Goal: Task Accomplishment & Management: Use online tool/utility

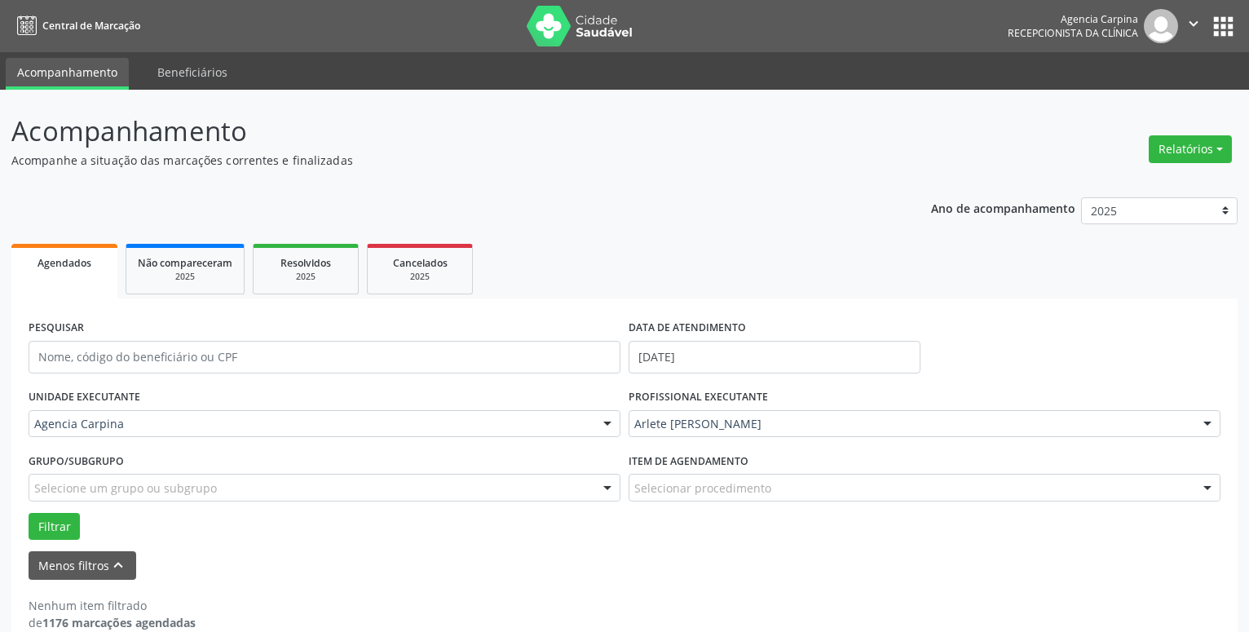
scroll to position [28, 0]
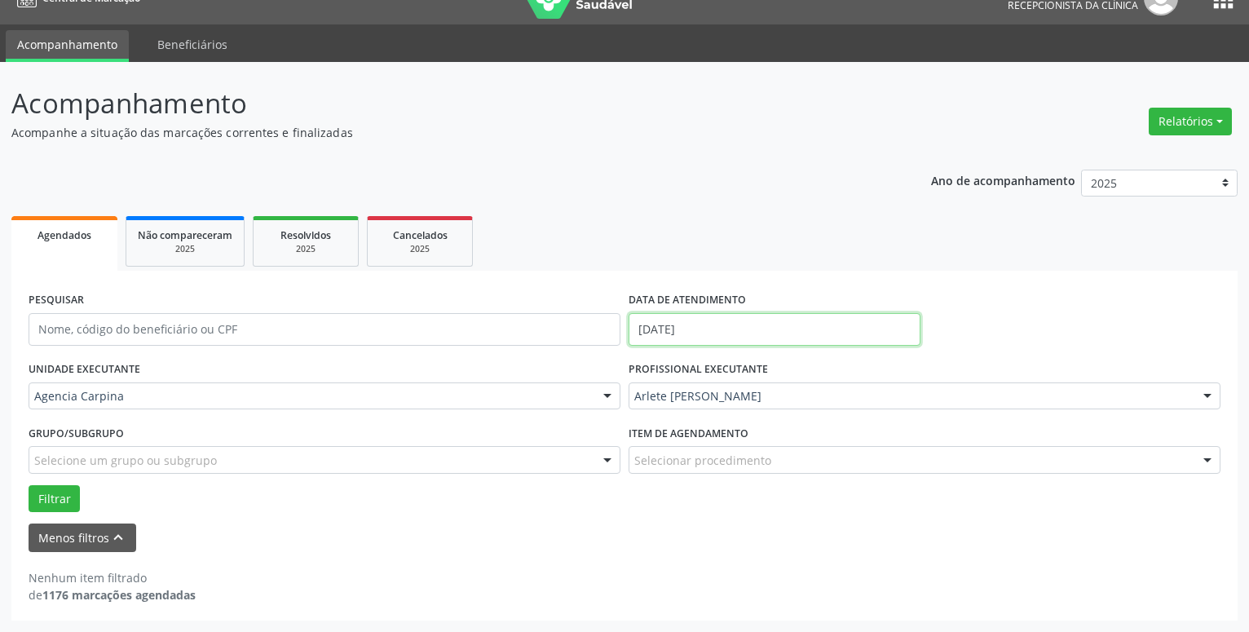
click at [698, 325] on input "[DATE]" at bounding box center [774, 329] width 292 height 33
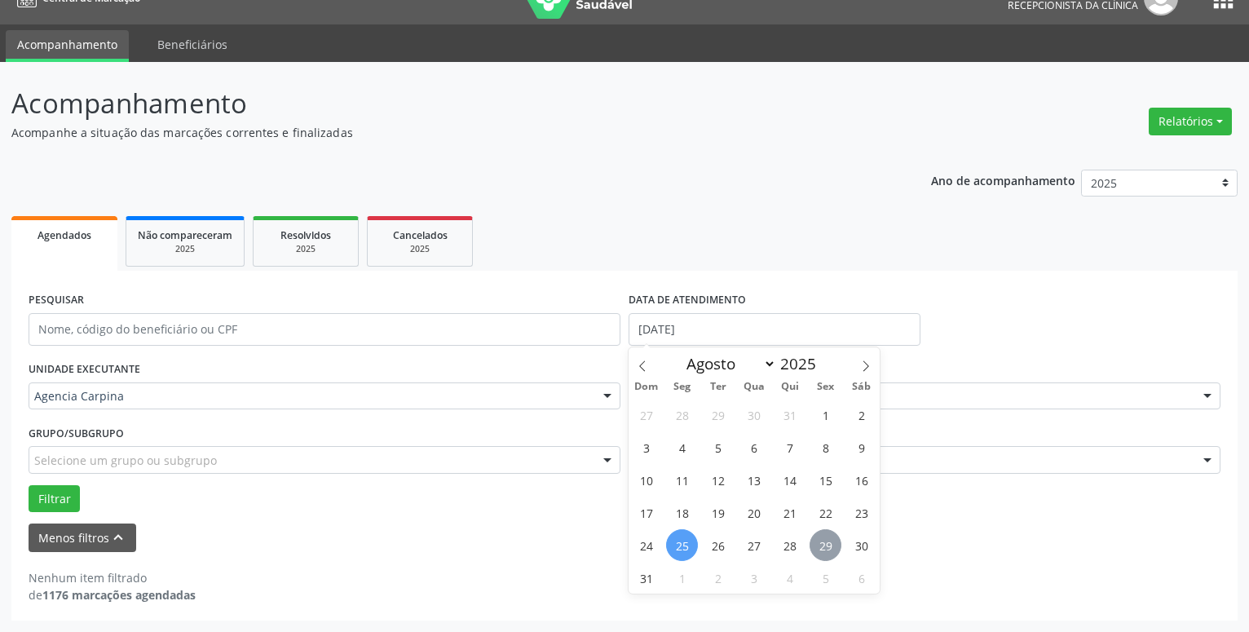
click at [820, 553] on span "29" at bounding box center [825, 545] width 32 height 32
type input "29/08/2025"
click at [820, 553] on span "29" at bounding box center [825, 545] width 32 height 32
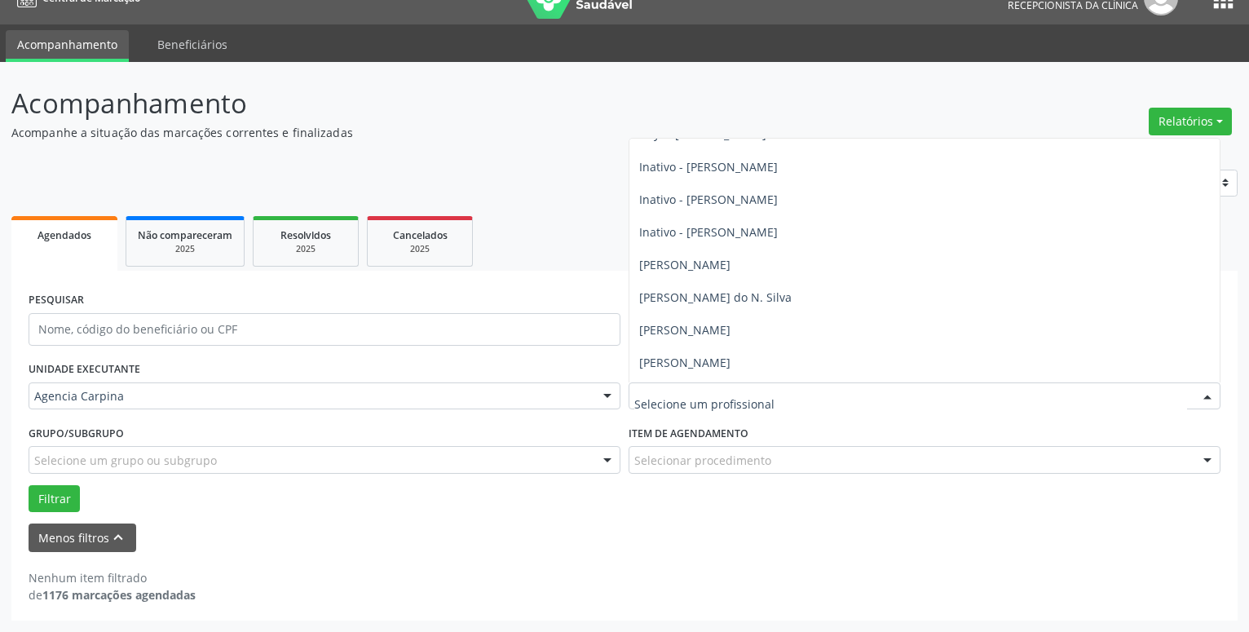
scroll to position [217, 0]
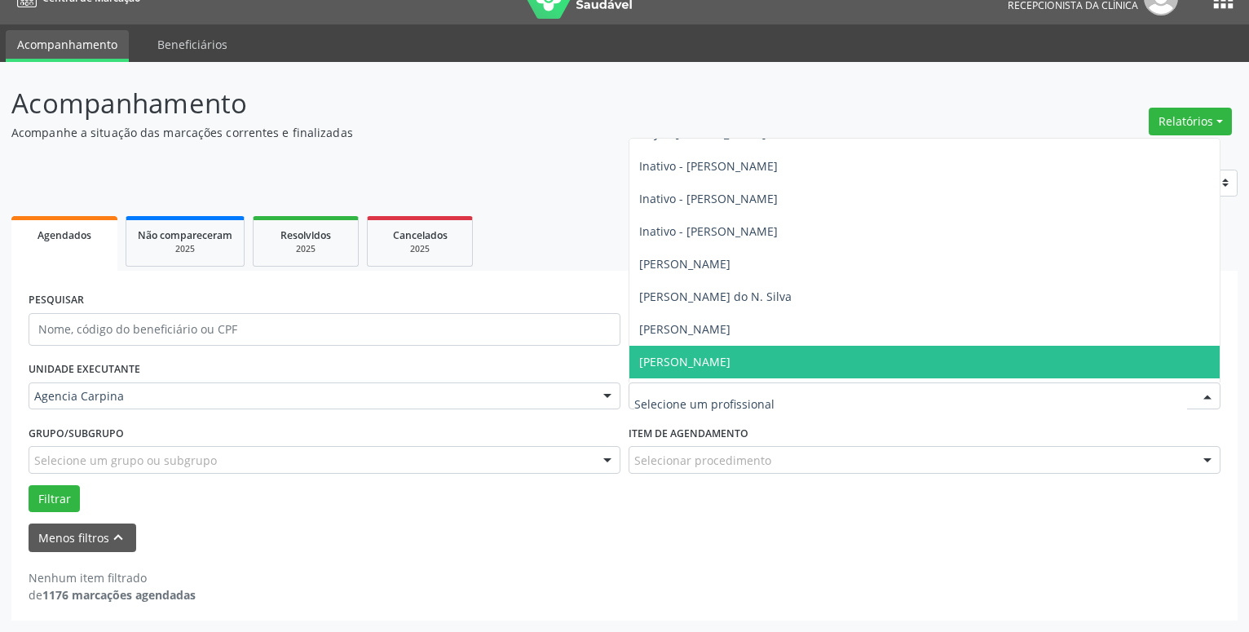
click at [659, 365] on span "[PERSON_NAME]" at bounding box center [684, 361] width 91 height 15
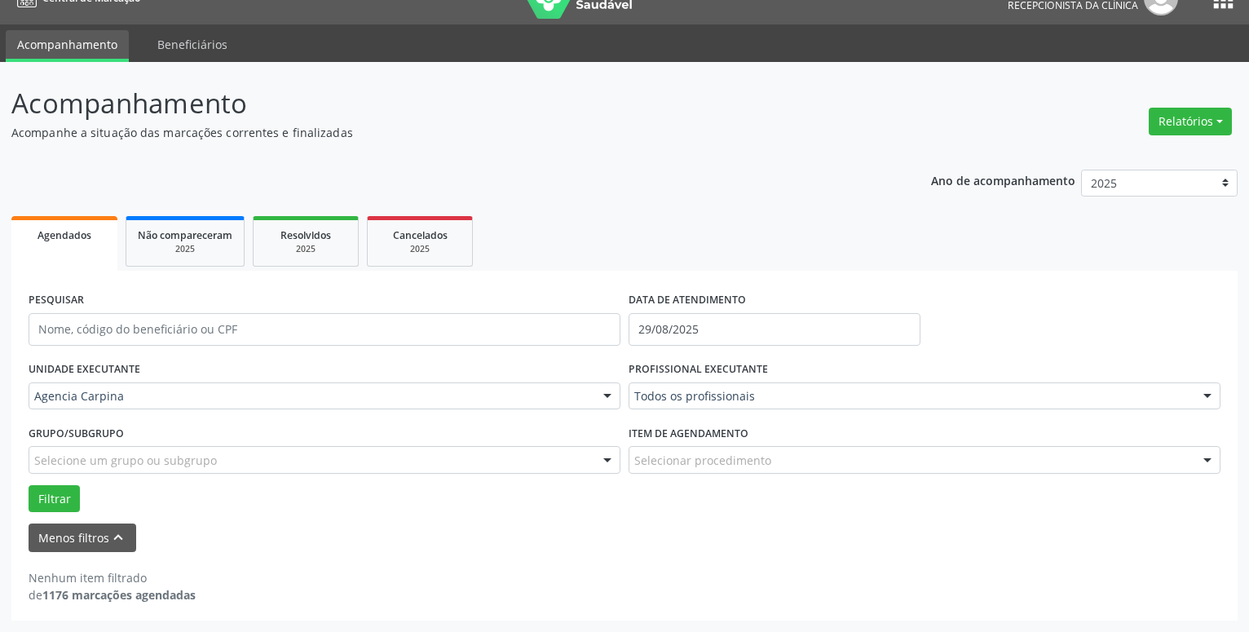
click at [653, 368] on label "PROFISSIONAL EXECUTANTE" at bounding box center [697, 369] width 139 height 25
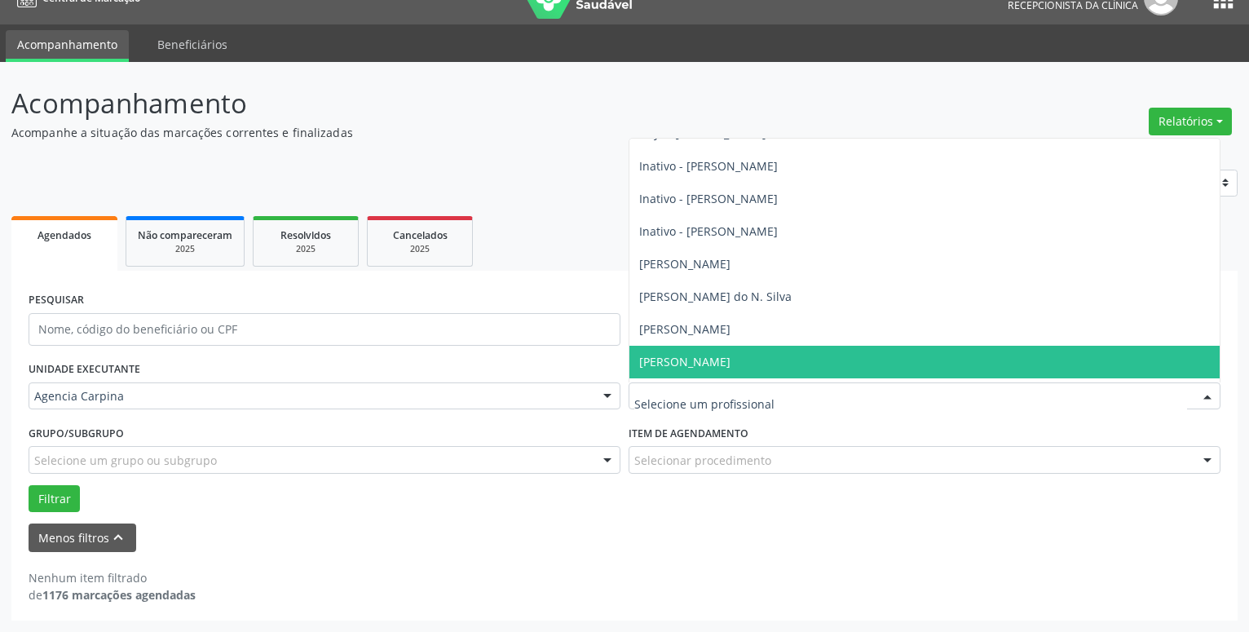
click at [660, 361] on span "[PERSON_NAME]" at bounding box center [684, 361] width 91 height 15
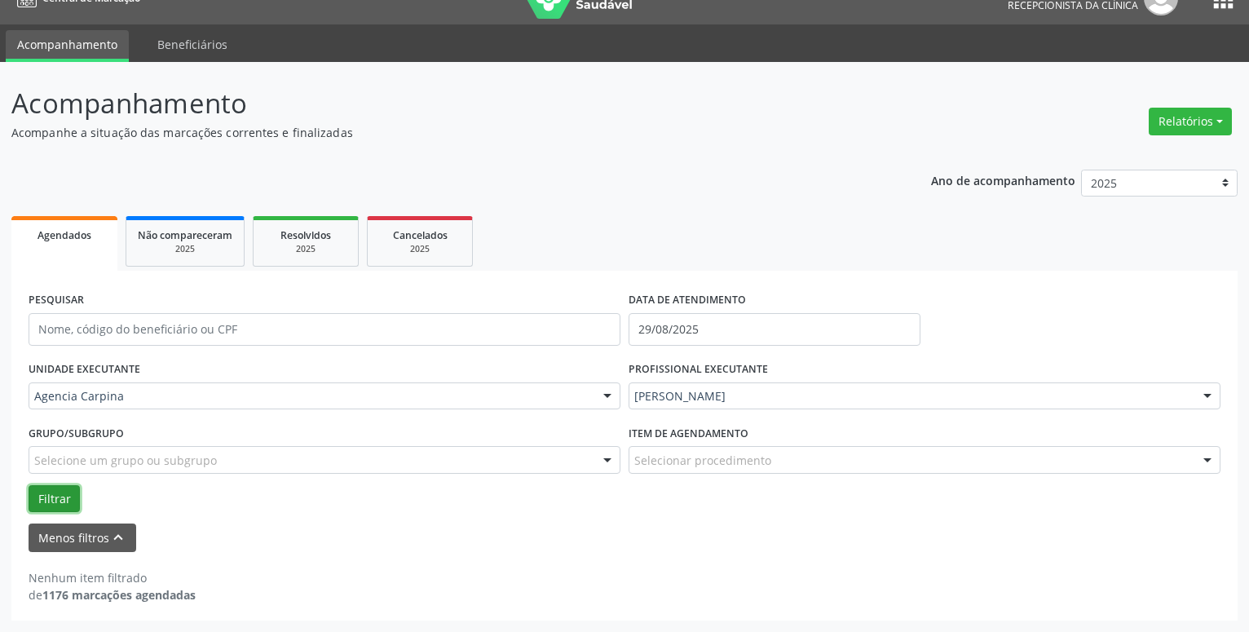
click at [66, 501] on button "Filtrar" at bounding box center [54, 499] width 51 height 28
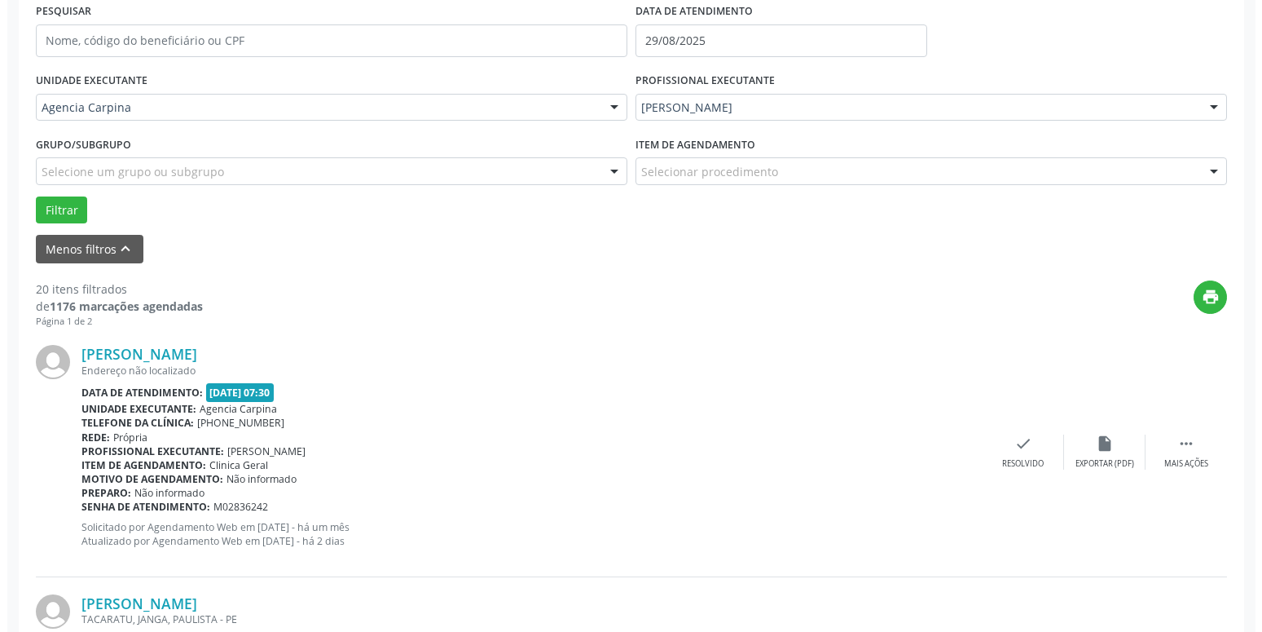
scroll to position [319, 0]
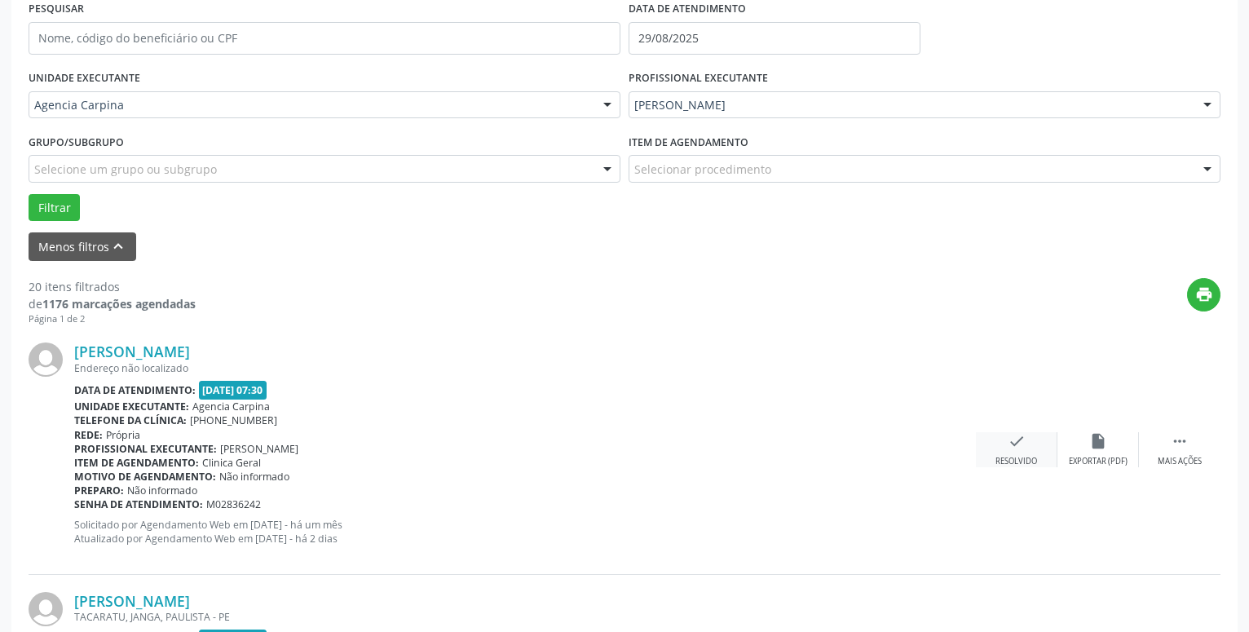
click at [1019, 441] on icon "check" at bounding box center [1016, 441] width 18 height 18
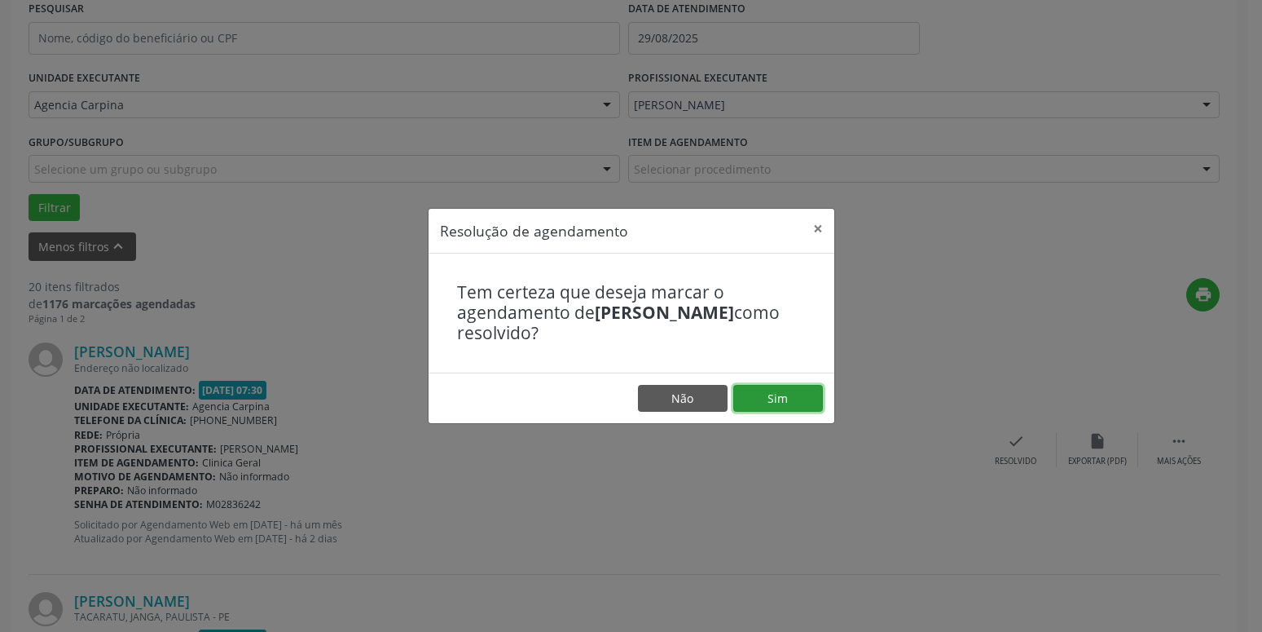
click at [787, 401] on button "Sim" at bounding box center [779, 399] width 90 height 28
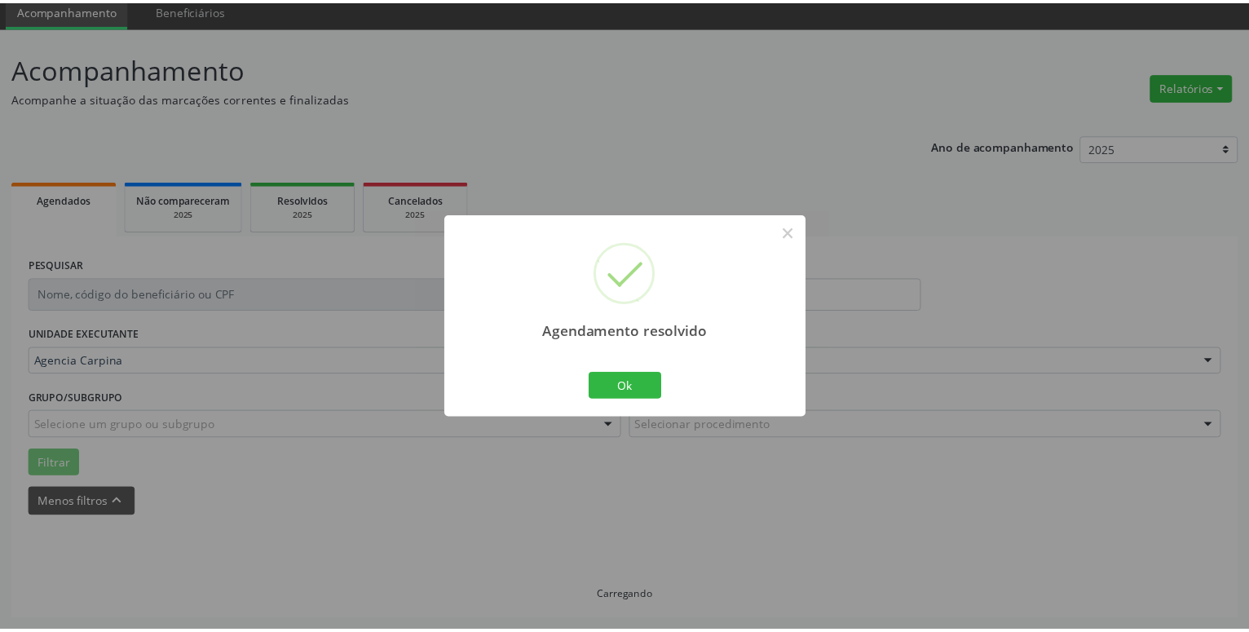
scroll to position [63, 0]
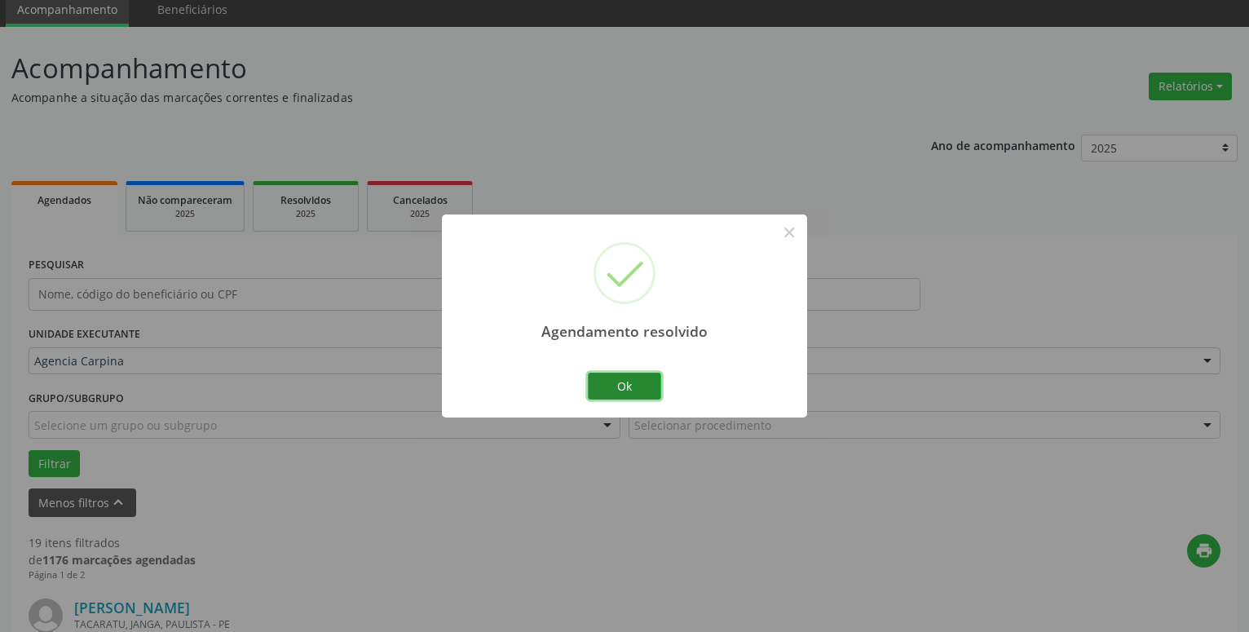
click at [638, 384] on button "Ok" at bounding box center [624, 386] width 73 height 28
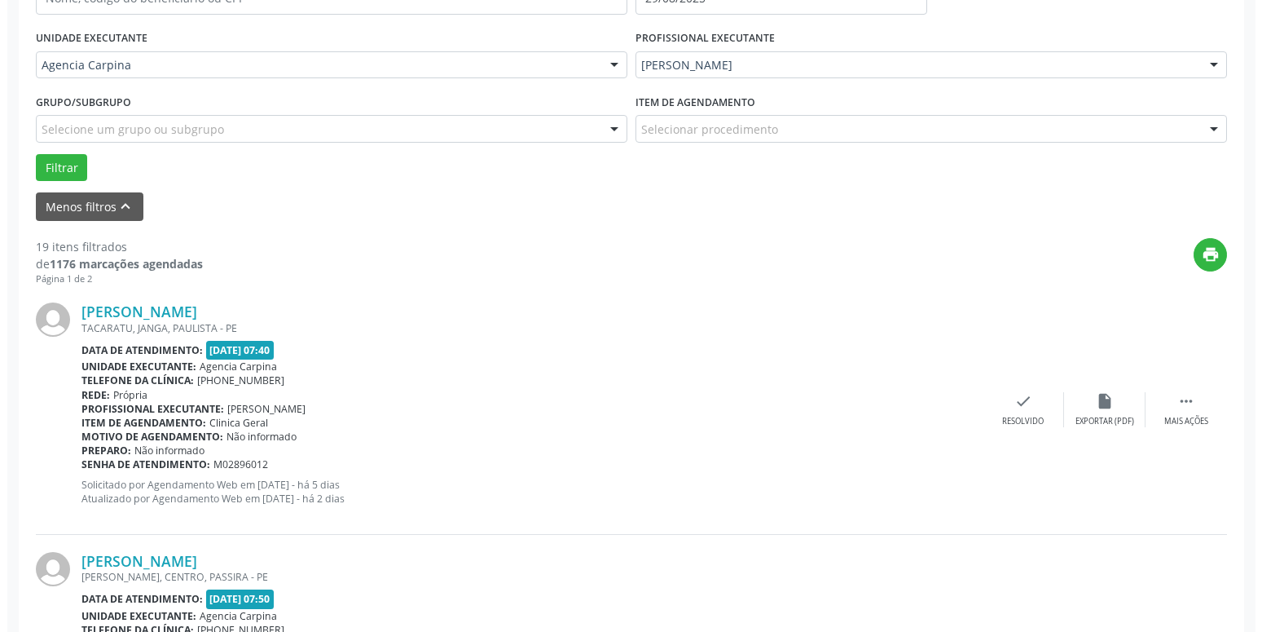
scroll to position [368, 0]
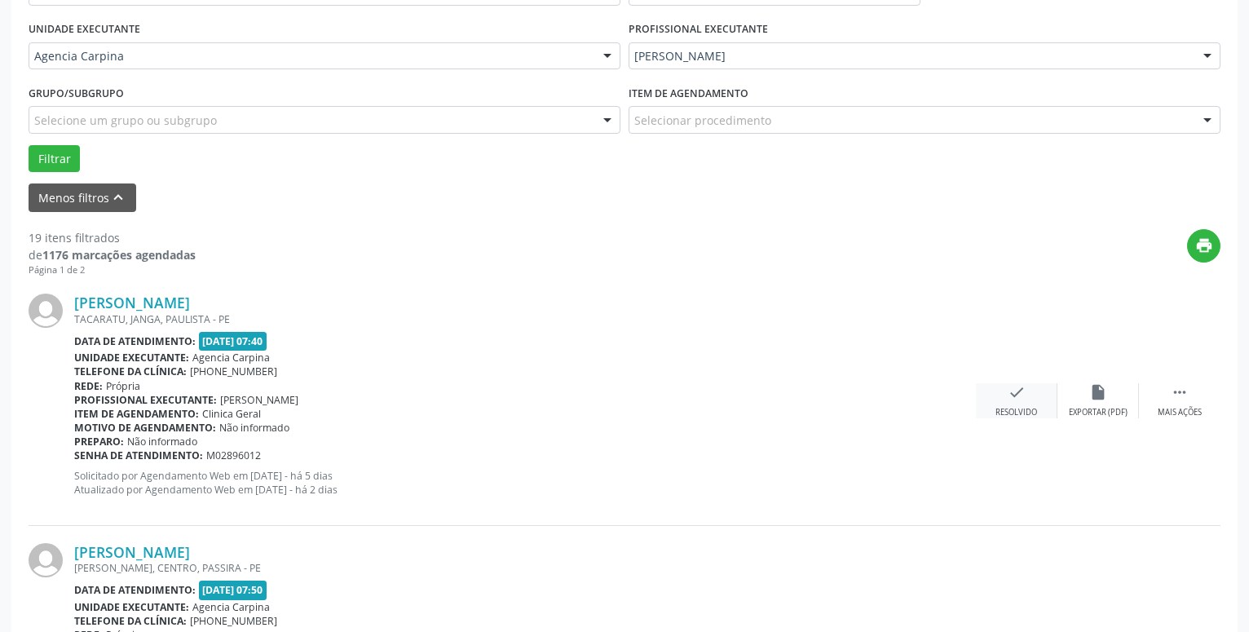
click at [1012, 393] on icon "check" at bounding box center [1016, 392] width 18 height 18
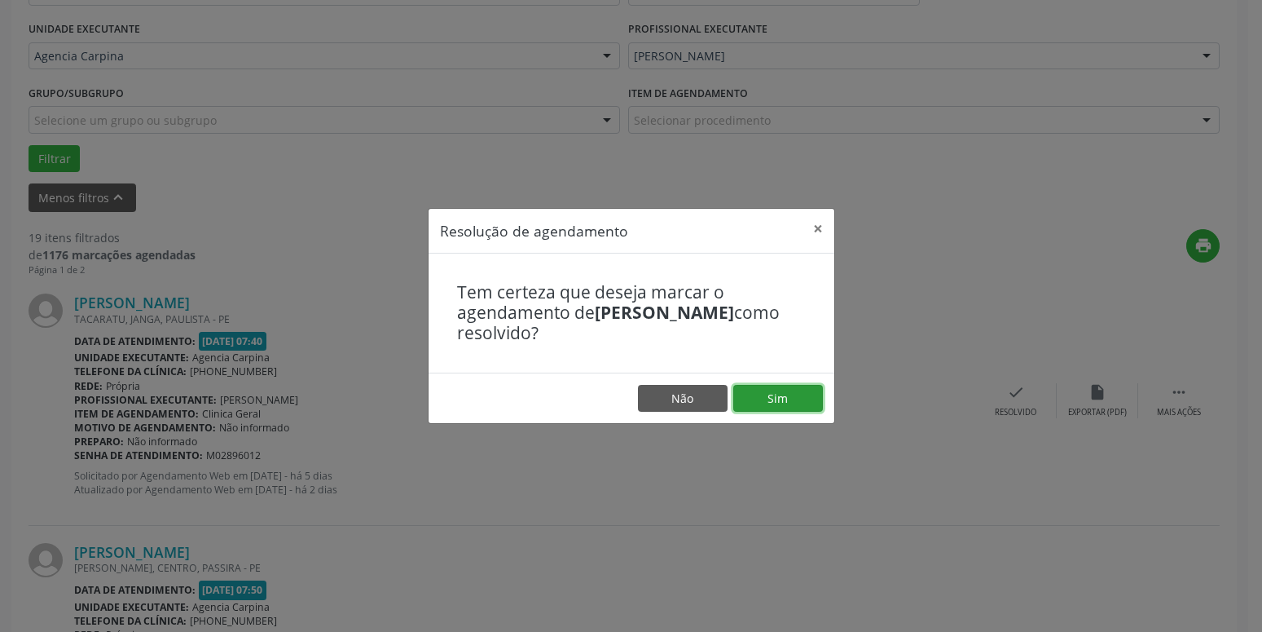
click at [801, 403] on button "Sim" at bounding box center [779, 399] width 90 height 28
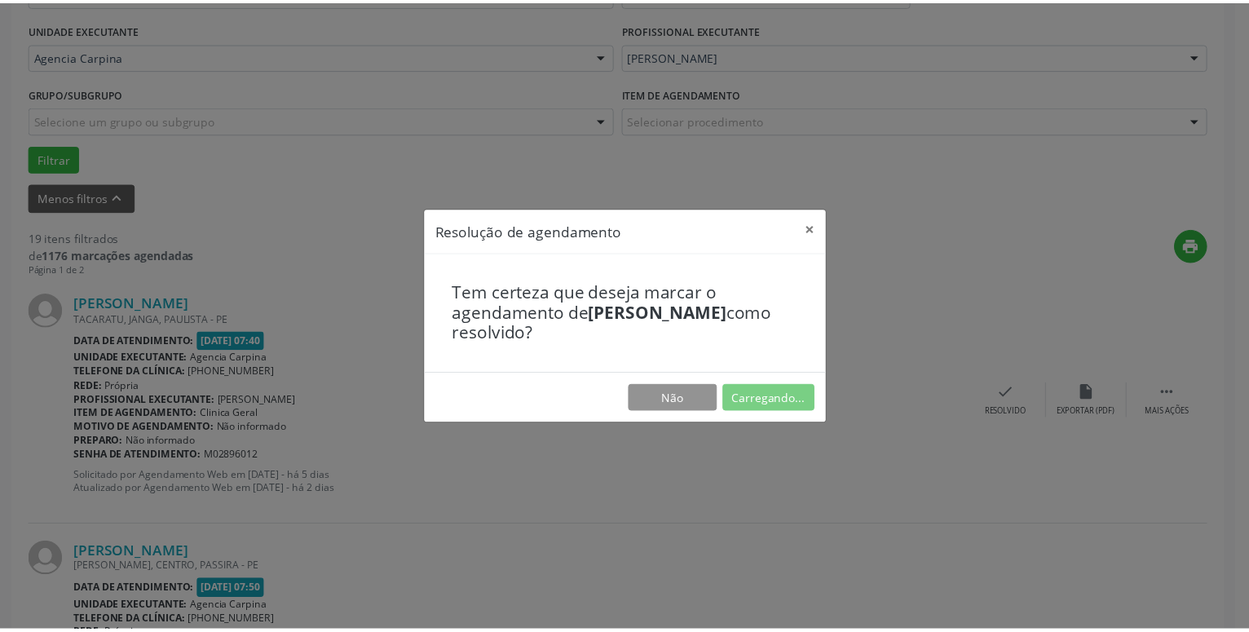
scroll to position [63, 0]
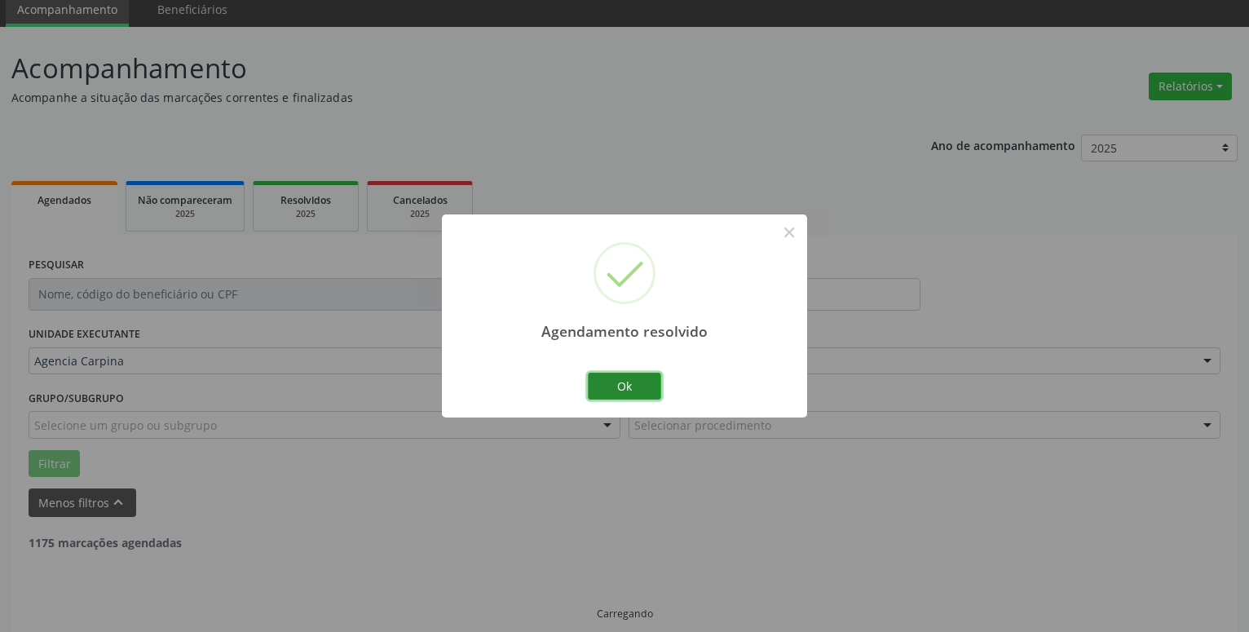
click at [628, 383] on button "Ok" at bounding box center [624, 386] width 73 height 28
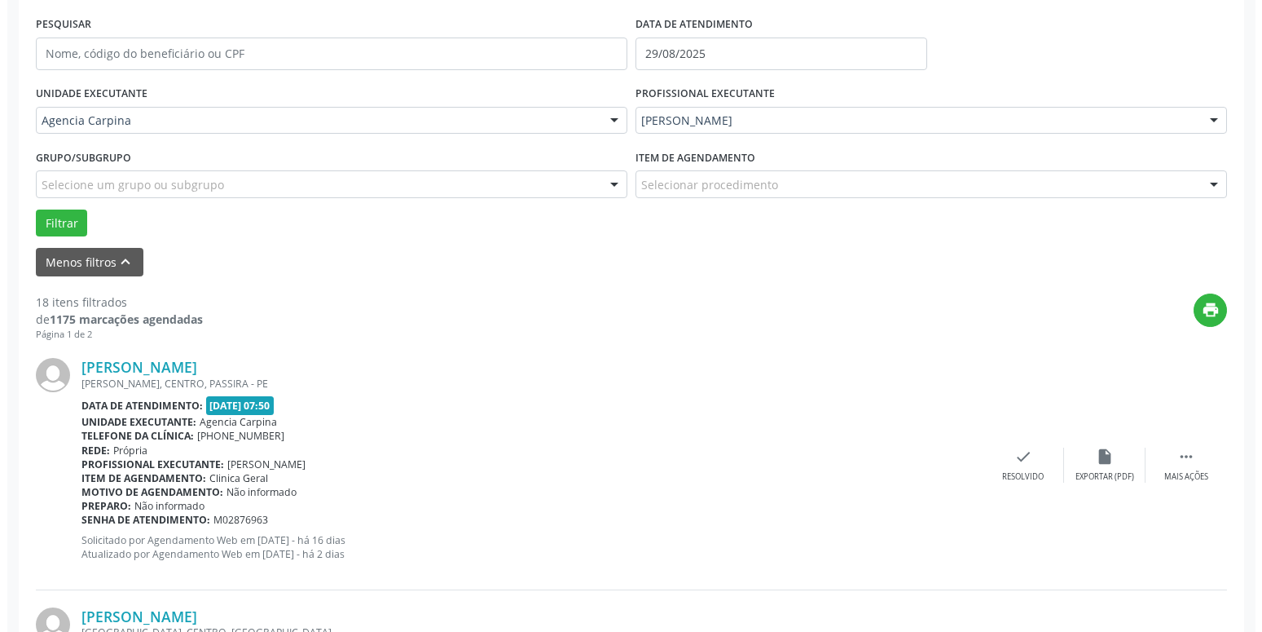
scroll to position [312, 0]
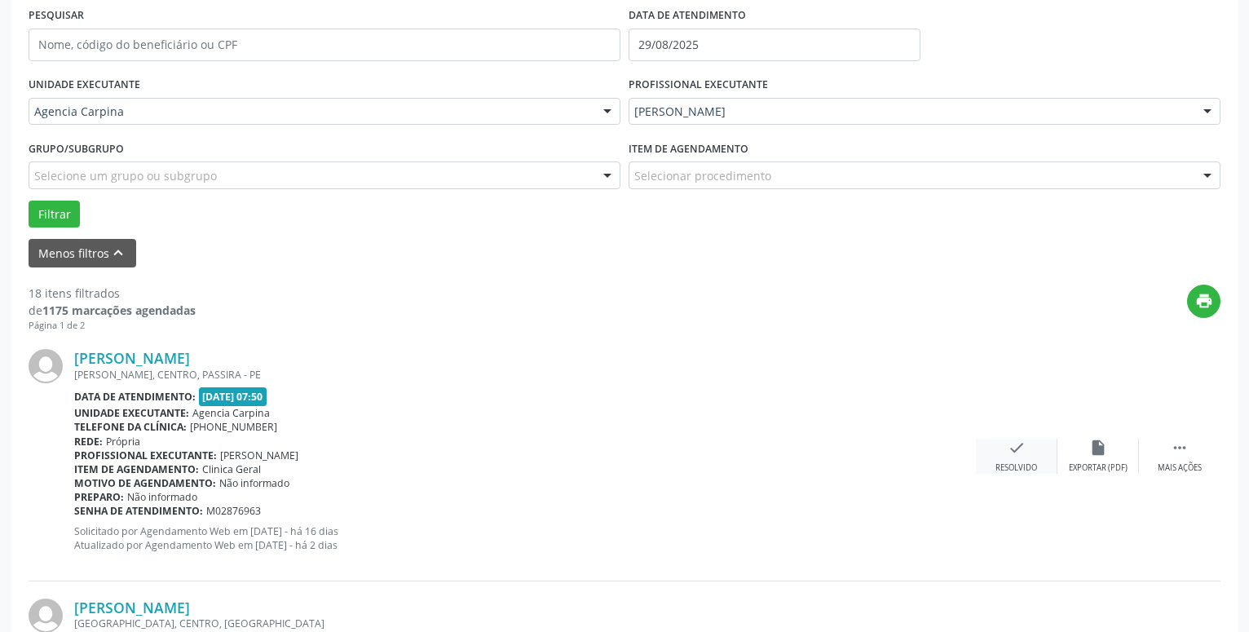
click at [1014, 448] on icon "check" at bounding box center [1016, 447] width 18 height 18
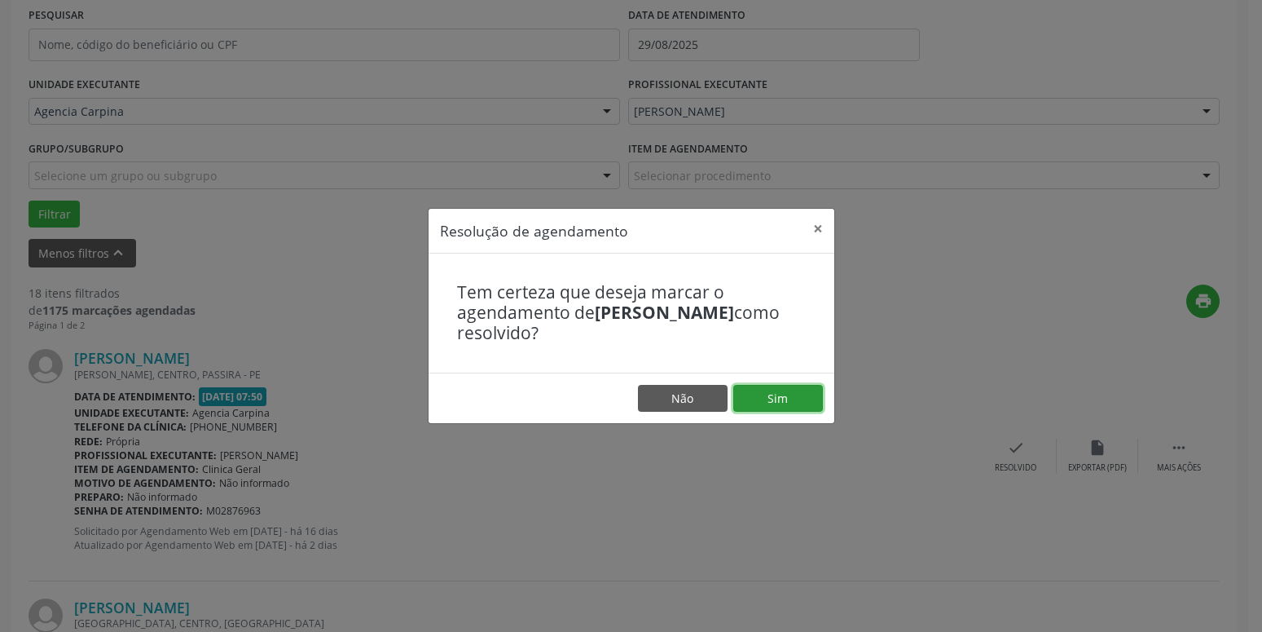
click at [788, 399] on button "Sim" at bounding box center [779, 399] width 90 height 28
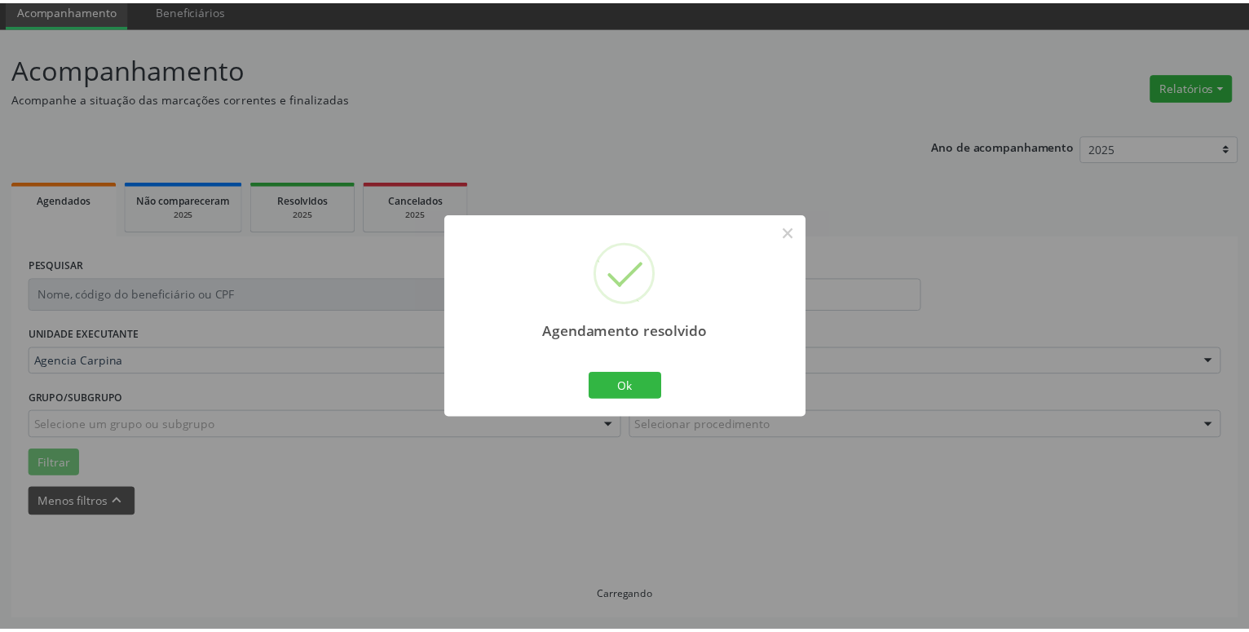
scroll to position [63, 0]
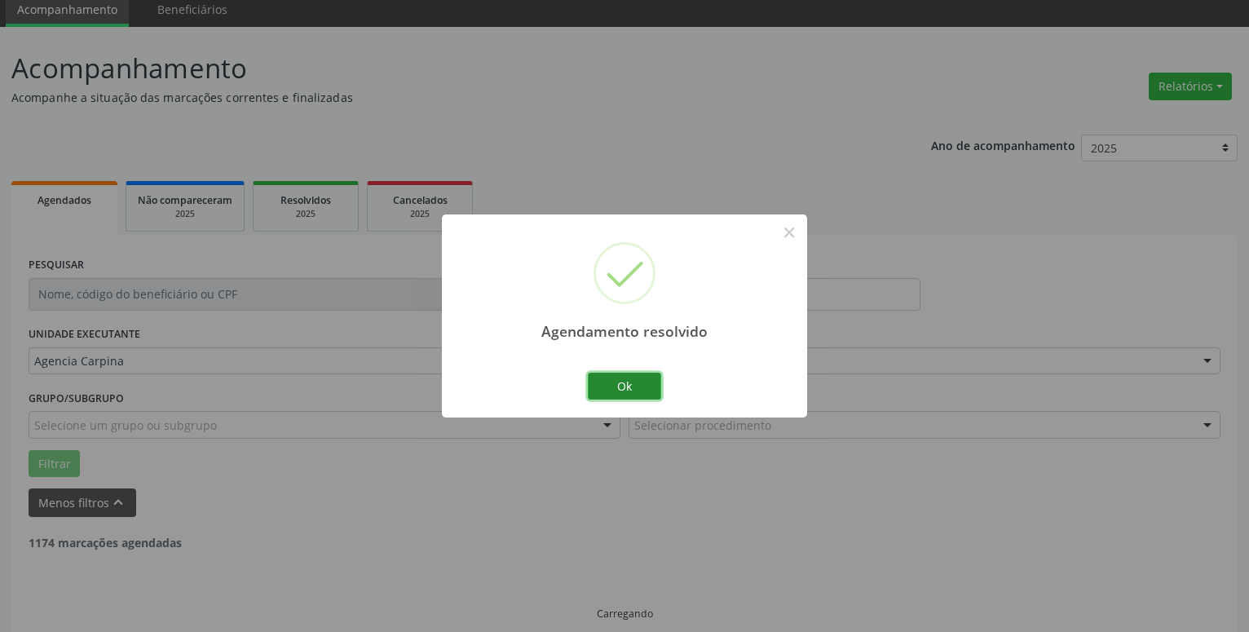
click at [653, 392] on button "Ok" at bounding box center [624, 386] width 73 height 28
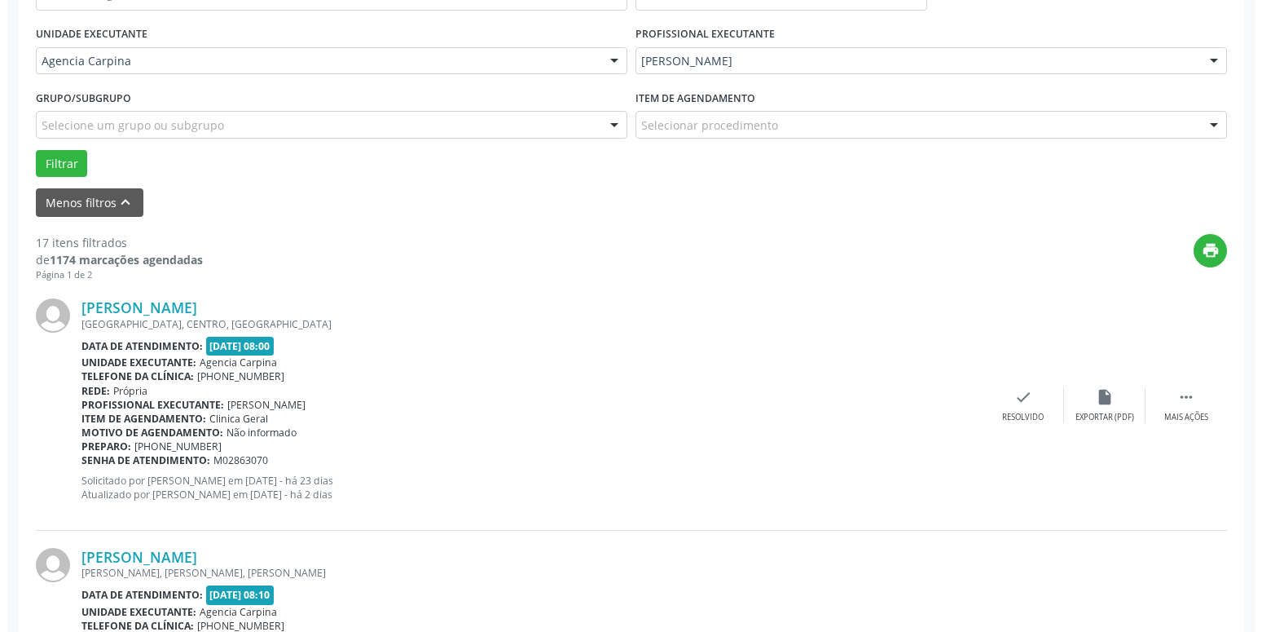
scroll to position [381, 0]
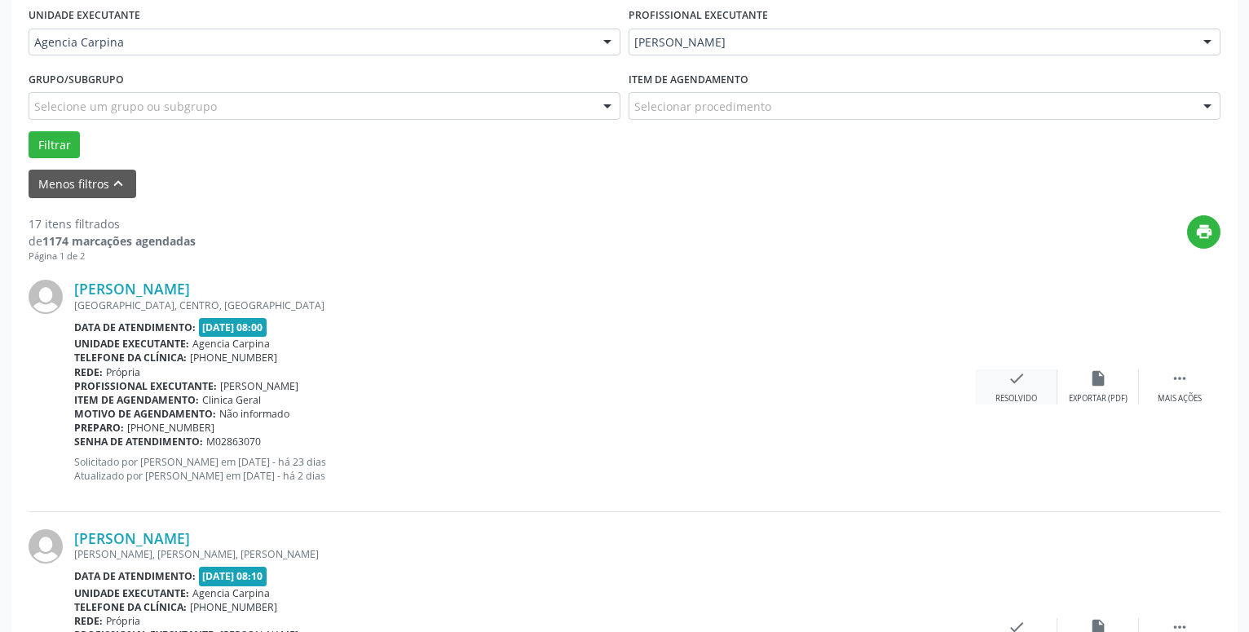
click at [1012, 381] on icon "check" at bounding box center [1016, 378] width 18 height 18
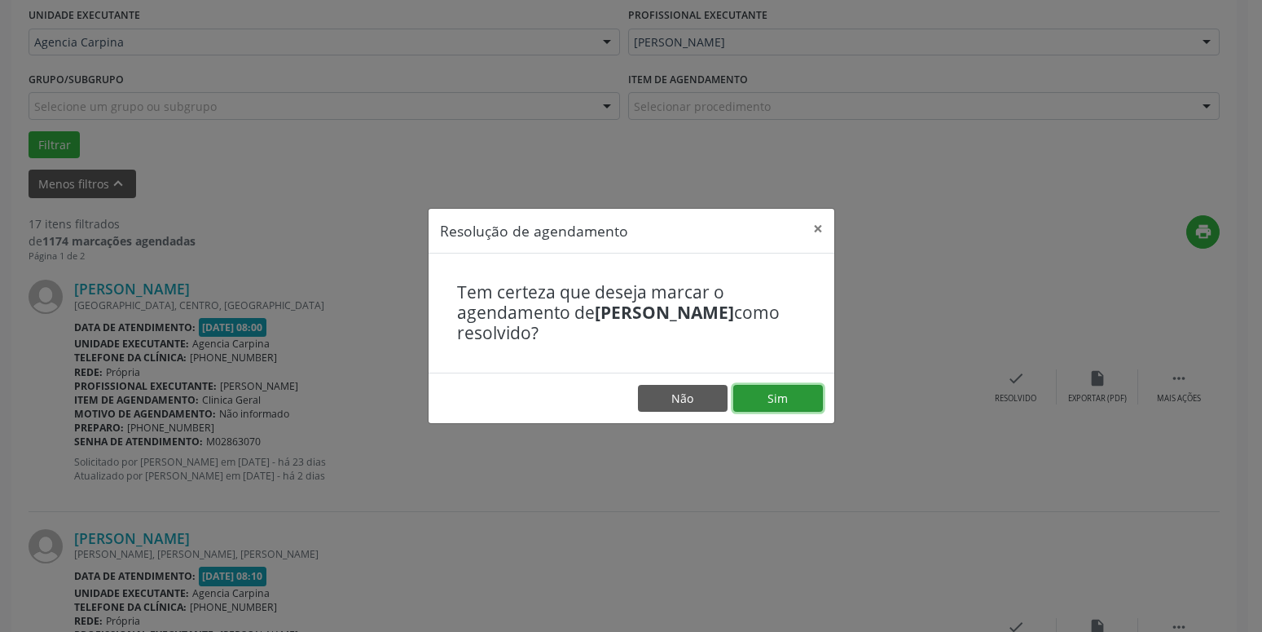
click at [766, 391] on button "Sim" at bounding box center [779, 399] width 90 height 28
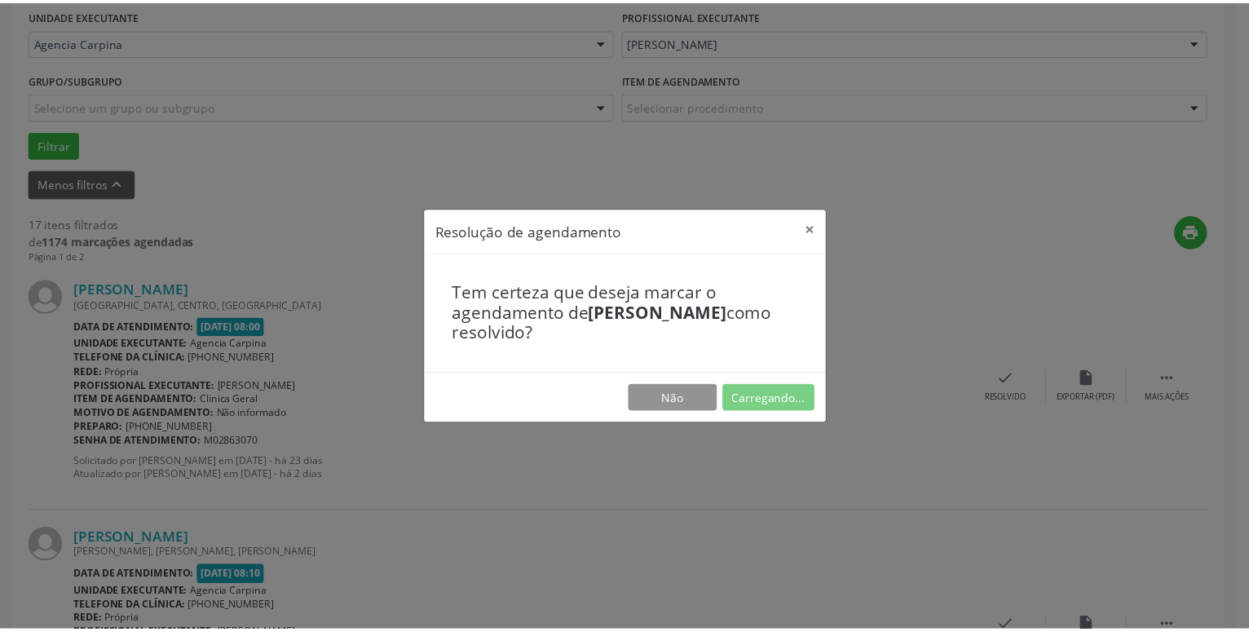
scroll to position [63, 0]
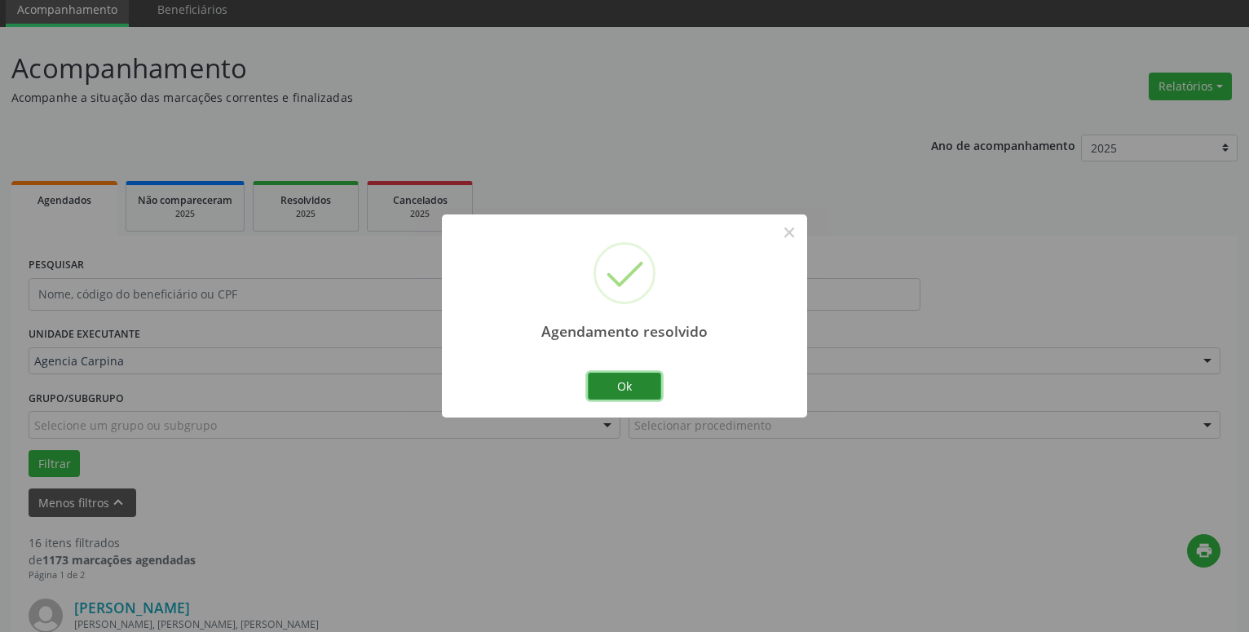
click at [619, 384] on button "Ok" at bounding box center [624, 386] width 73 height 28
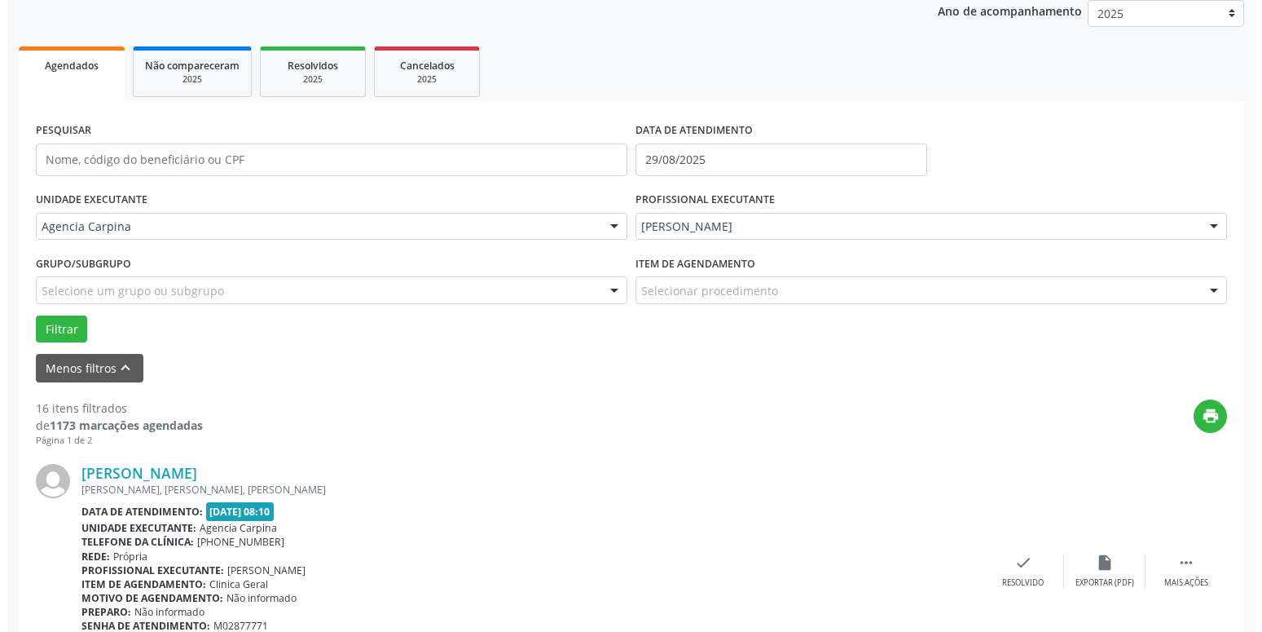
scroll to position [243, 0]
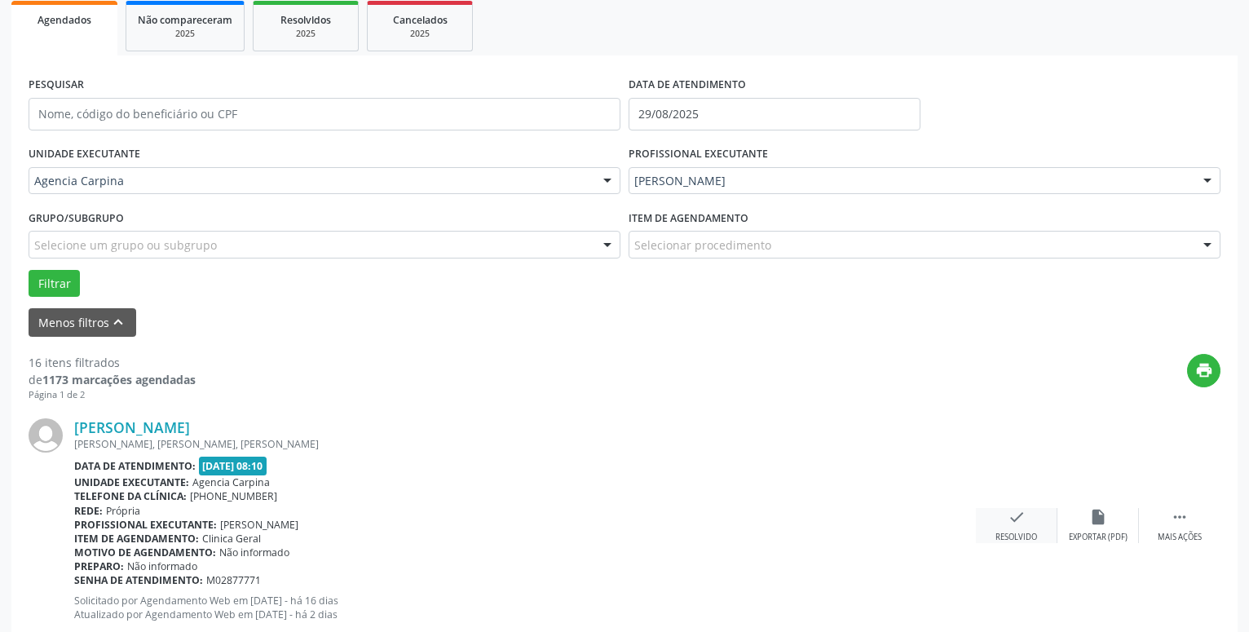
click at [1019, 518] on icon "check" at bounding box center [1016, 517] width 18 height 18
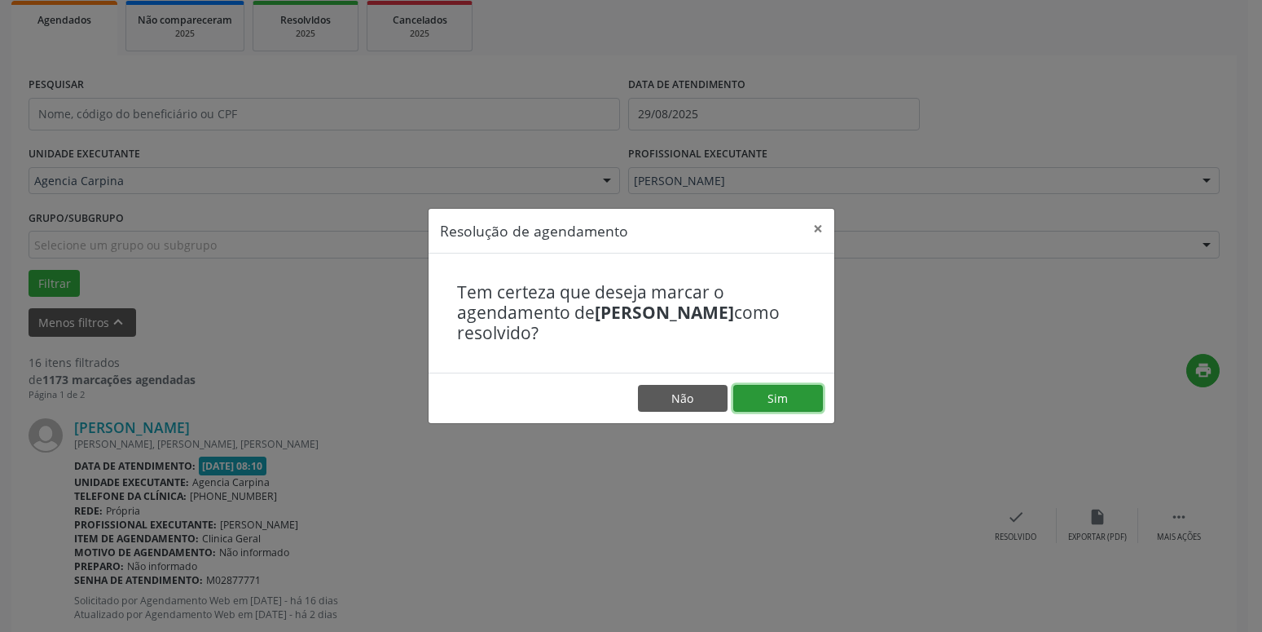
click at [780, 399] on button "Sim" at bounding box center [779, 399] width 90 height 28
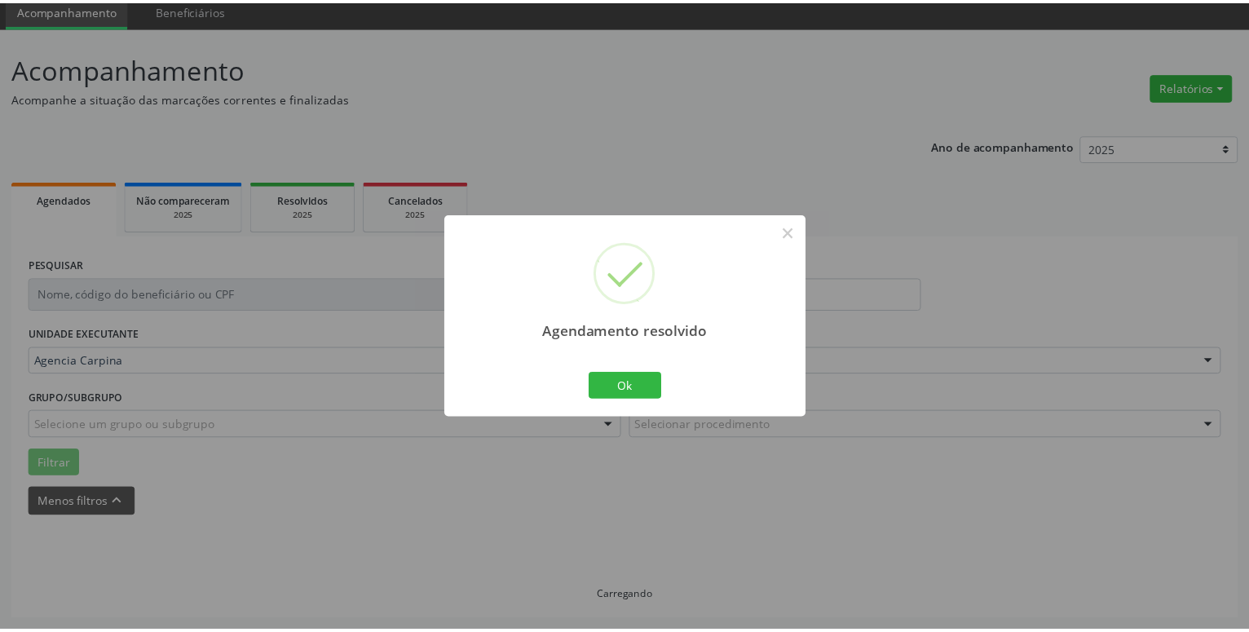
scroll to position [63, 0]
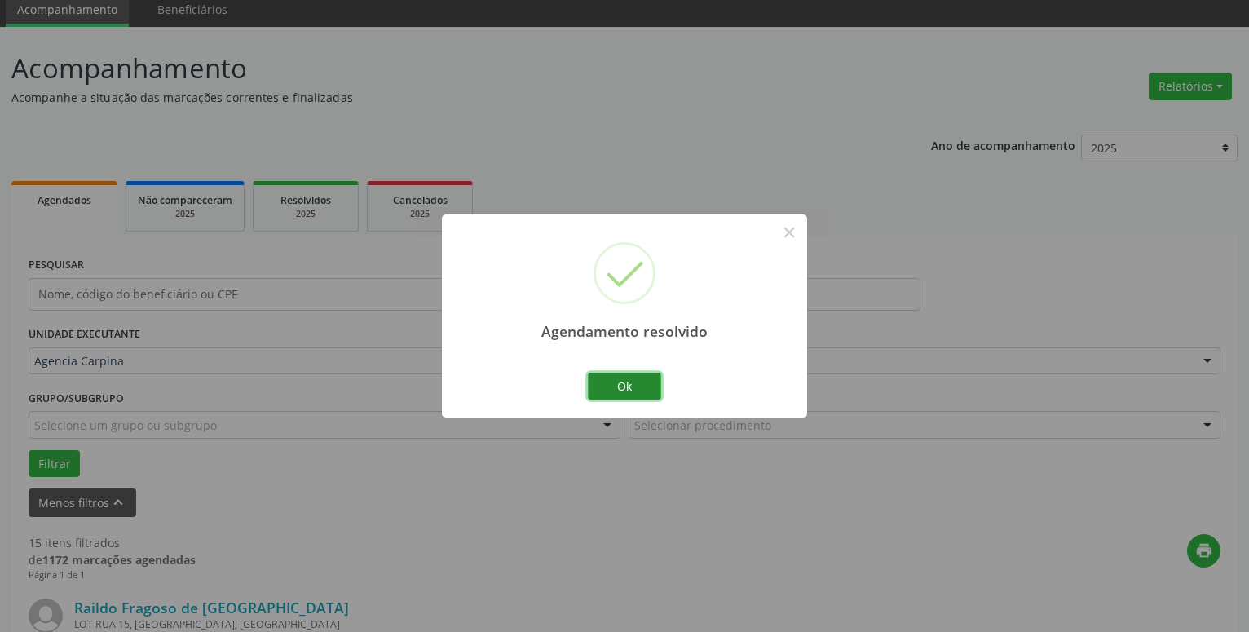
click at [625, 393] on button "Ok" at bounding box center [624, 386] width 73 height 28
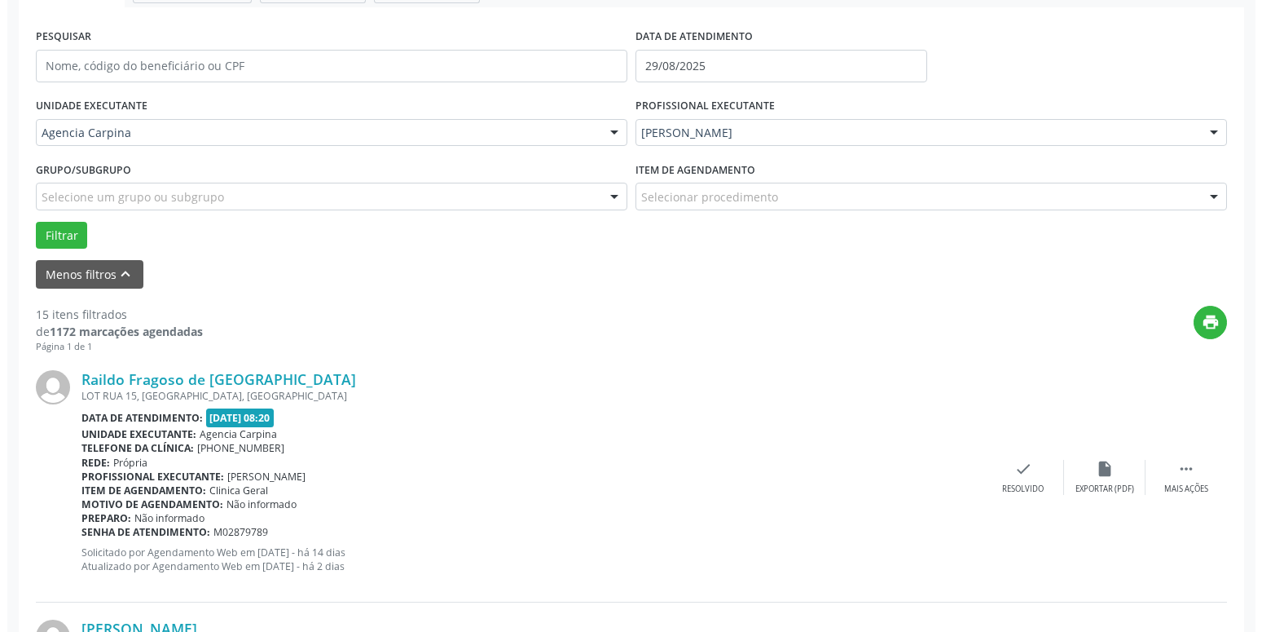
scroll to position [298, 0]
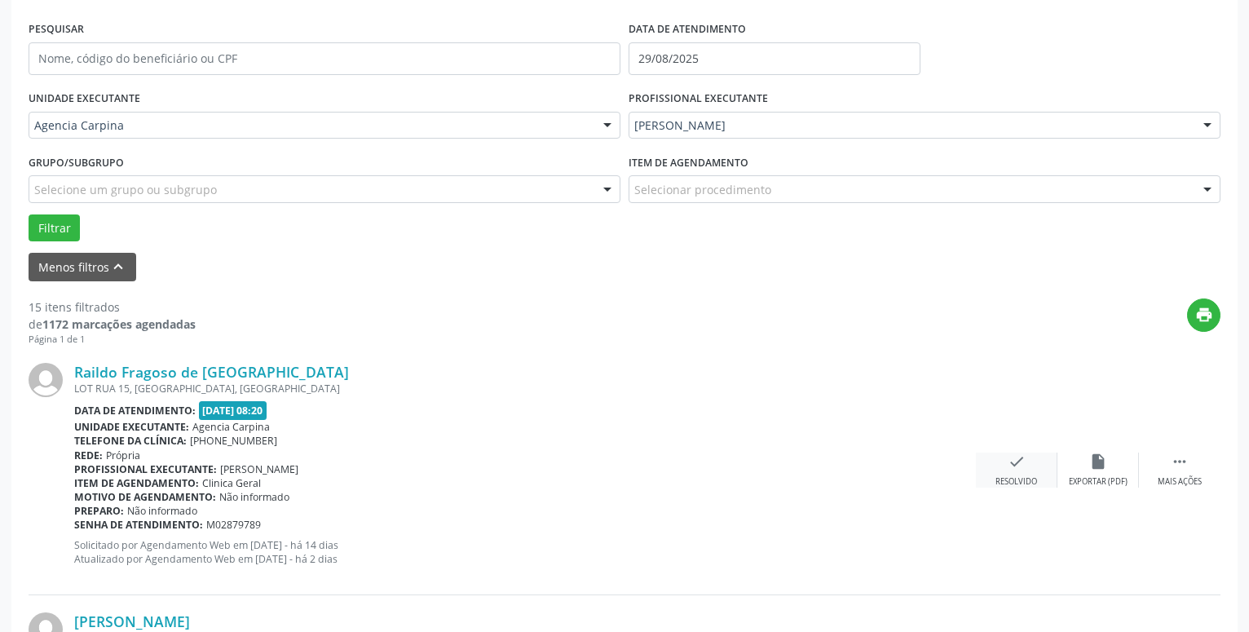
click at [1015, 465] on icon "check" at bounding box center [1016, 461] width 18 height 18
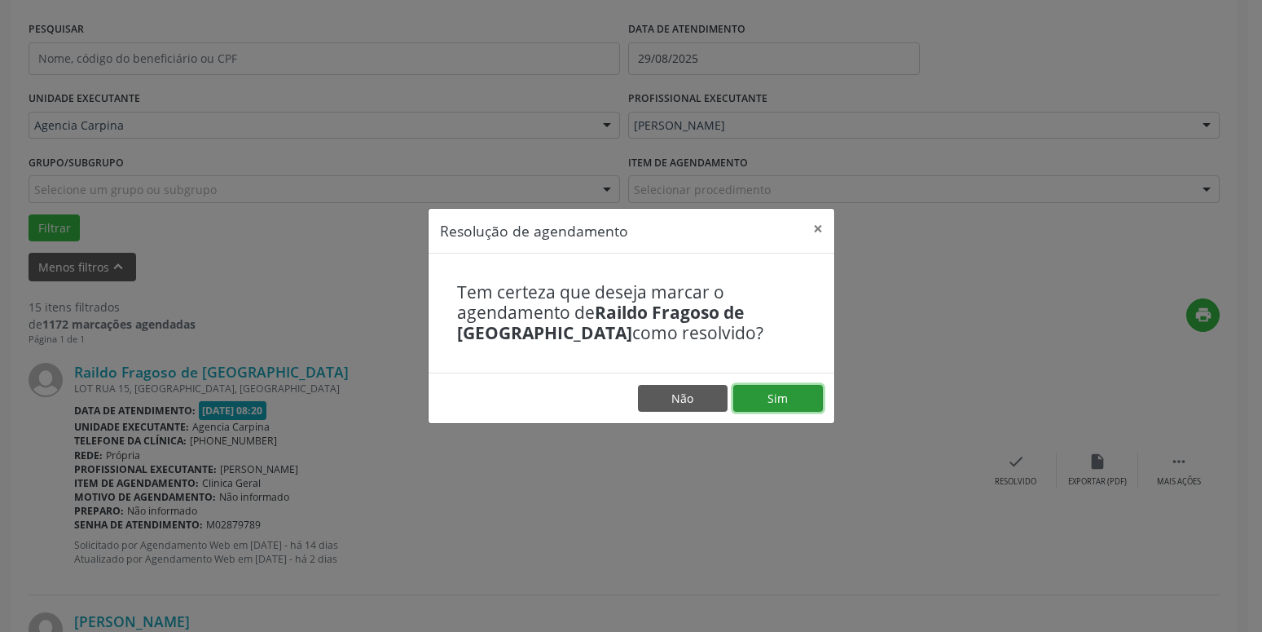
click at [797, 402] on button "Sim" at bounding box center [779, 399] width 90 height 28
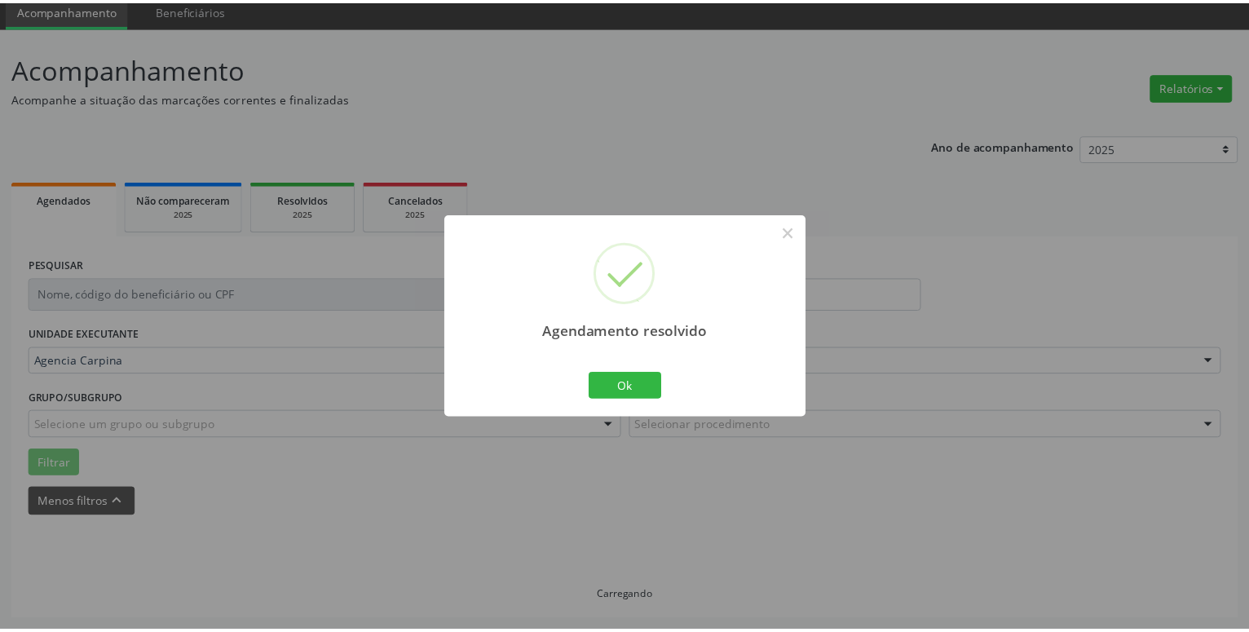
scroll to position [63, 0]
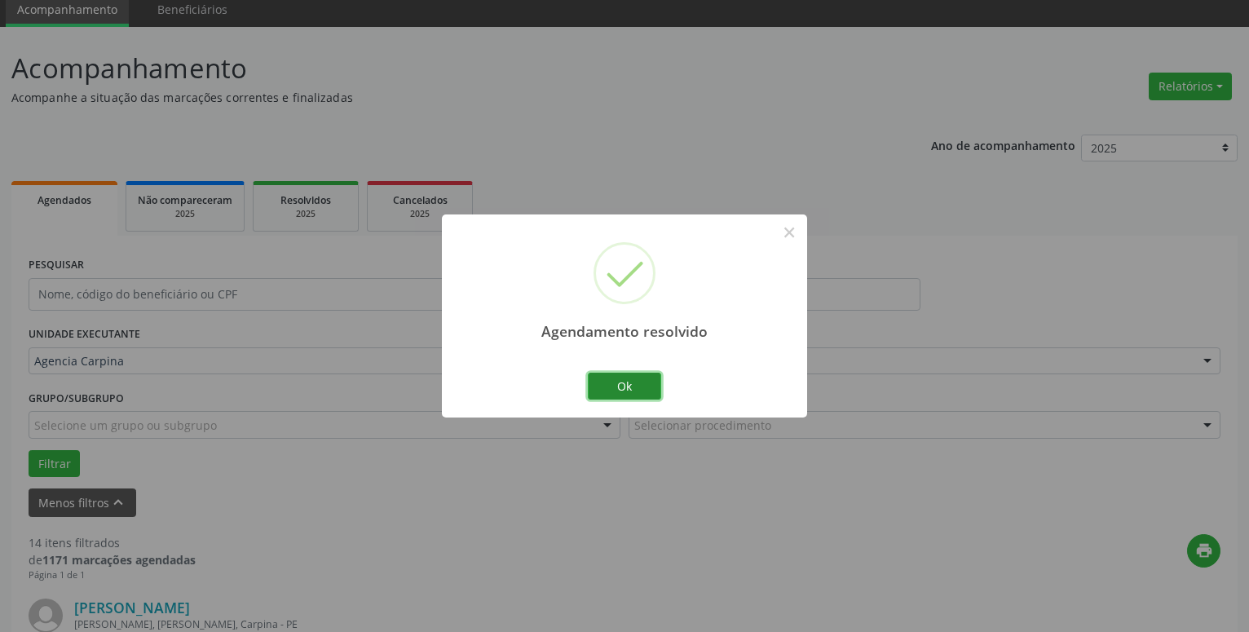
click at [632, 387] on button "Ok" at bounding box center [624, 386] width 73 height 28
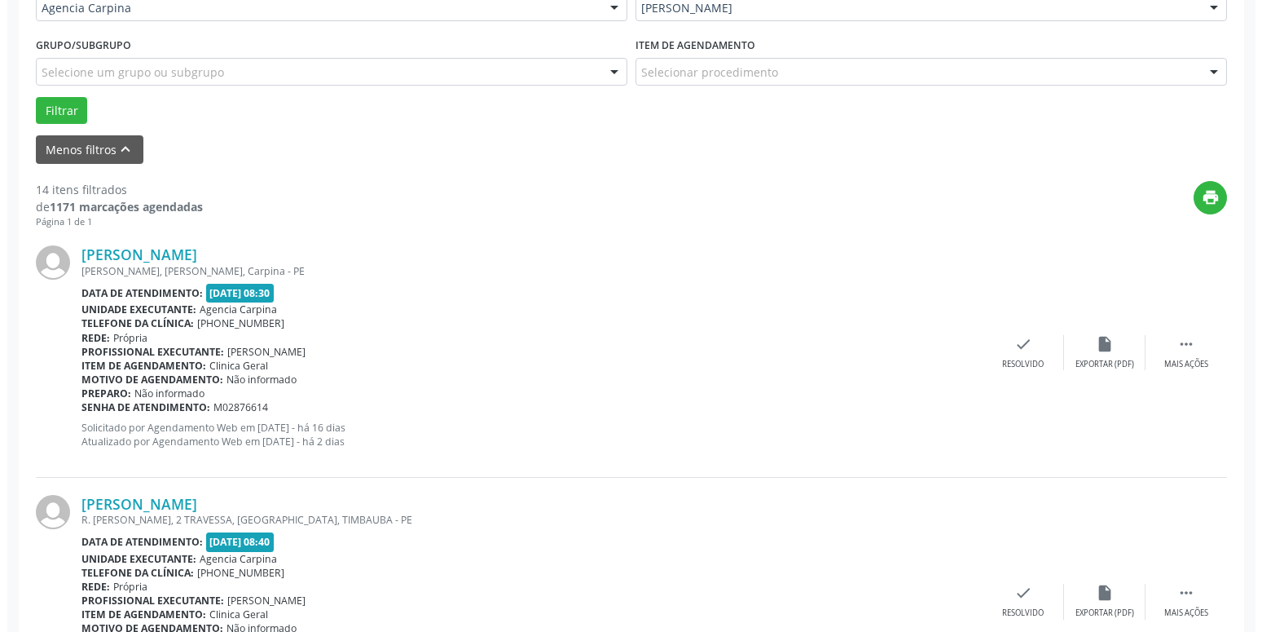
scroll to position [423, 0]
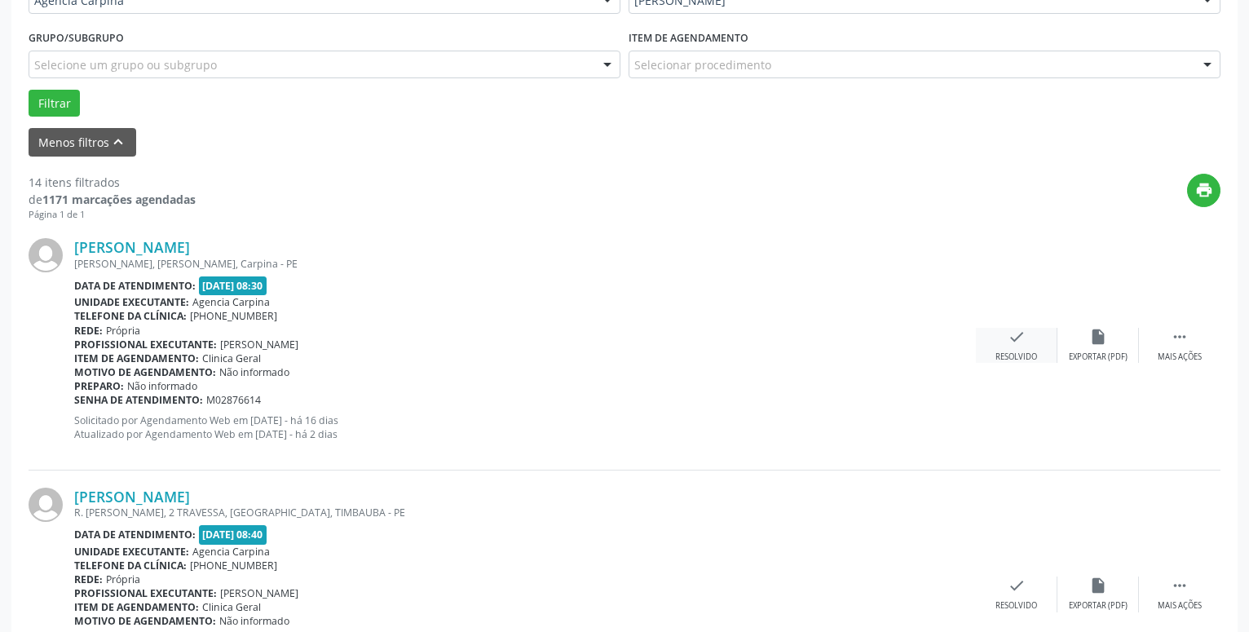
click at [1015, 341] on icon "check" at bounding box center [1016, 337] width 18 height 18
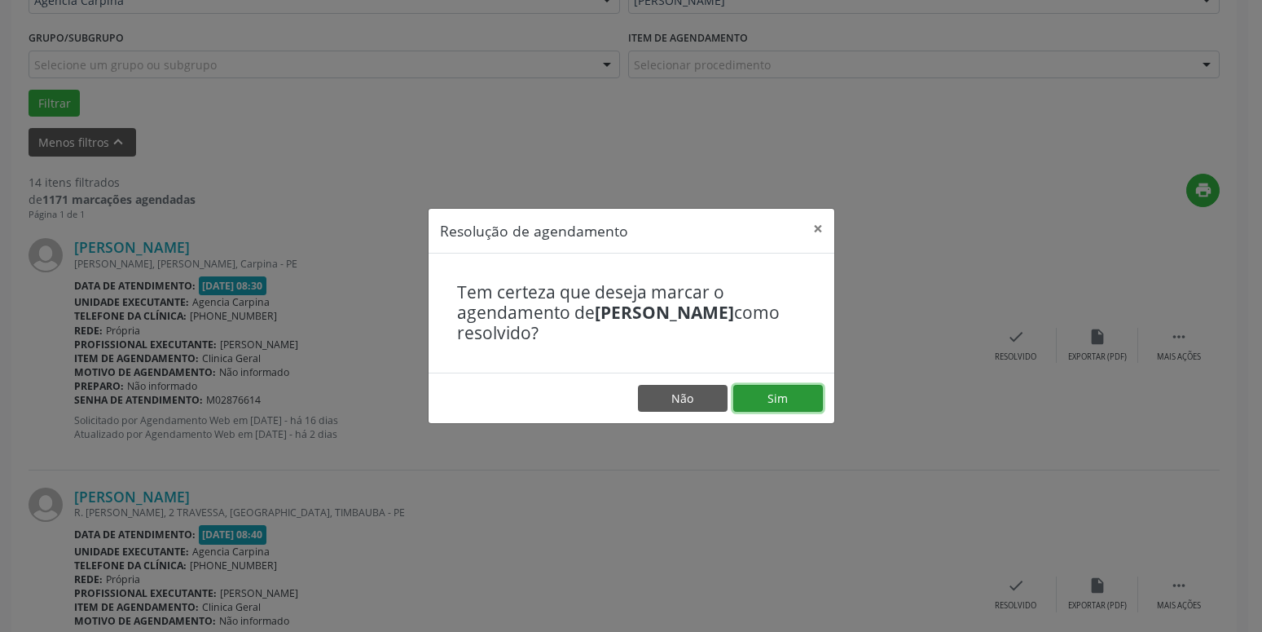
click at [792, 394] on button "Sim" at bounding box center [779, 399] width 90 height 28
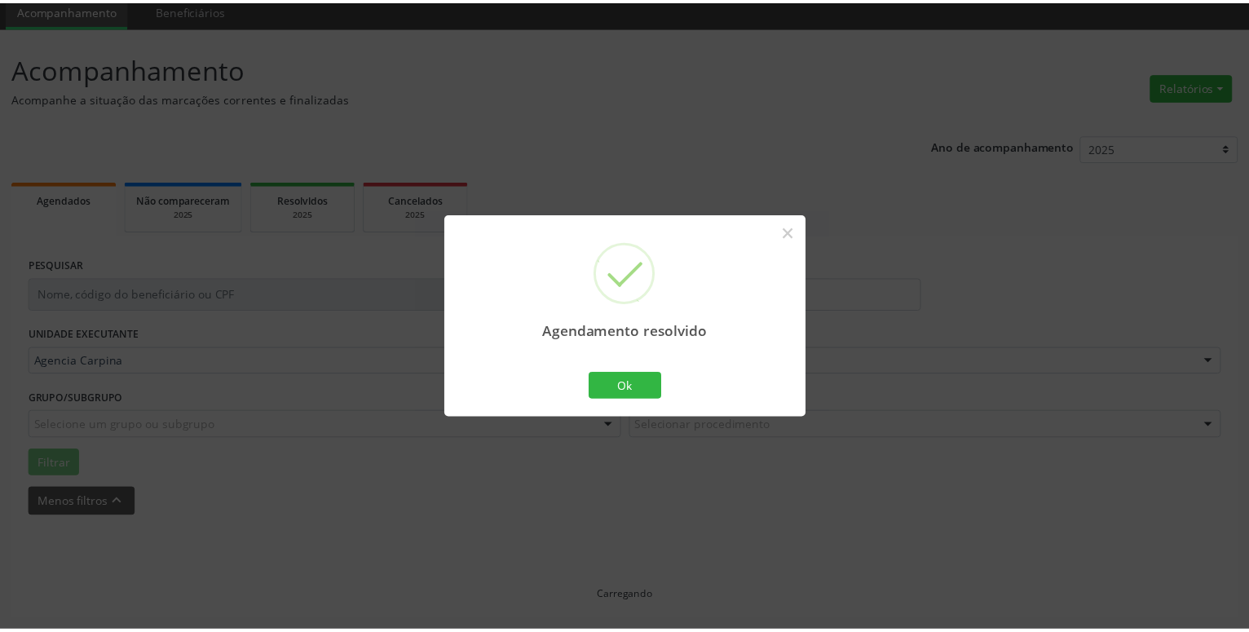
scroll to position [63, 0]
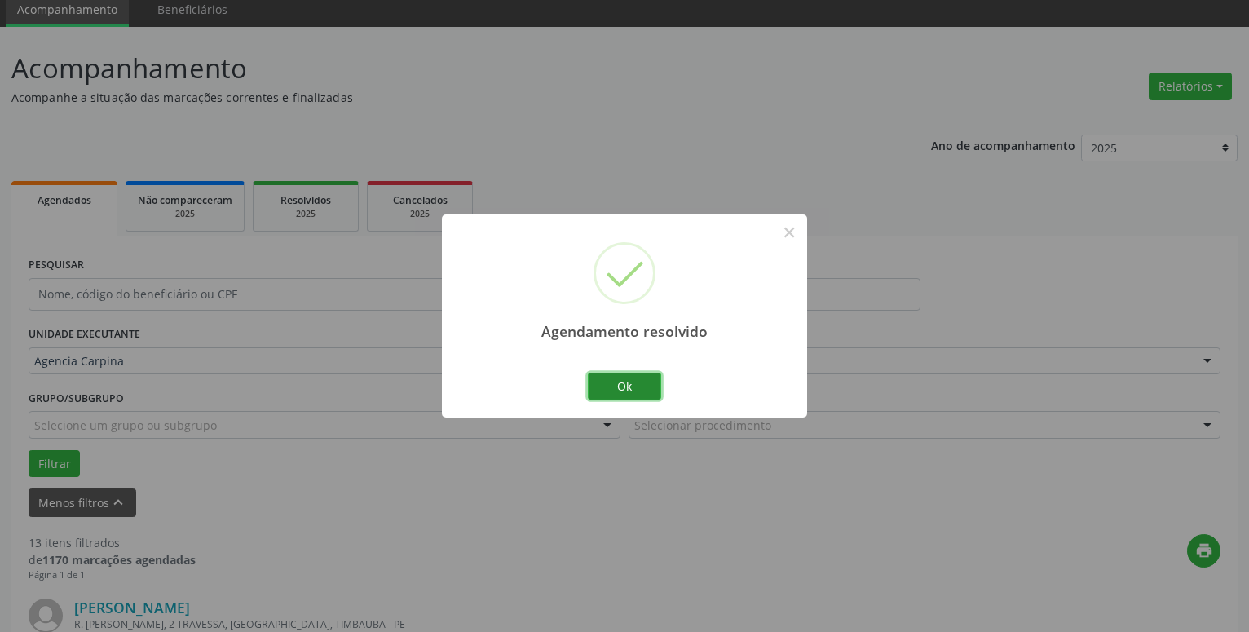
click at [618, 391] on button "Ok" at bounding box center [624, 386] width 73 height 28
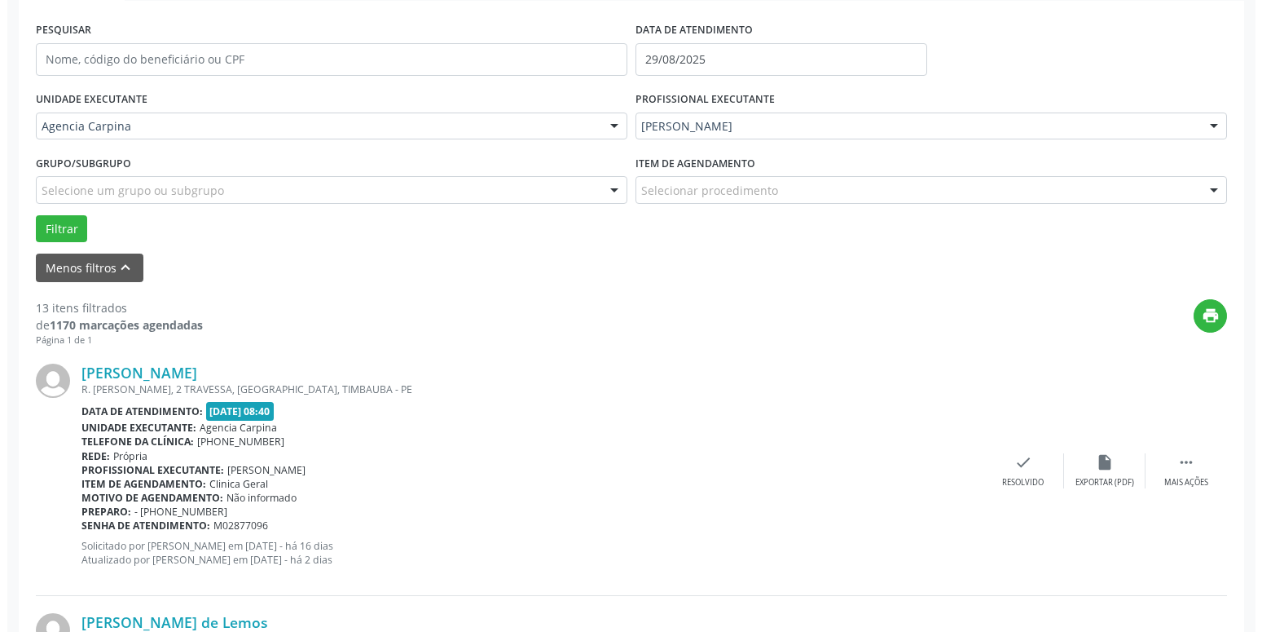
scroll to position [298, 0]
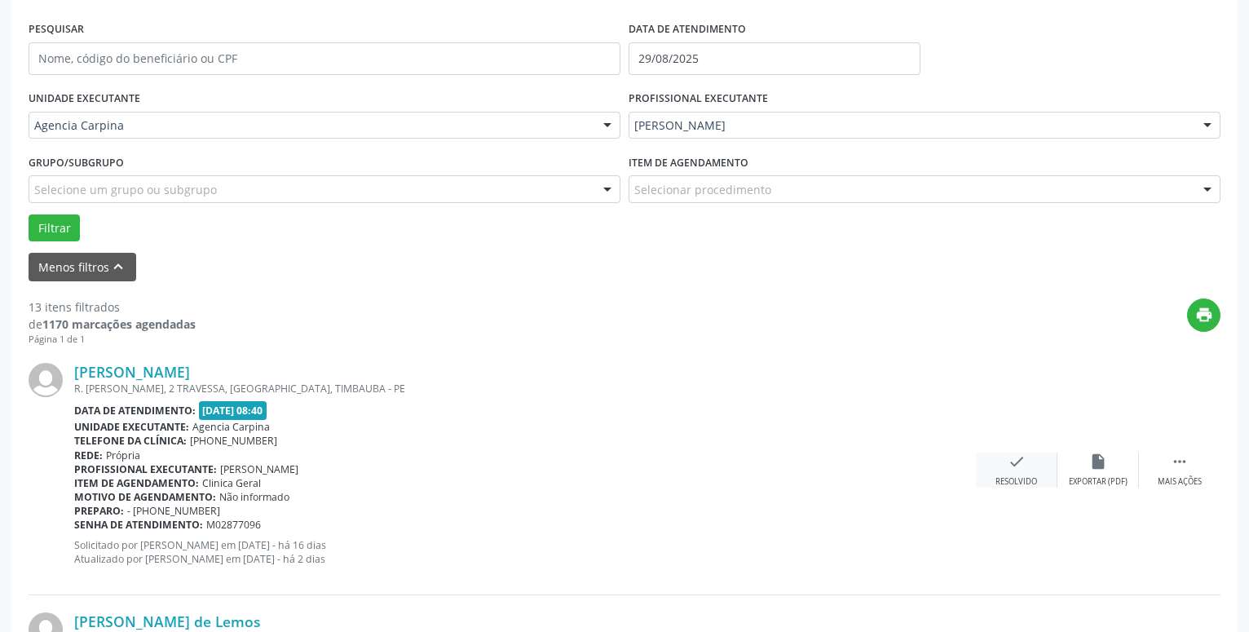
click at [1016, 470] on icon "check" at bounding box center [1016, 461] width 18 height 18
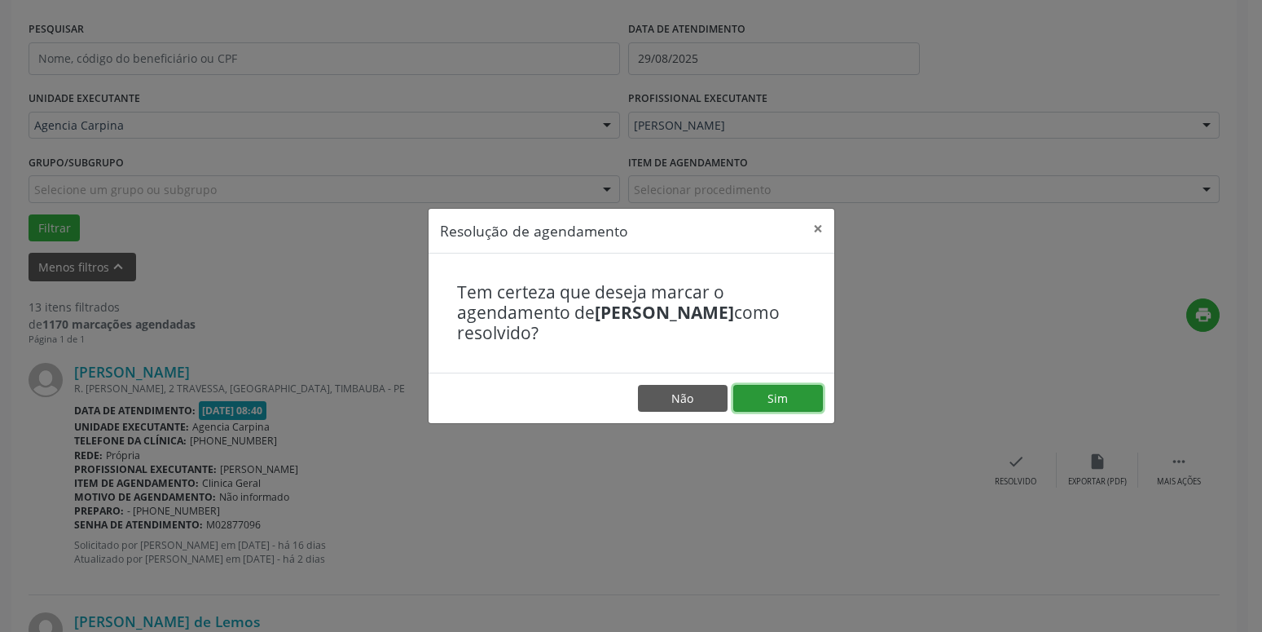
click at [794, 400] on button "Sim" at bounding box center [779, 399] width 90 height 28
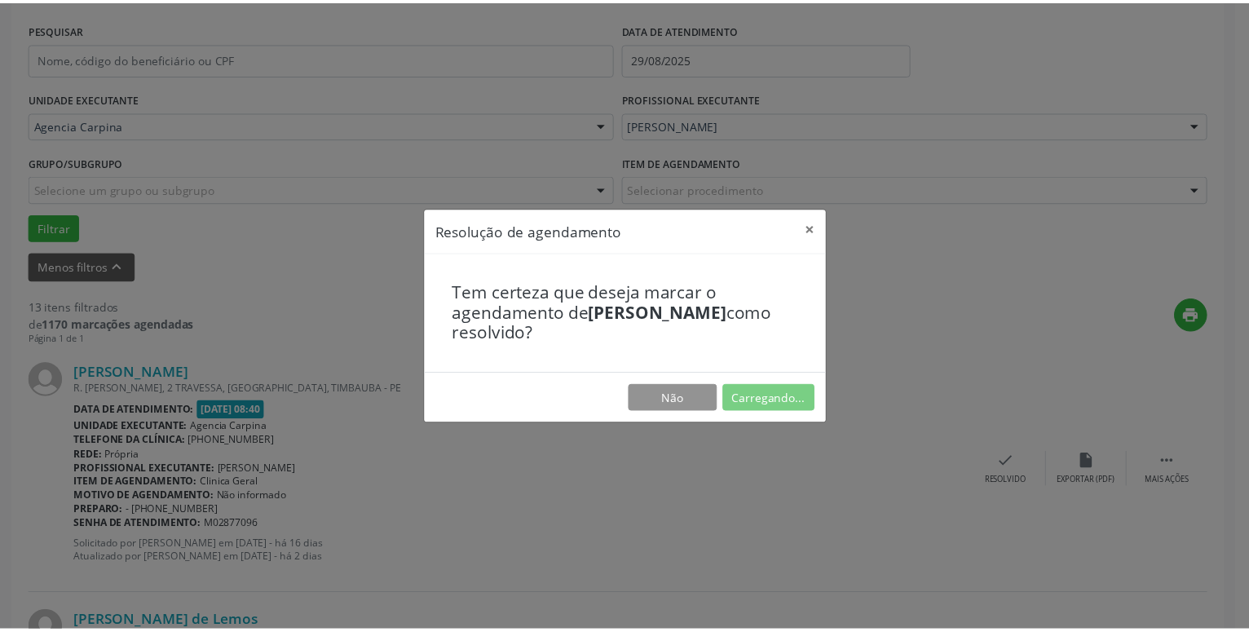
scroll to position [63, 0]
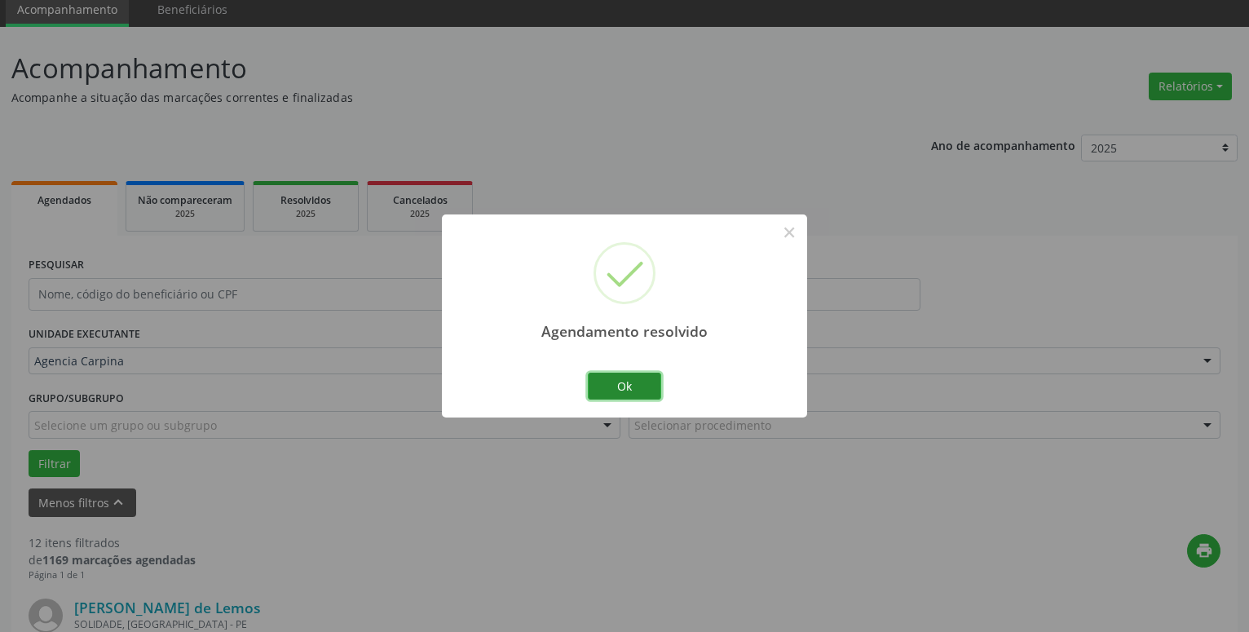
click at [634, 387] on button "Ok" at bounding box center [624, 386] width 73 height 28
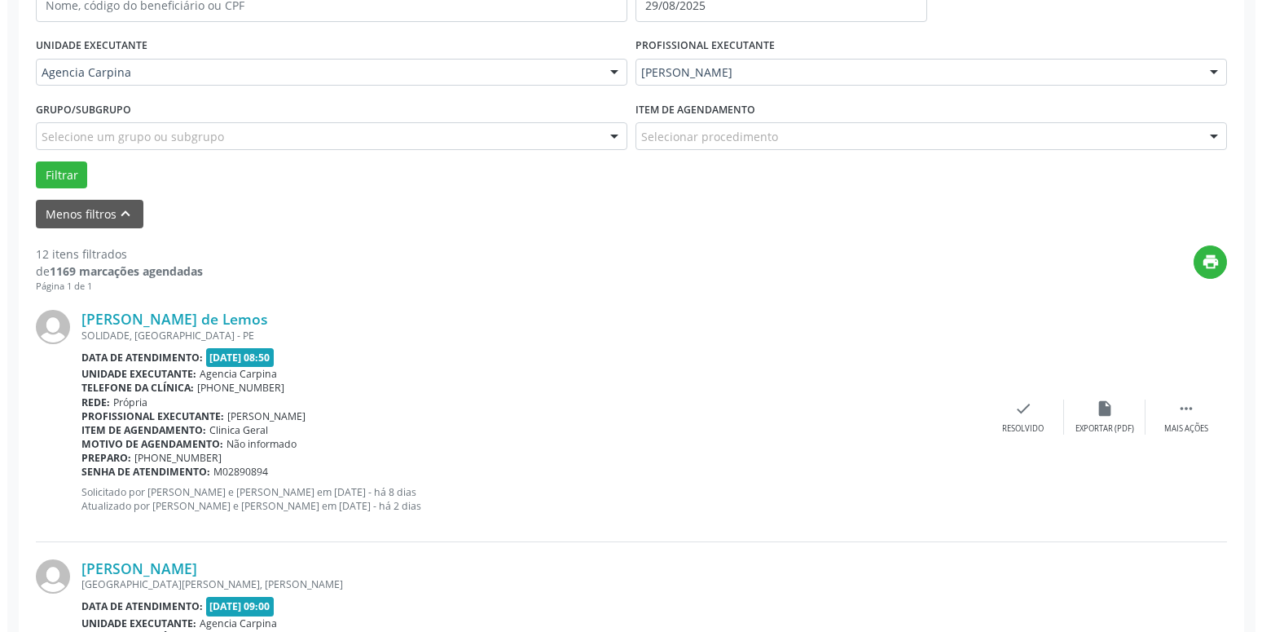
scroll to position [354, 0]
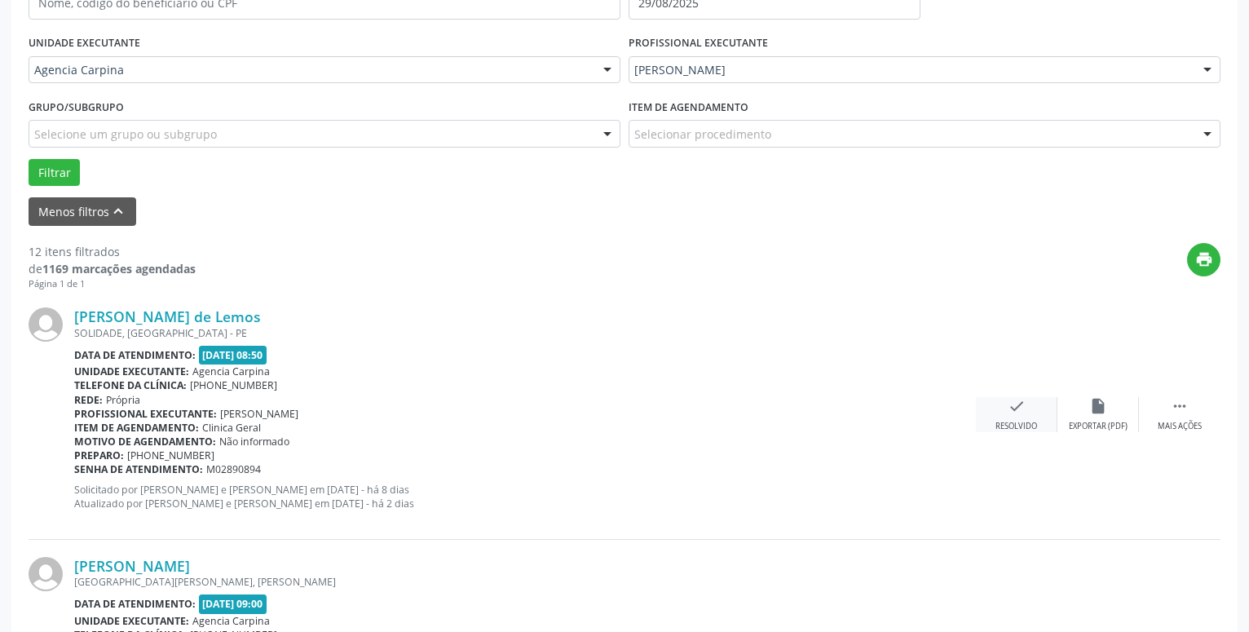
click at [1016, 406] on icon "check" at bounding box center [1016, 406] width 18 height 18
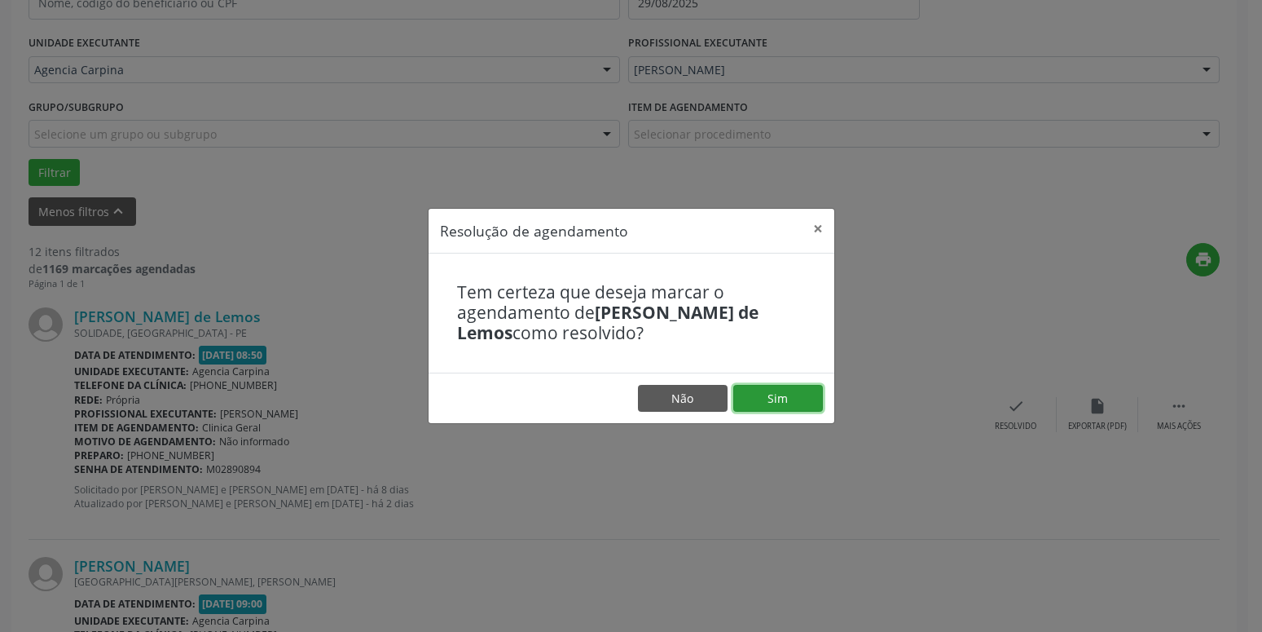
click at [766, 398] on button "Sim" at bounding box center [779, 399] width 90 height 28
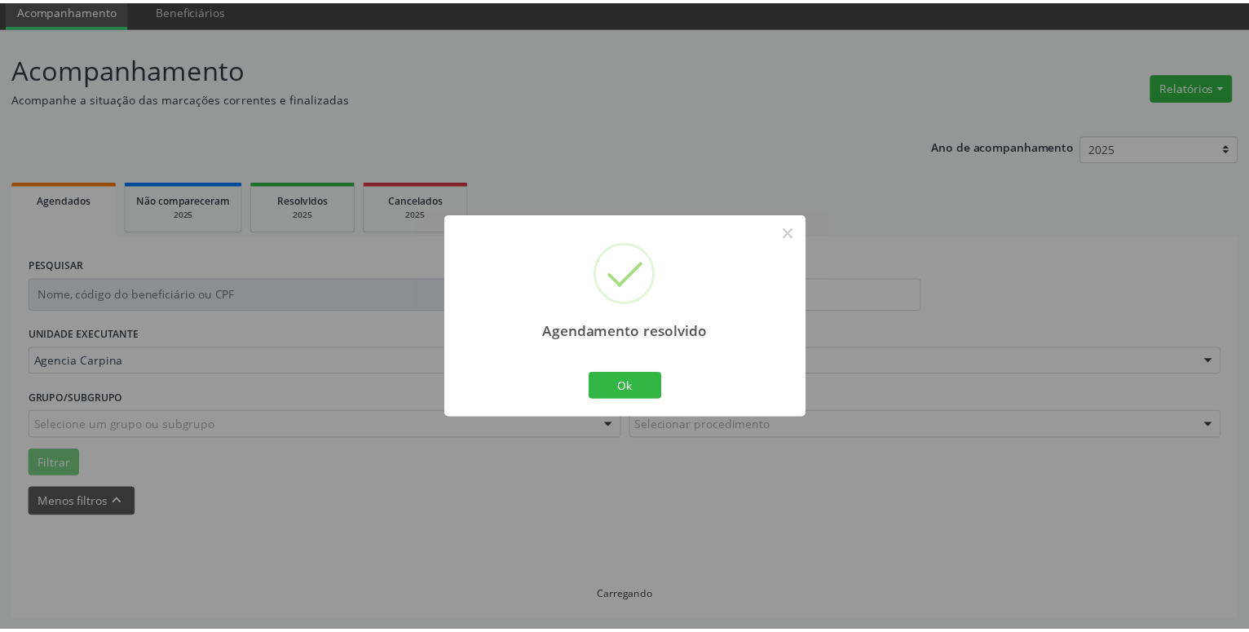
scroll to position [63, 0]
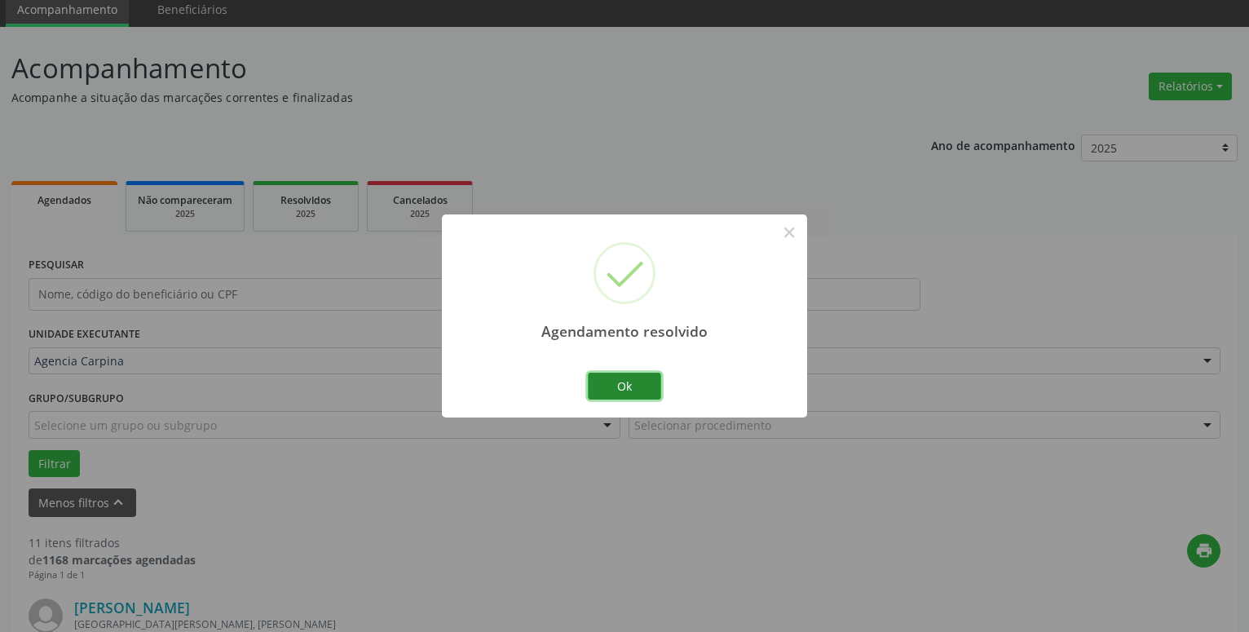
click at [645, 386] on button "Ok" at bounding box center [624, 386] width 73 height 28
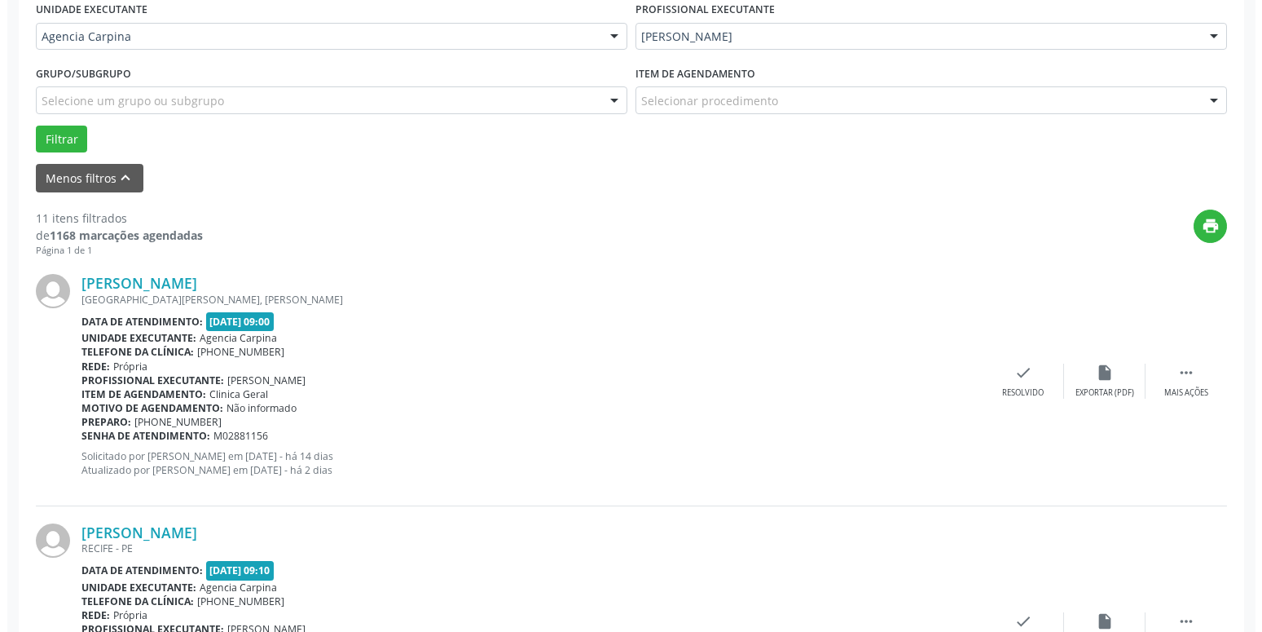
scroll to position [395, 0]
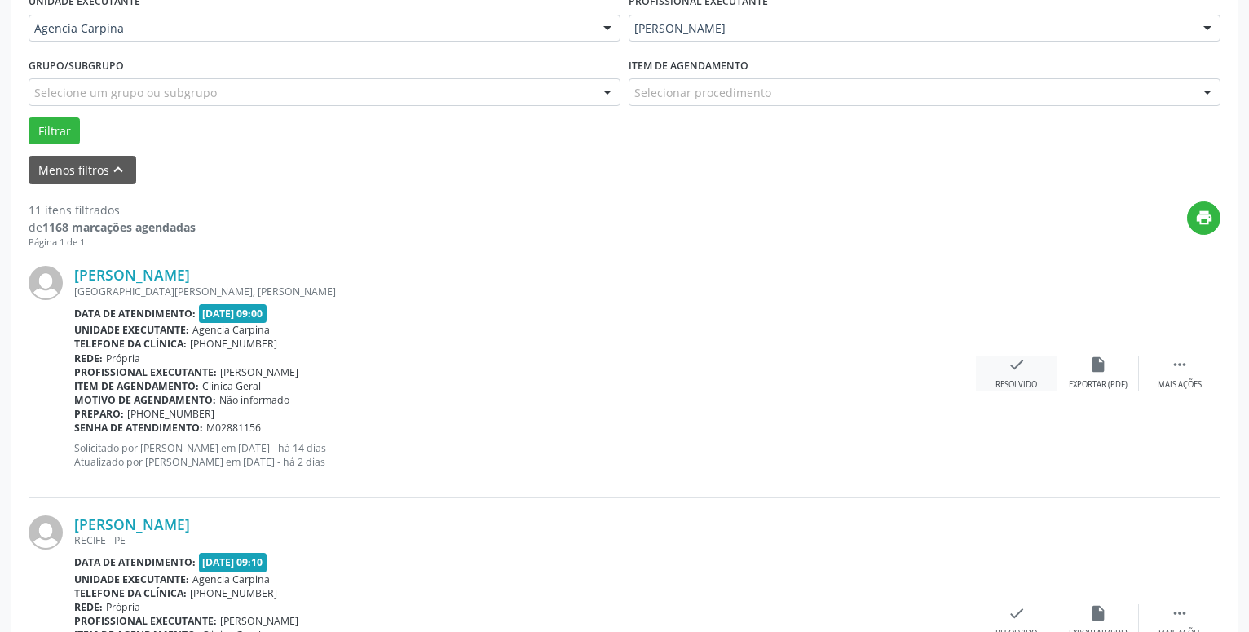
click at [1005, 370] on div "check Resolvido" at bounding box center [1017, 372] width 82 height 35
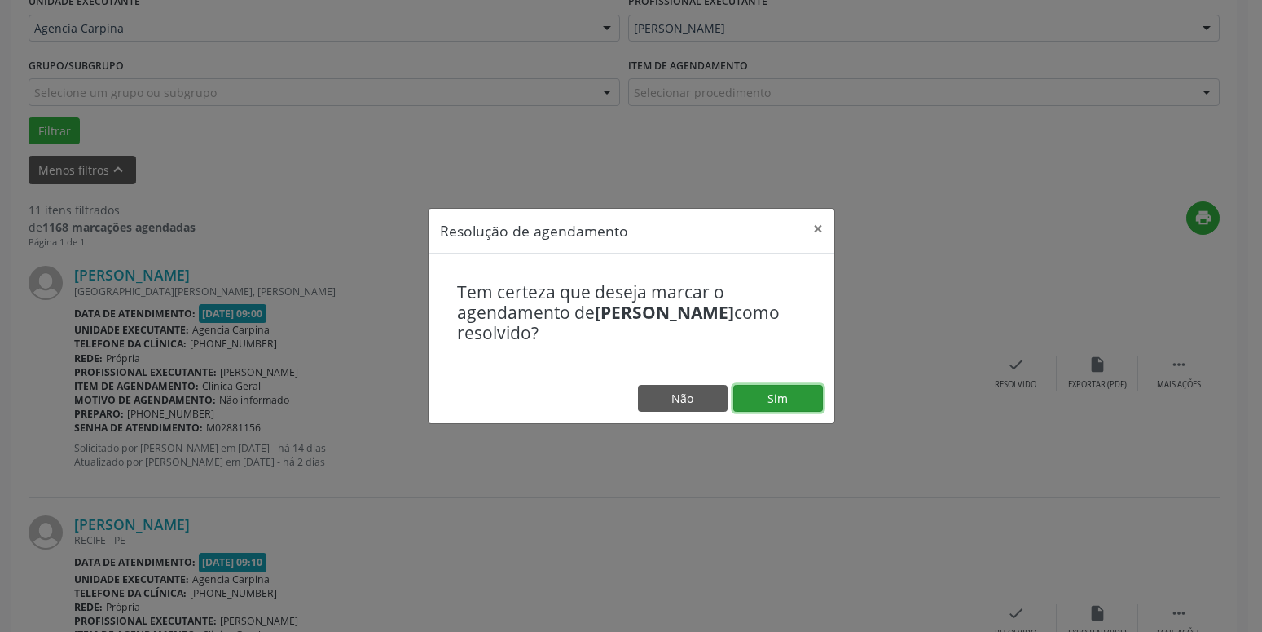
click at [790, 403] on button "Sim" at bounding box center [779, 399] width 90 height 28
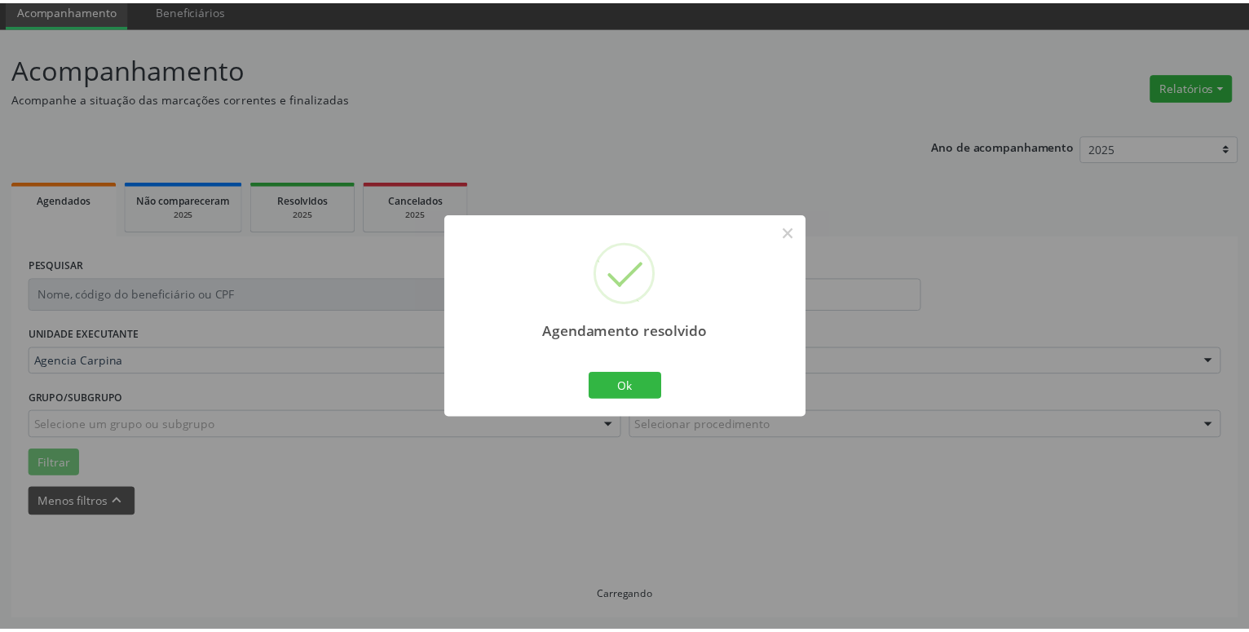
scroll to position [63, 0]
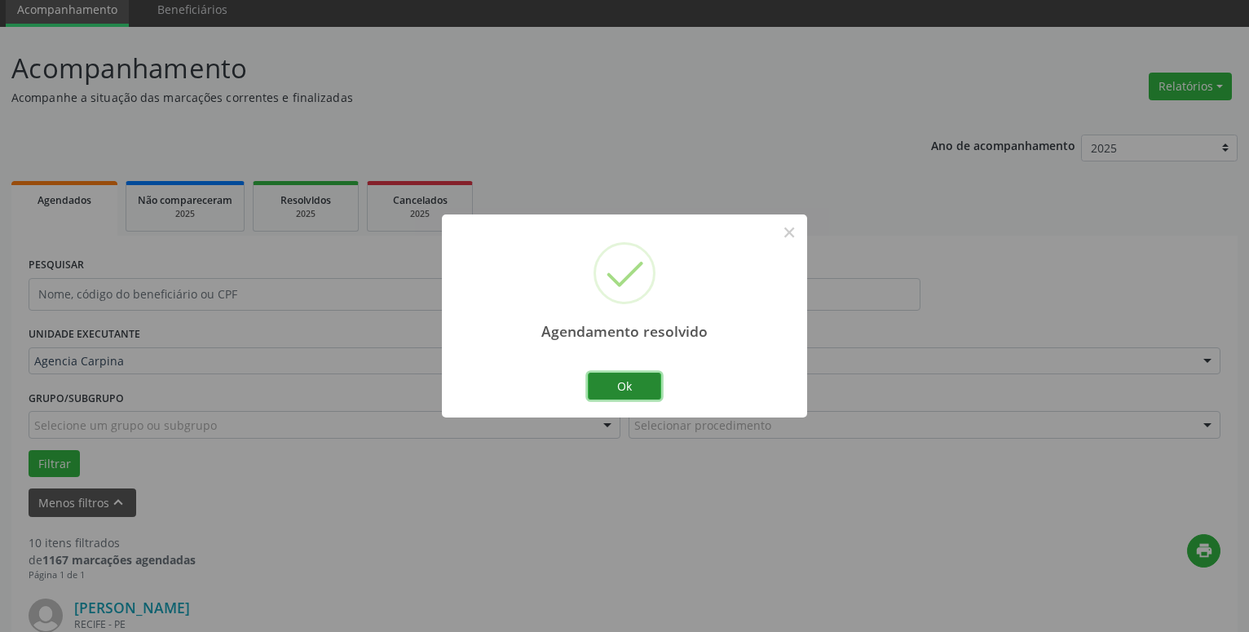
click at [637, 389] on button "Ok" at bounding box center [624, 386] width 73 height 28
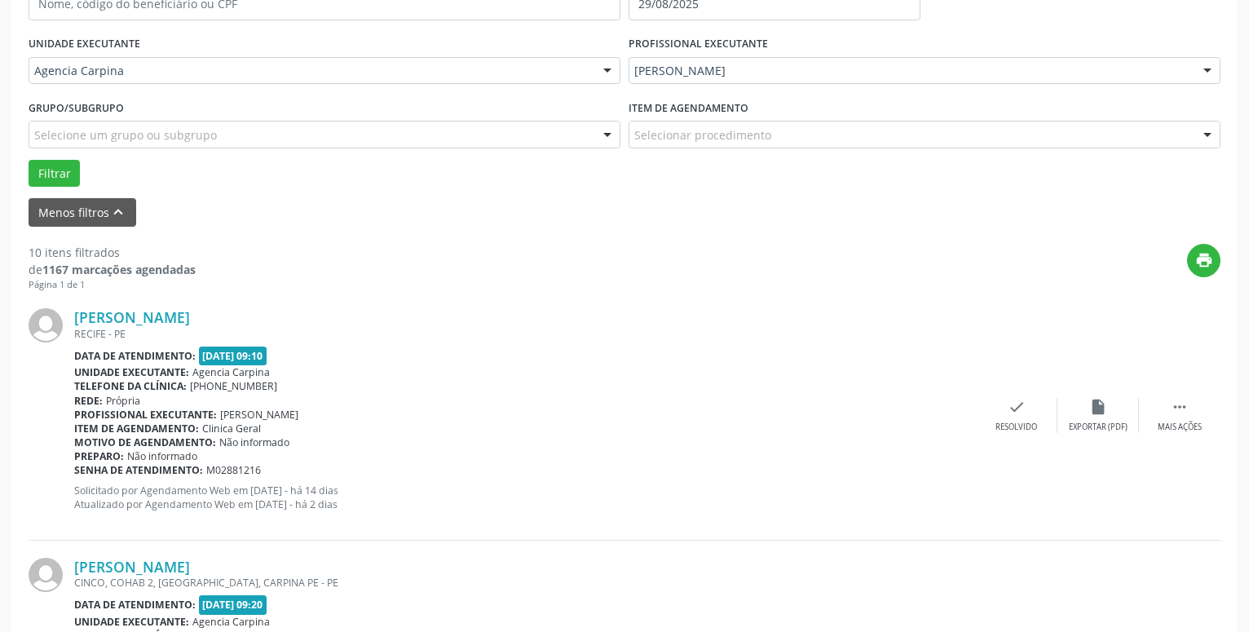
scroll to position [368, 0]
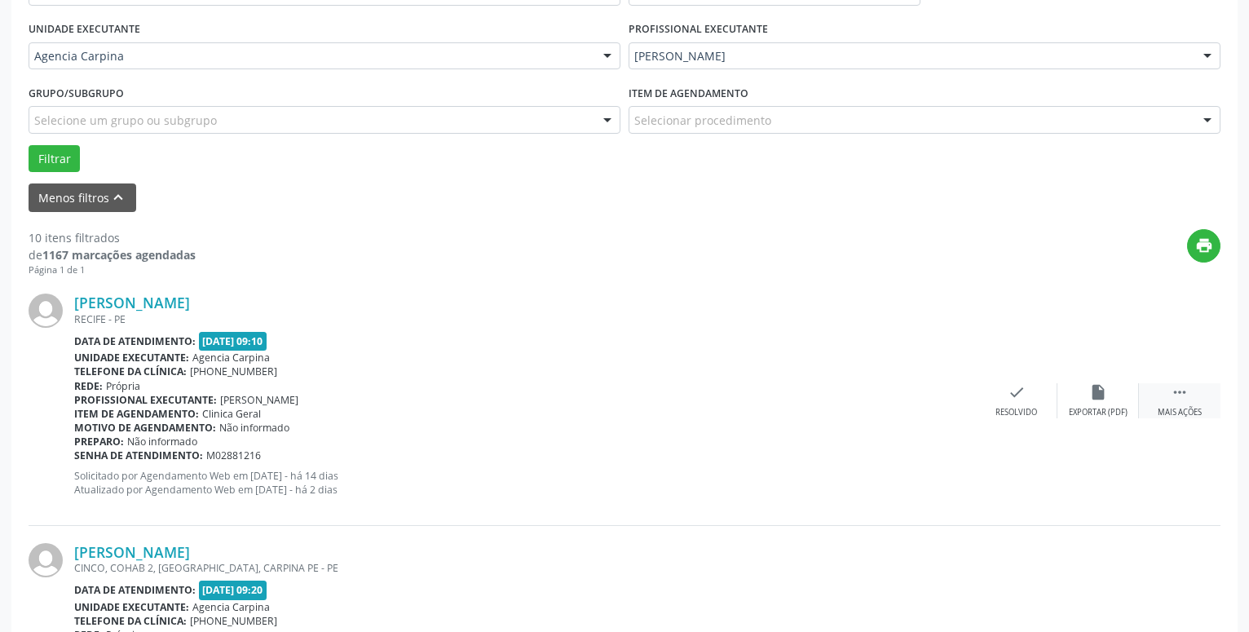
click at [1177, 389] on icon "" at bounding box center [1179, 392] width 18 height 18
click at [1093, 392] on icon "alarm_off" at bounding box center [1098, 392] width 18 height 18
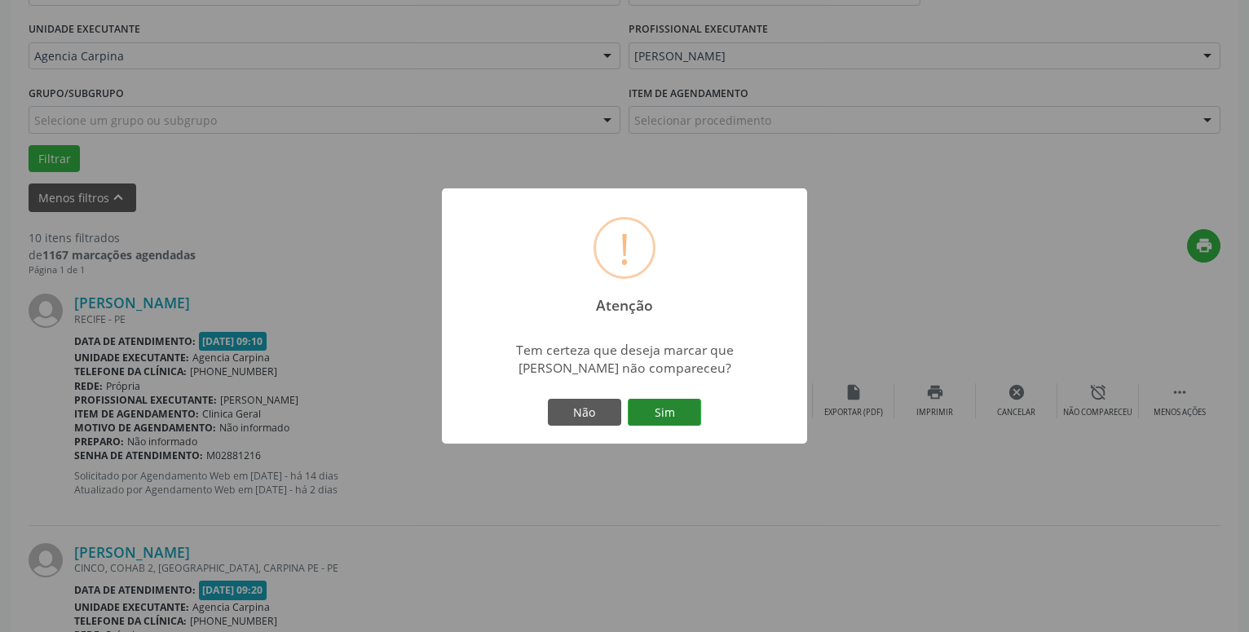
click at [659, 411] on button "Sim" at bounding box center [664, 413] width 73 height 28
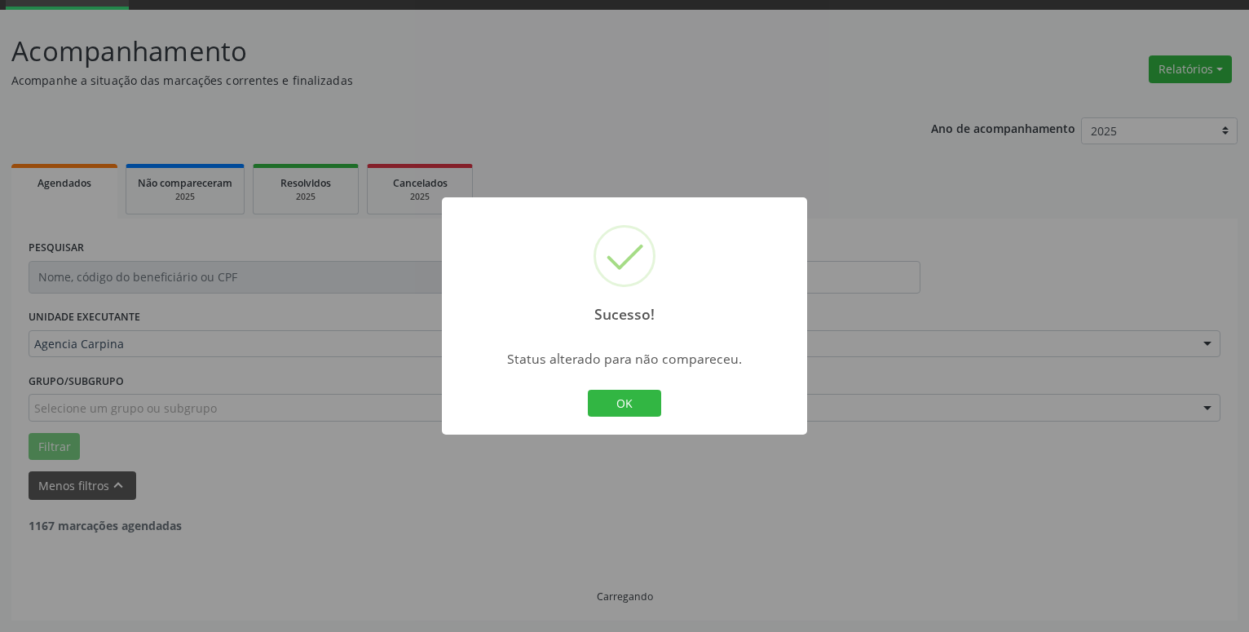
scroll to position [80, 0]
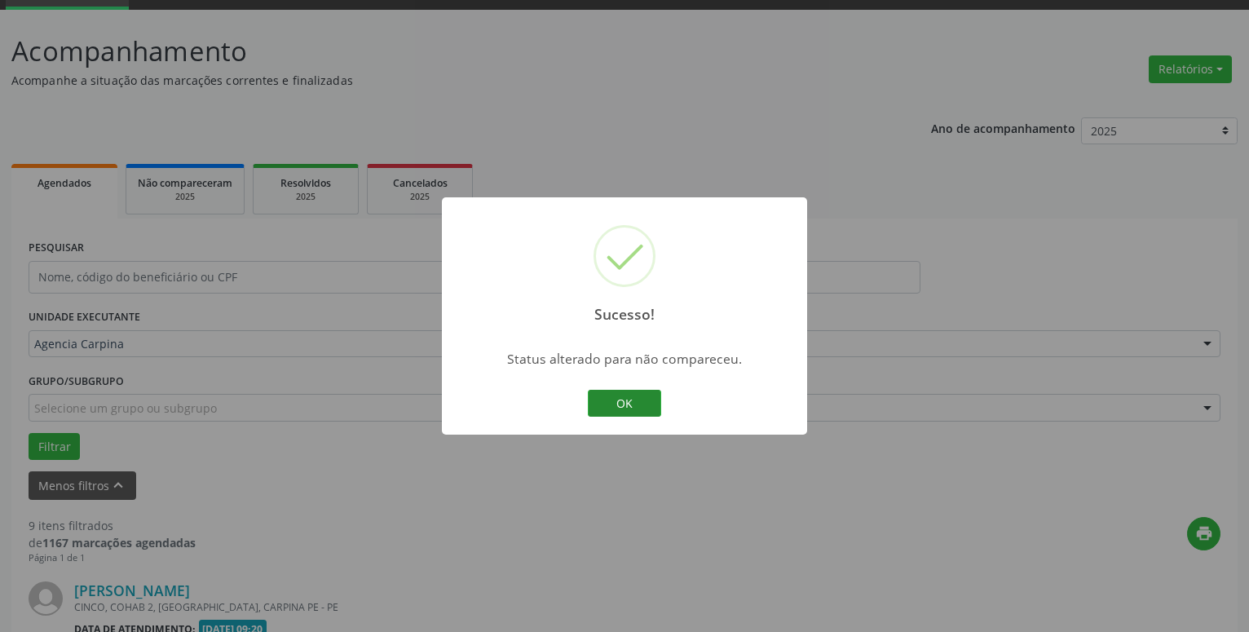
click at [643, 396] on button "OK" at bounding box center [624, 404] width 73 height 28
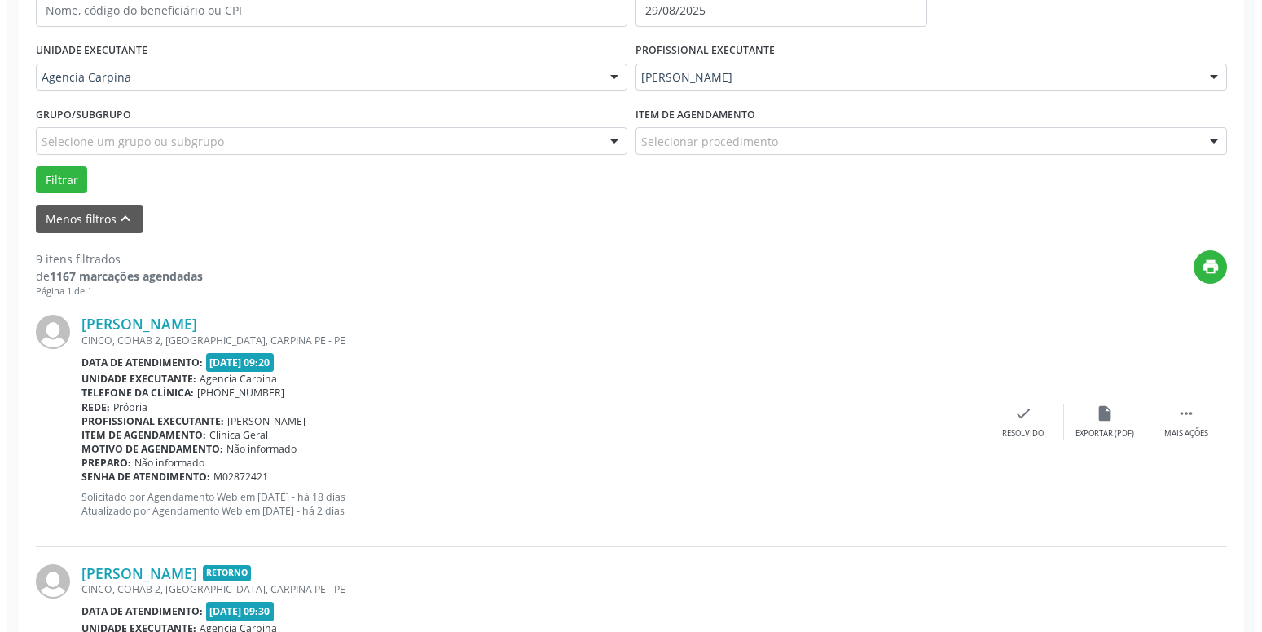
scroll to position [385, 0]
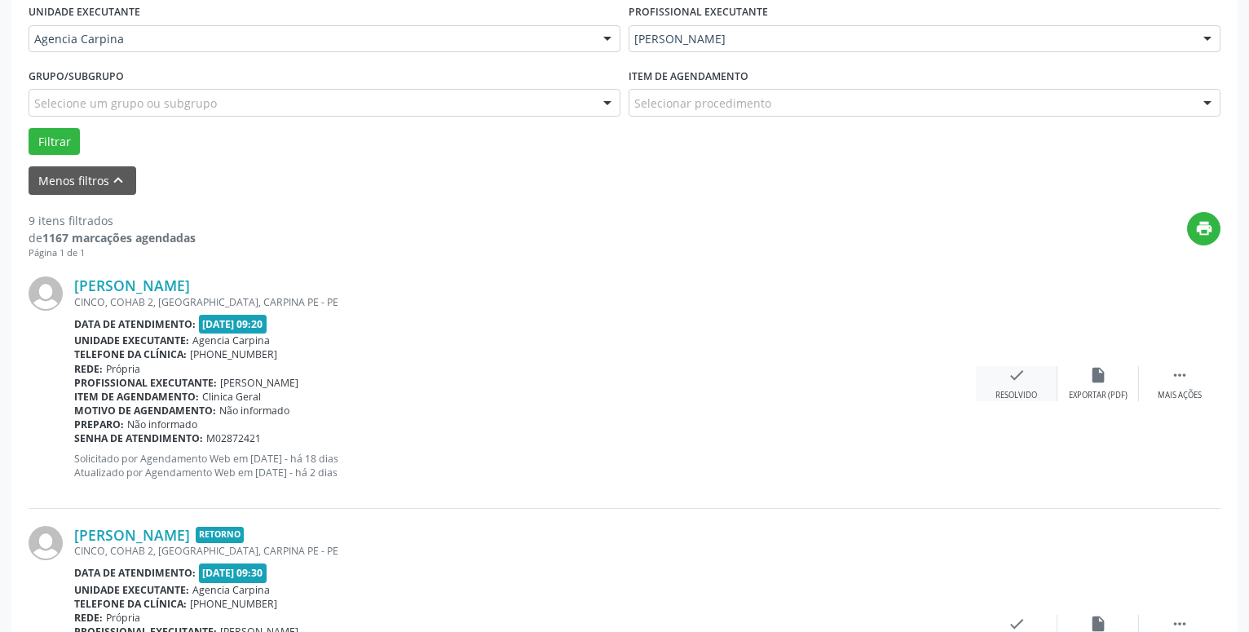
click at [1014, 381] on icon "check" at bounding box center [1016, 375] width 18 height 18
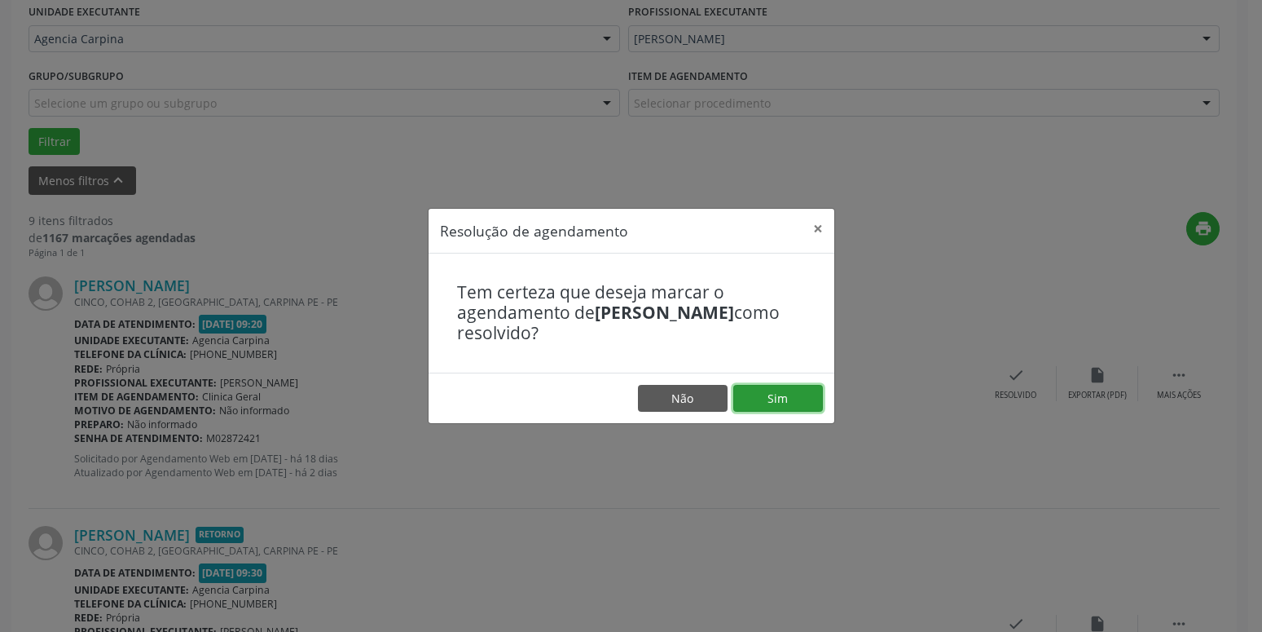
click at [774, 398] on button "Sim" at bounding box center [779, 399] width 90 height 28
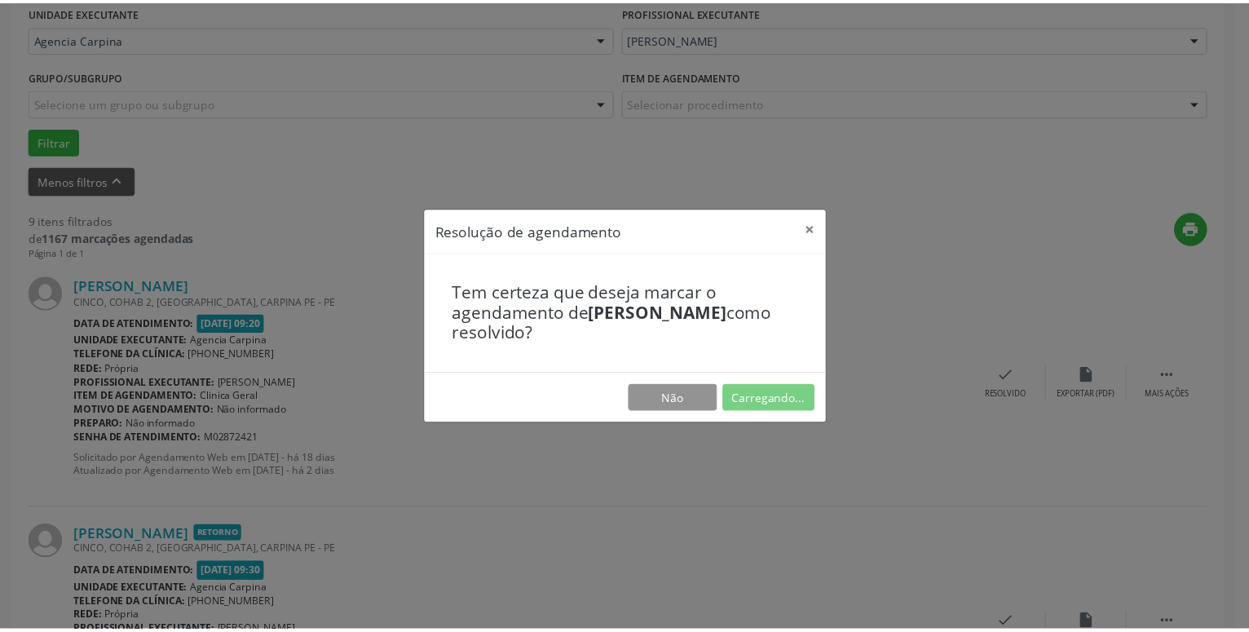
scroll to position [63, 0]
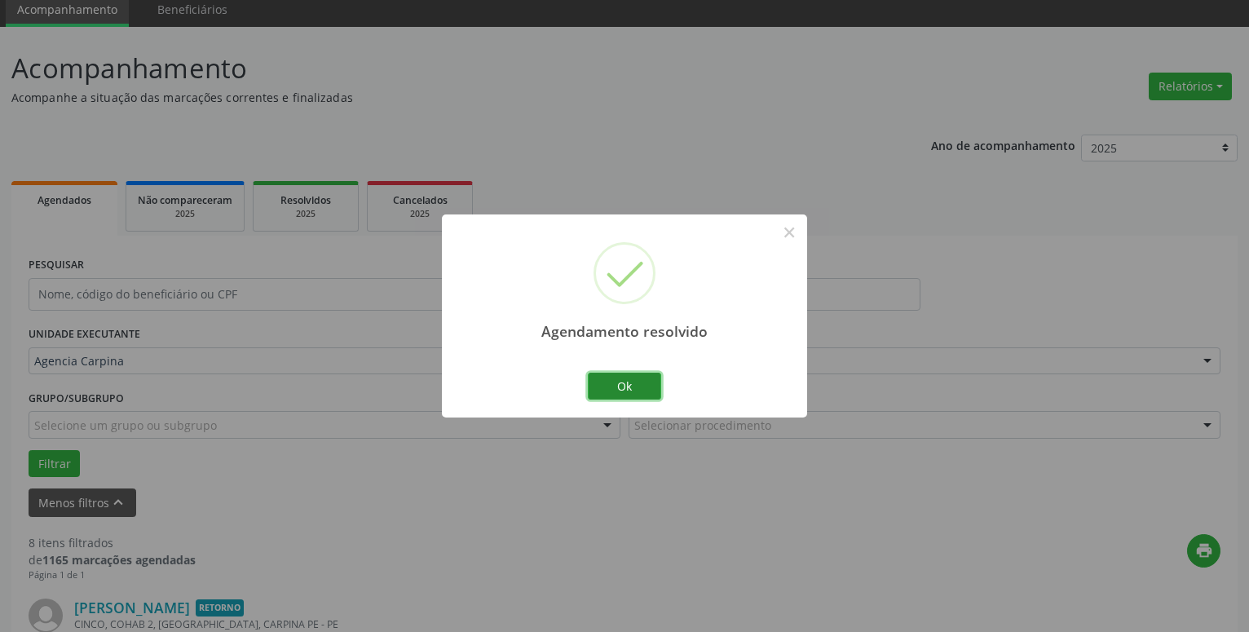
click at [625, 386] on button "Ok" at bounding box center [624, 386] width 73 height 28
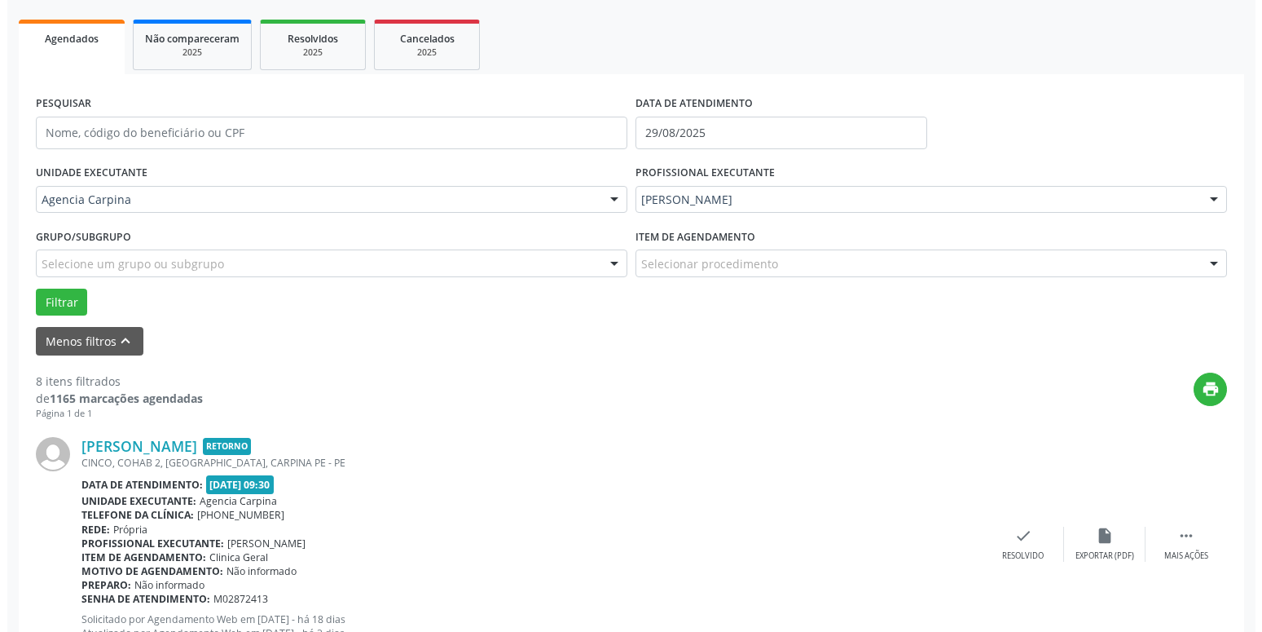
scroll to position [229, 0]
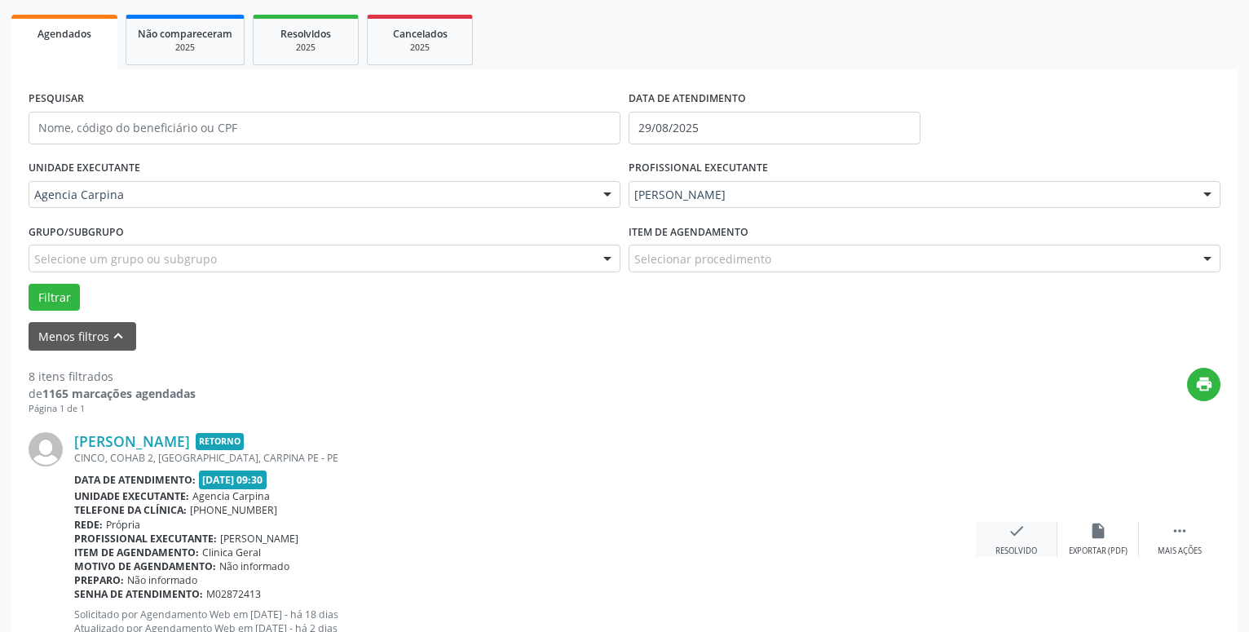
click at [1013, 530] on icon "check" at bounding box center [1016, 531] width 18 height 18
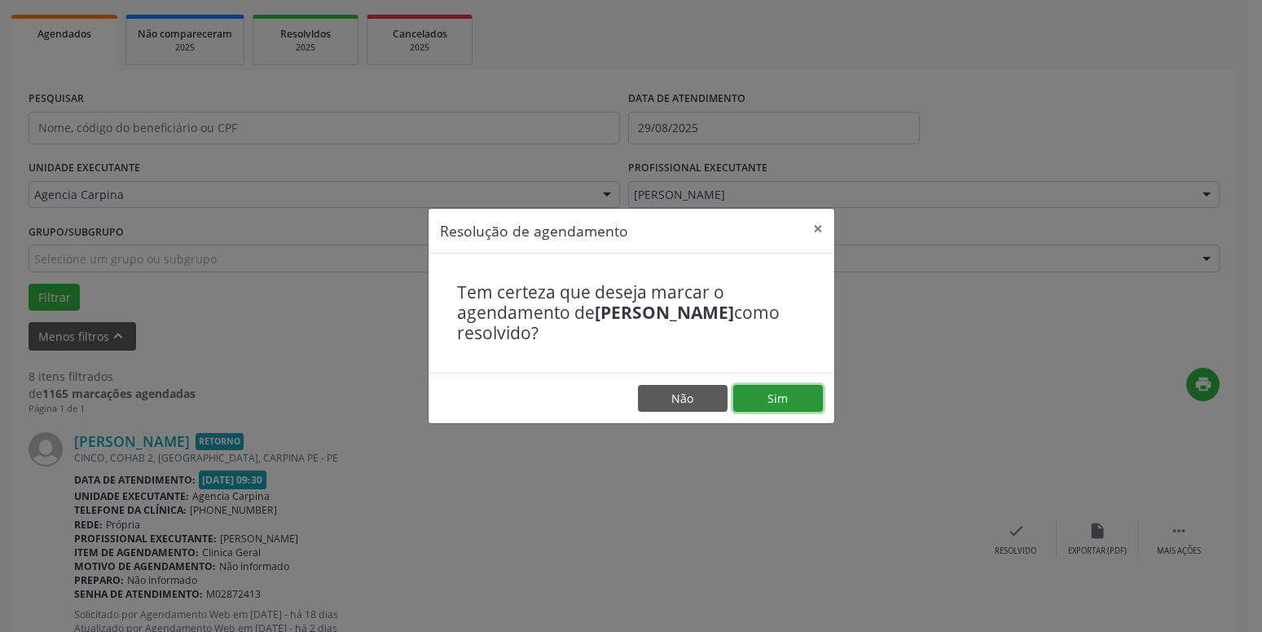
click at [789, 402] on button "Sim" at bounding box center [779, 399] width 90 height 28
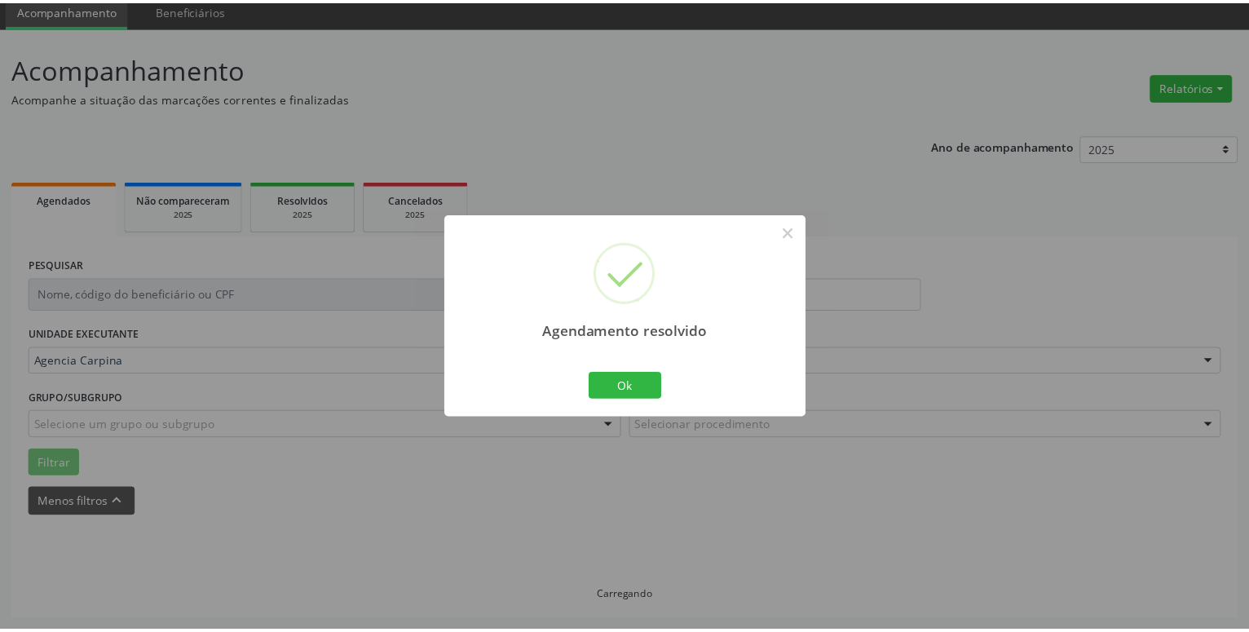
scroll to position [63, 0]
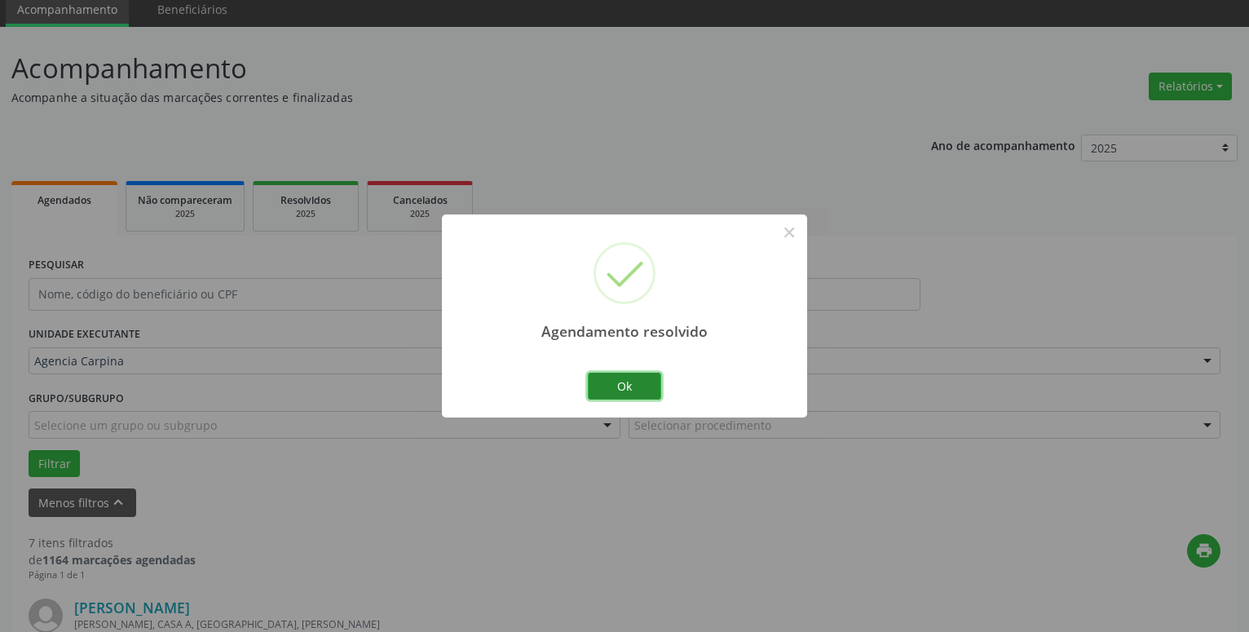
click at [639, 387] on button "Ok" at bounding box center [624, 386] width 73 height 28
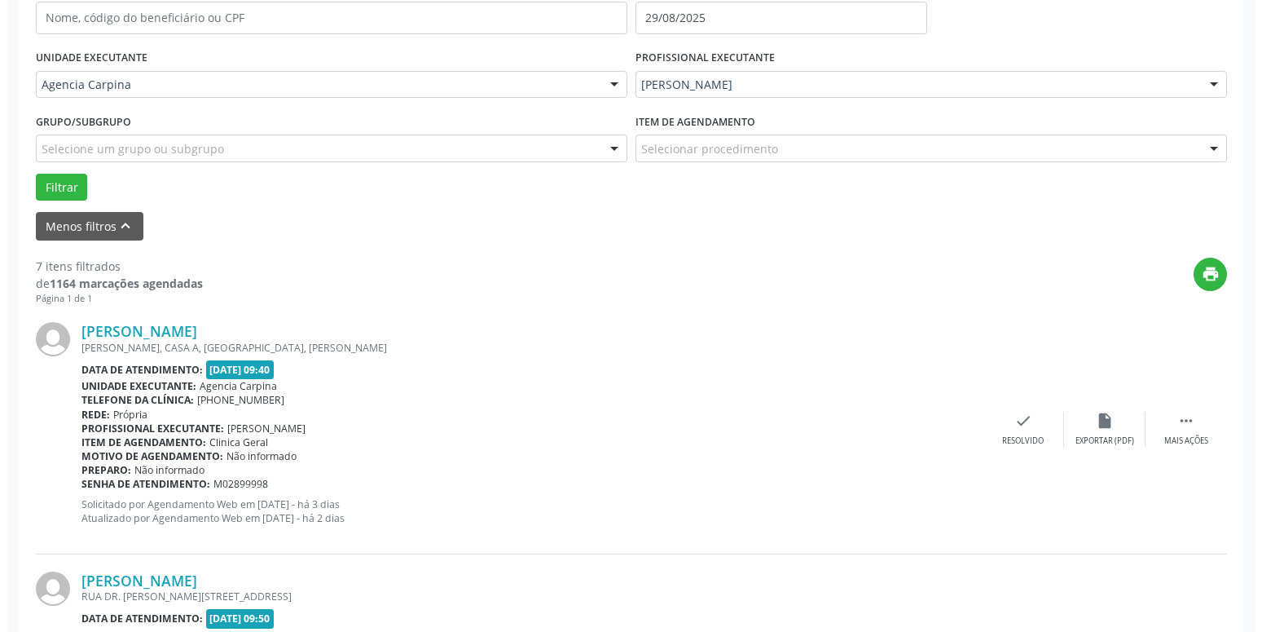
scroll to position [340, 0]
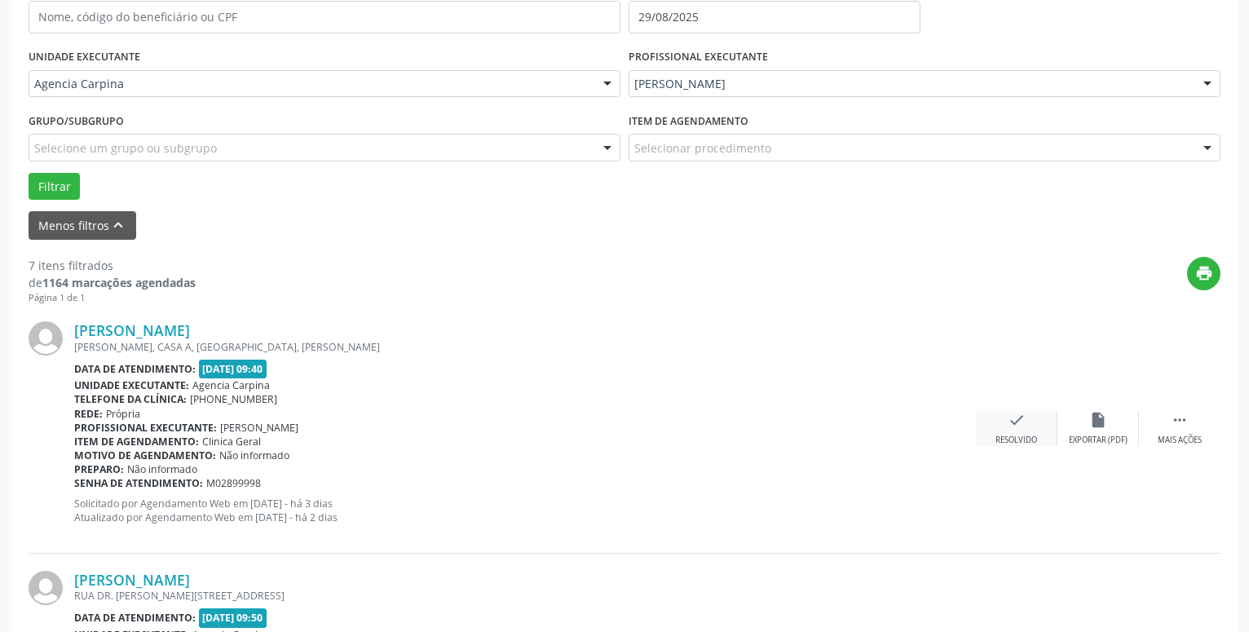
click at [1011, 429] on icon "check" at bounding box center [1016, 420] width 18 height 18
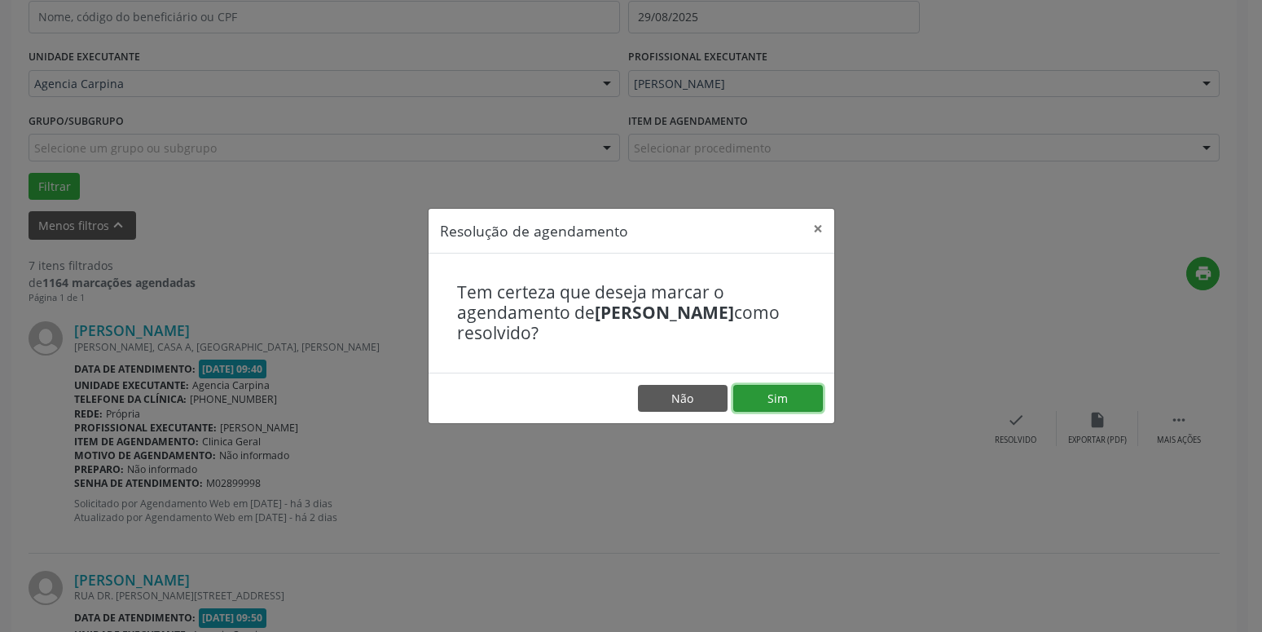
click at [764, 403] on button "Sim" at bounding box center [779, 399] width 90 height 28
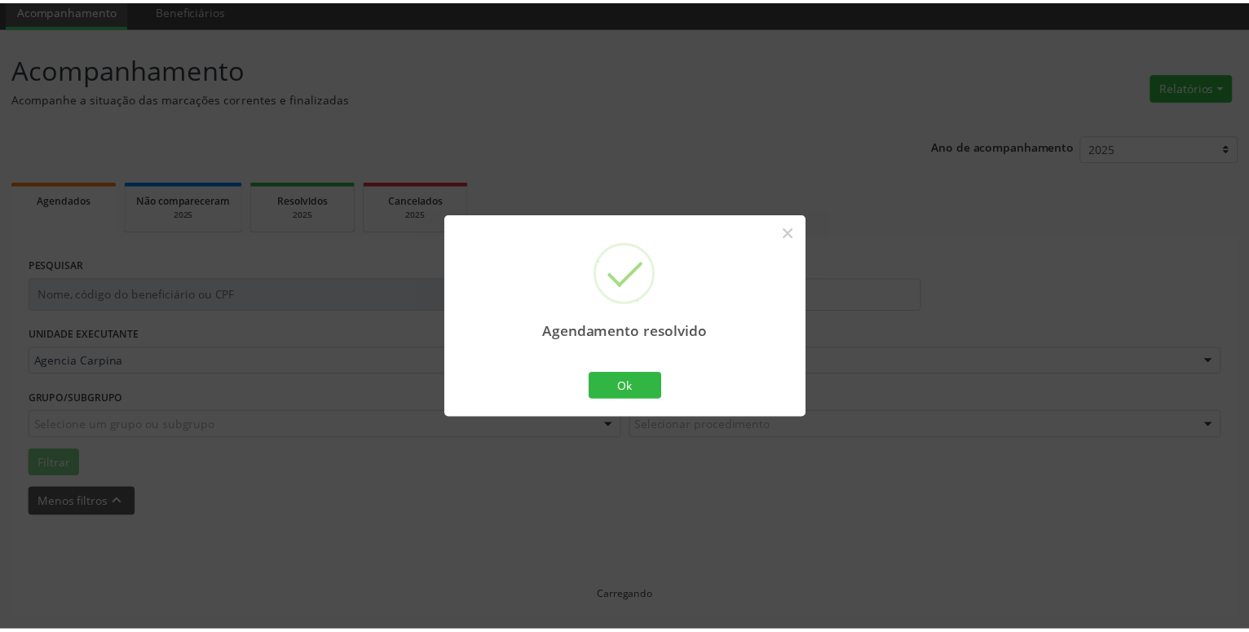
scroll to position [63, 0]
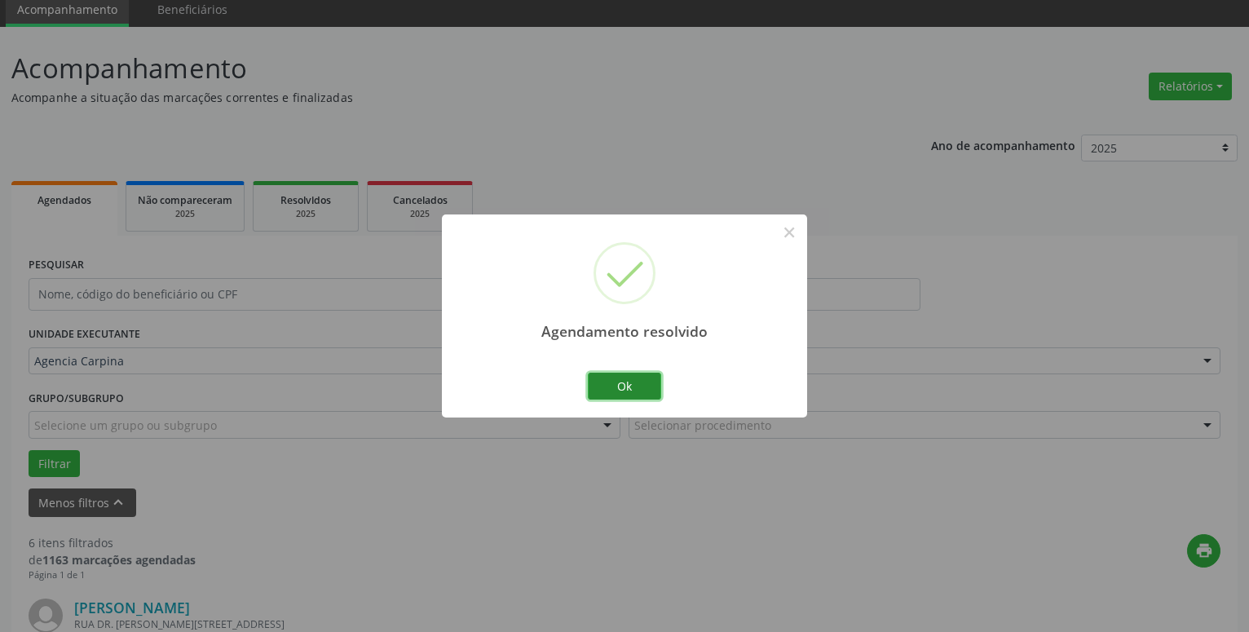
click at [639, 386] on button "Ok" at bounding box center [624, 386] width 73 height 28
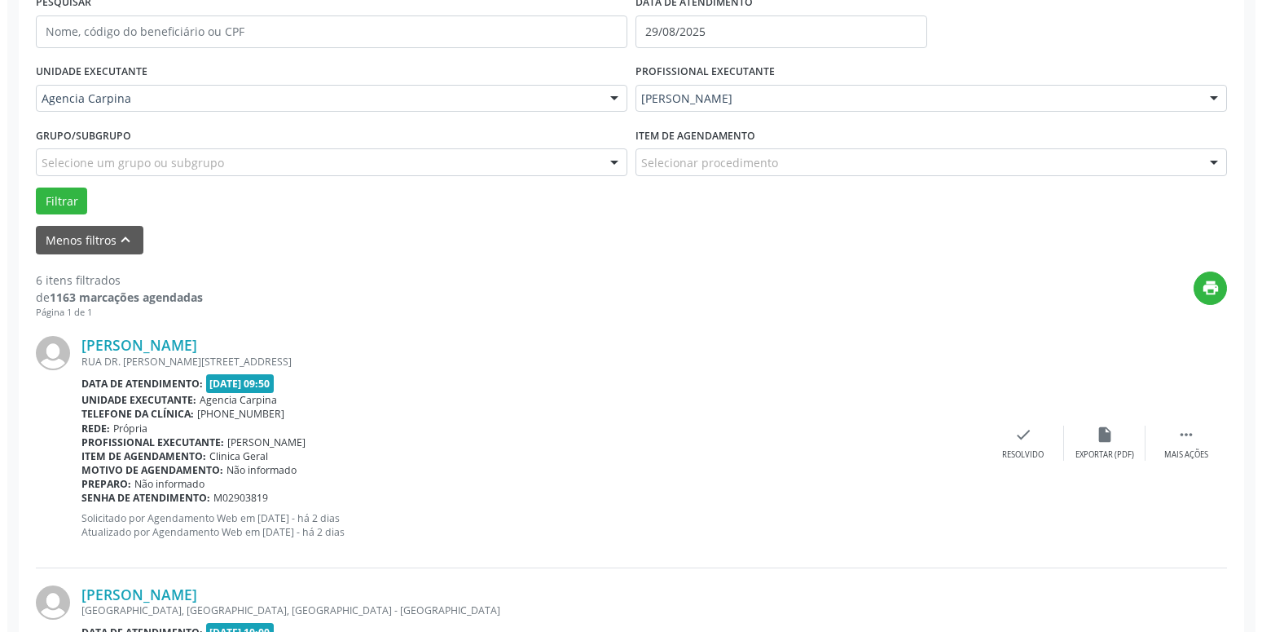
scroll to position [326, 0]
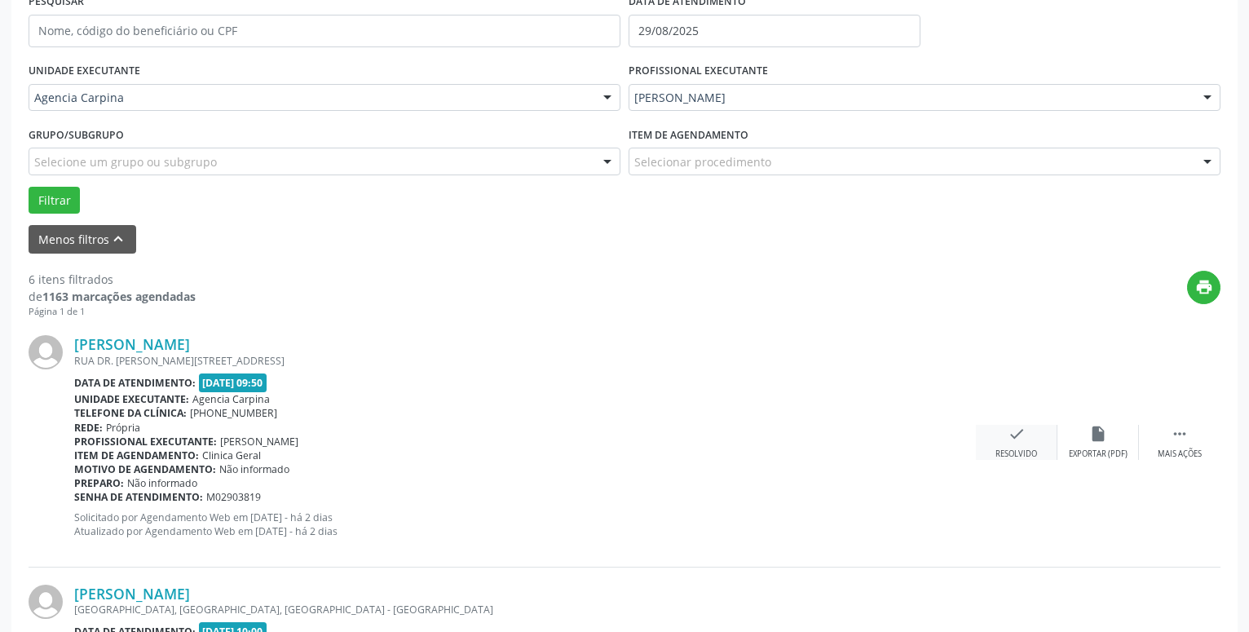
click at [1016, 440] on icon "check" at bounding box center [1016, 434] width 18 height 18
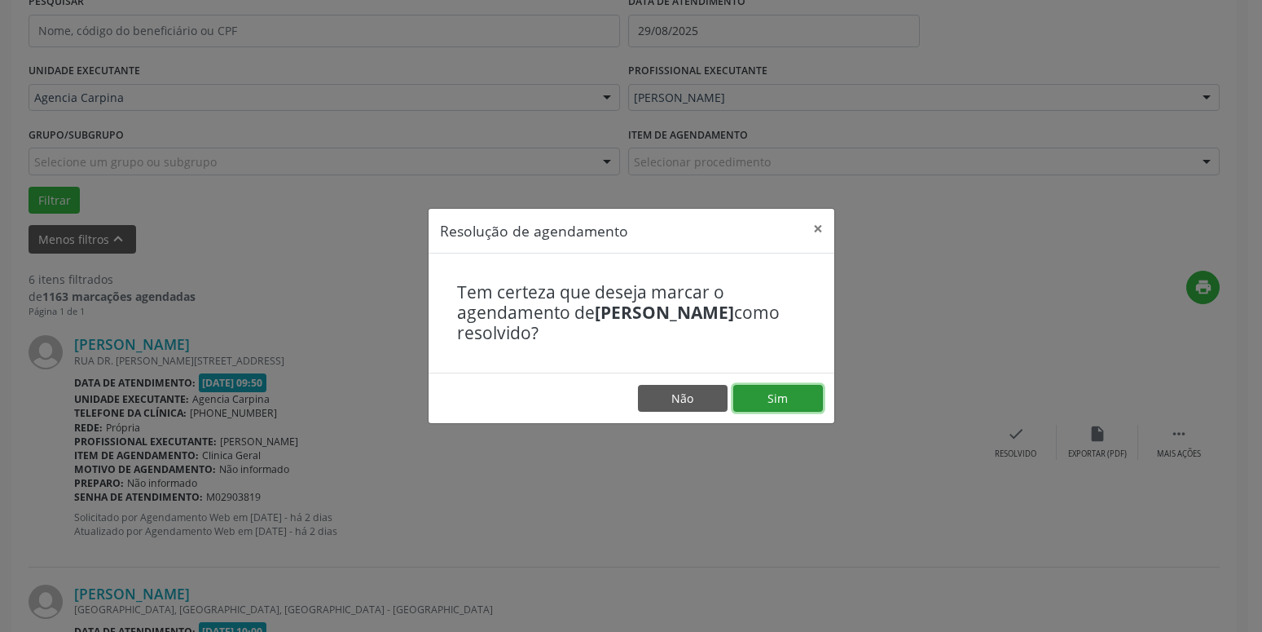
click at [800, 398] on button "Sim" at bounding box center [779, 399] width 90 height 28
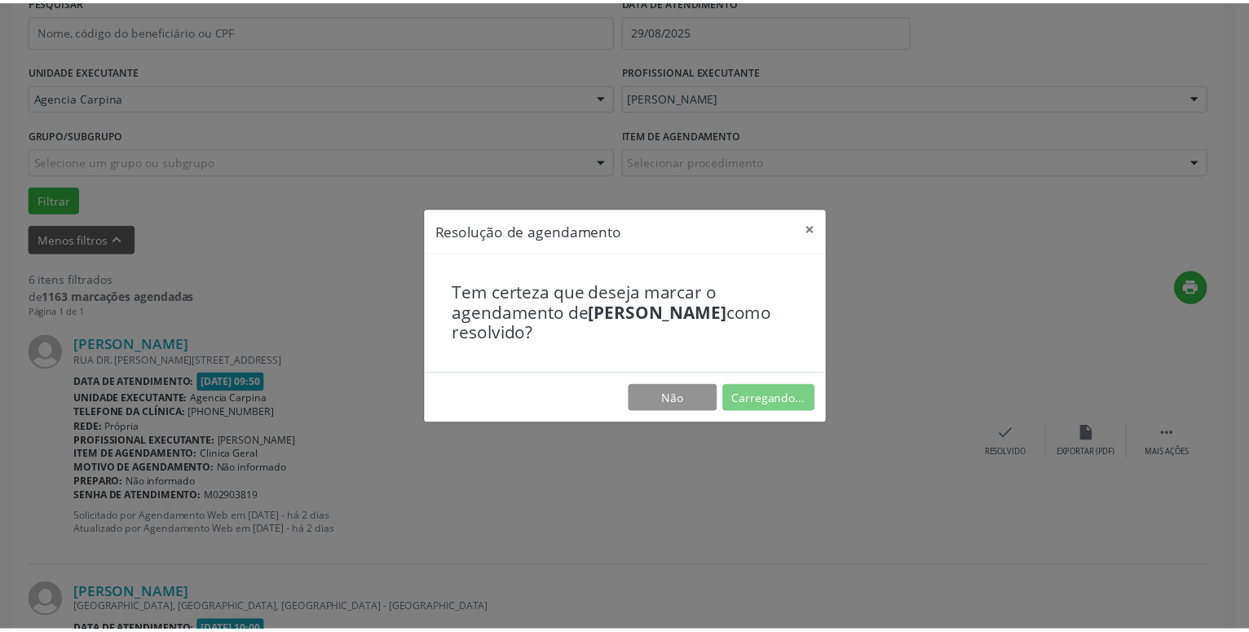
scroll to position [63, 0]
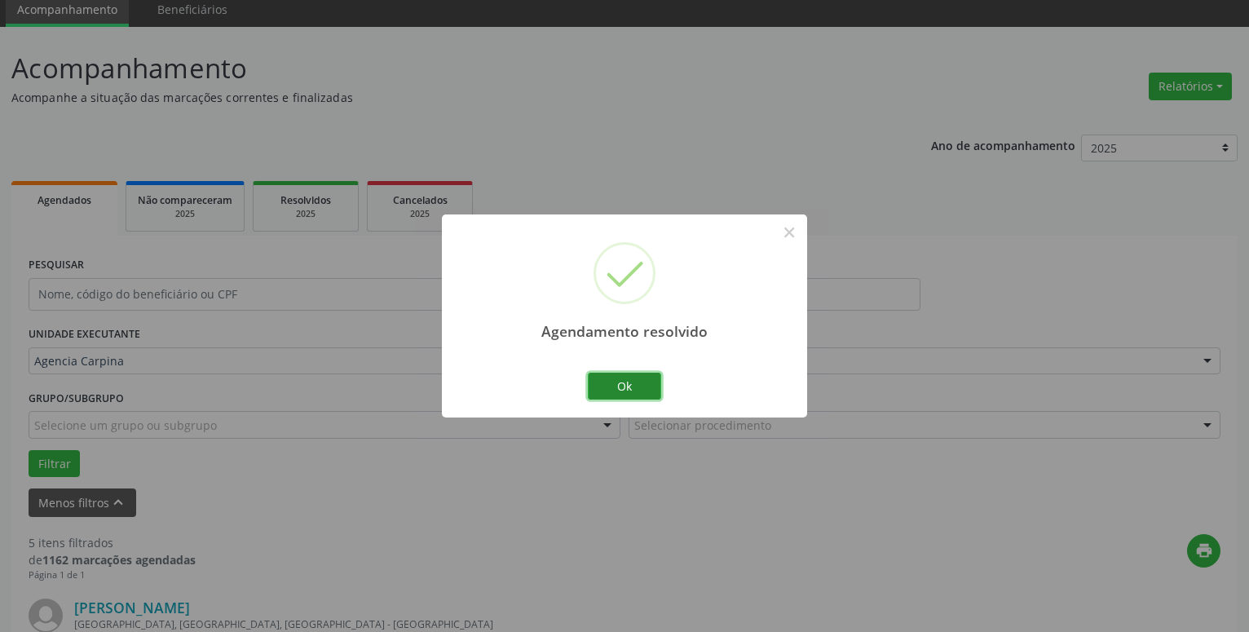
click at [637, 379] on button "Ok" at bounding box center [624, 386] width 73 height 28
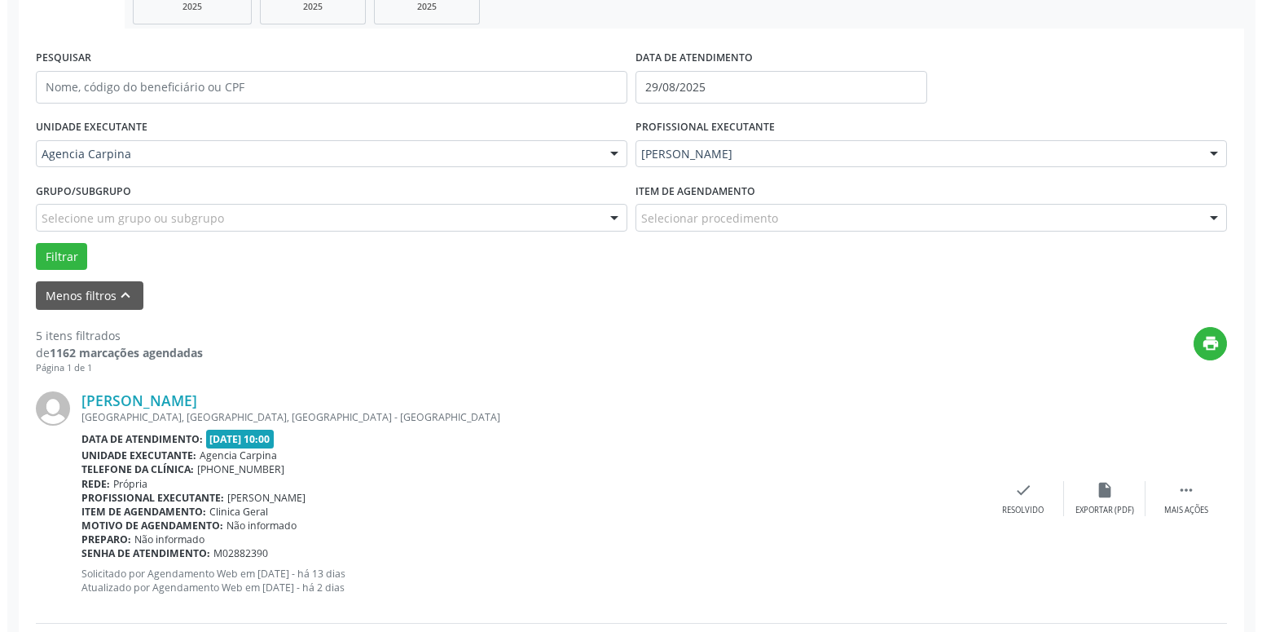
scroll to position [271, 0]
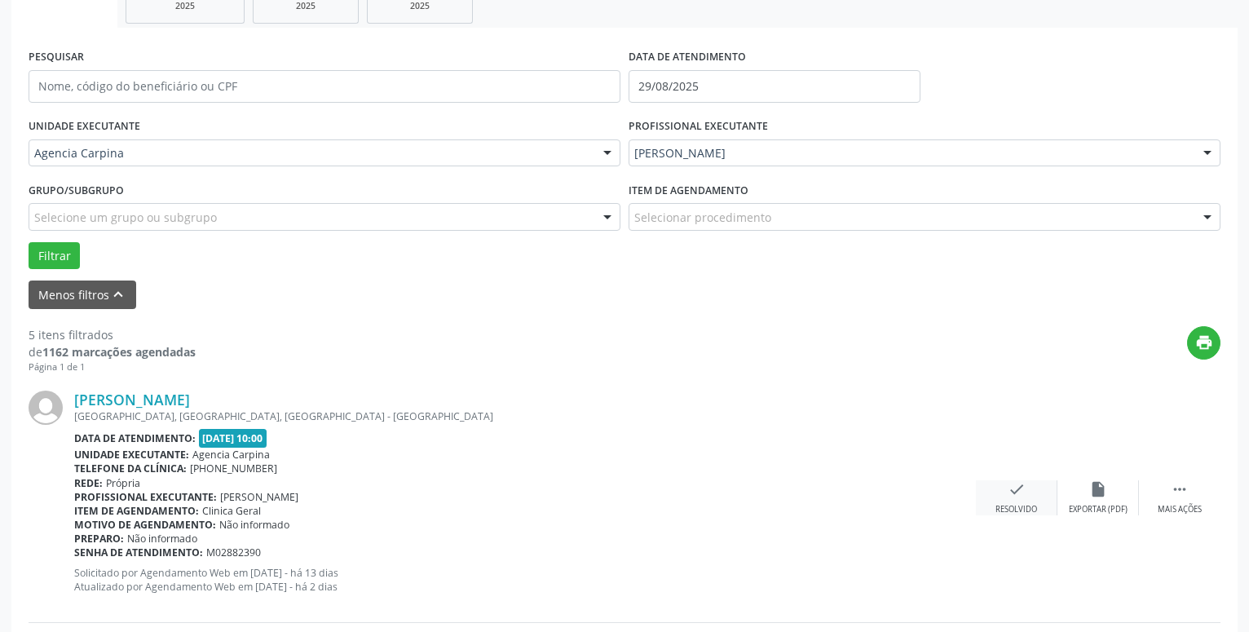
click at [1011, 496] on icon "check" at bounding box center [1016, 489] width 18 height 18
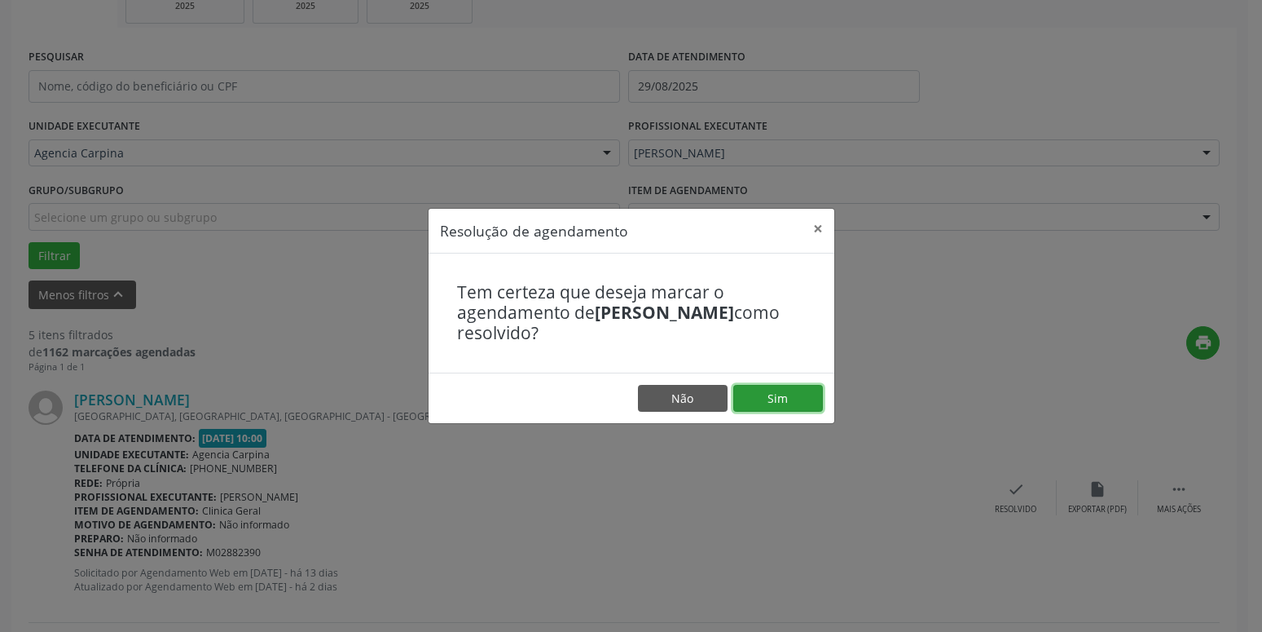
click at [779, 399] on button "Sim" at bounding box center [779, 399] width 90 height 28
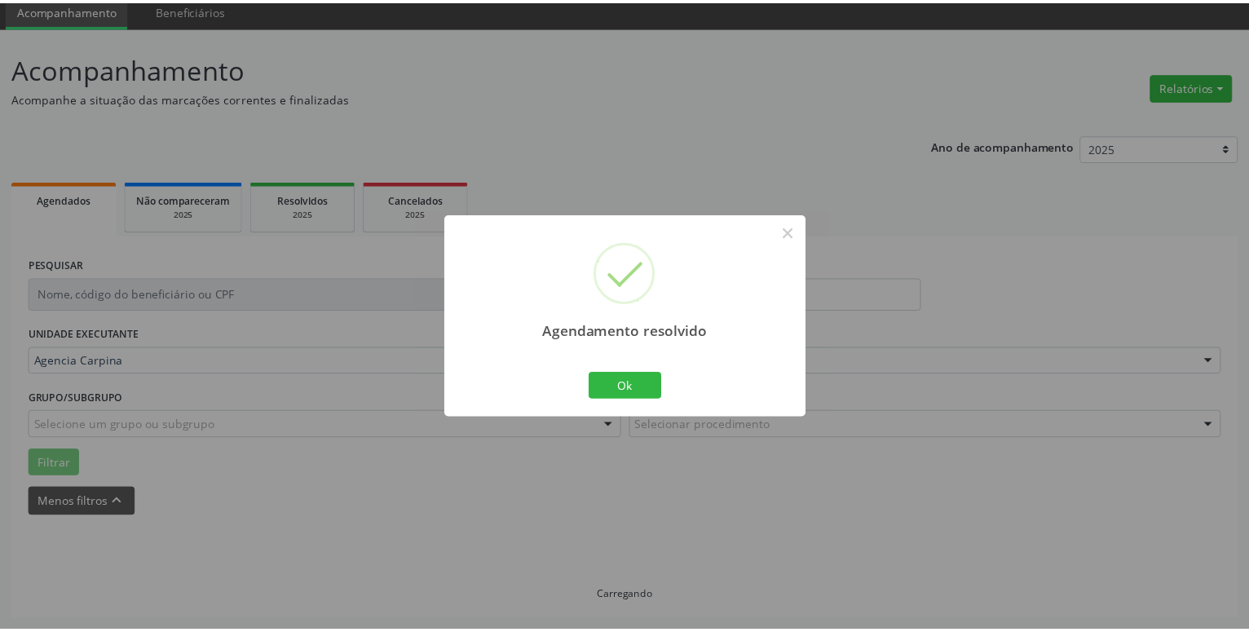
scroll to position [63, 0]
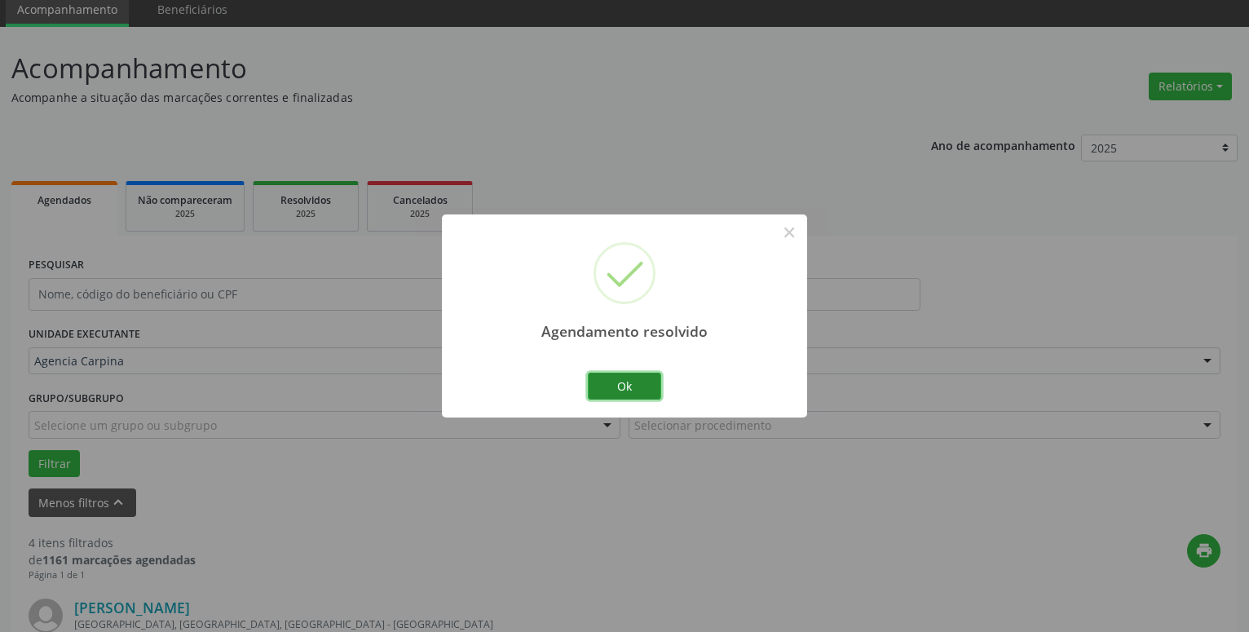
click at [628, 383] on button "Ok" at bounding box center [624, 386] width 73 height 28
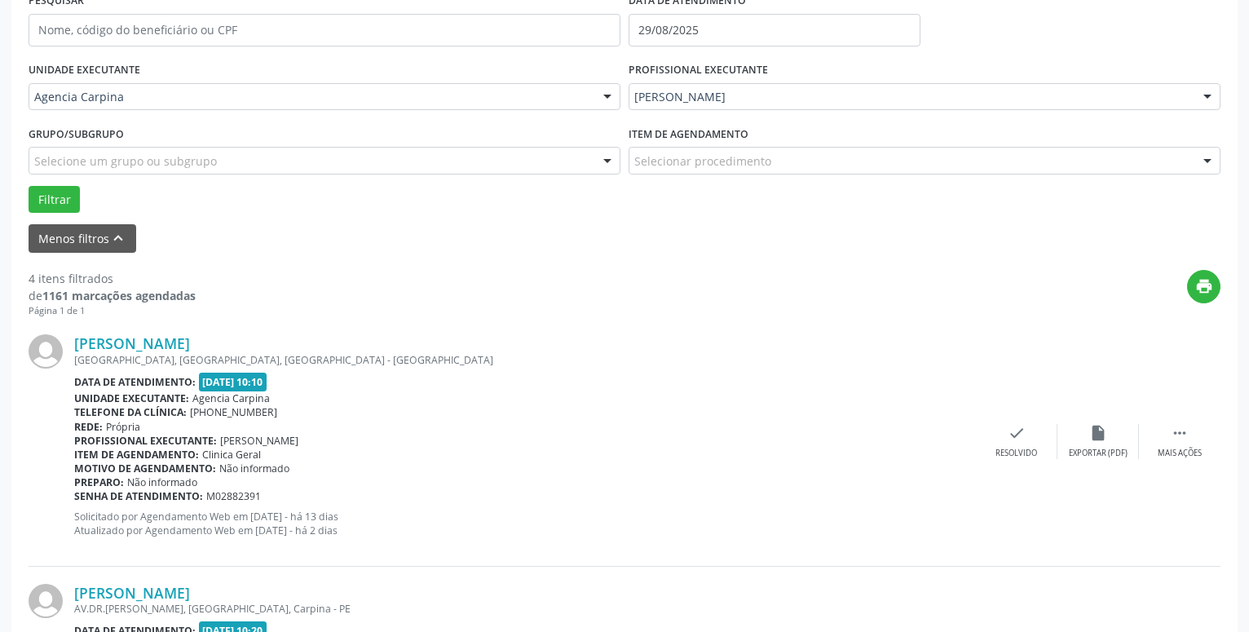
scroll to position [340, 0]
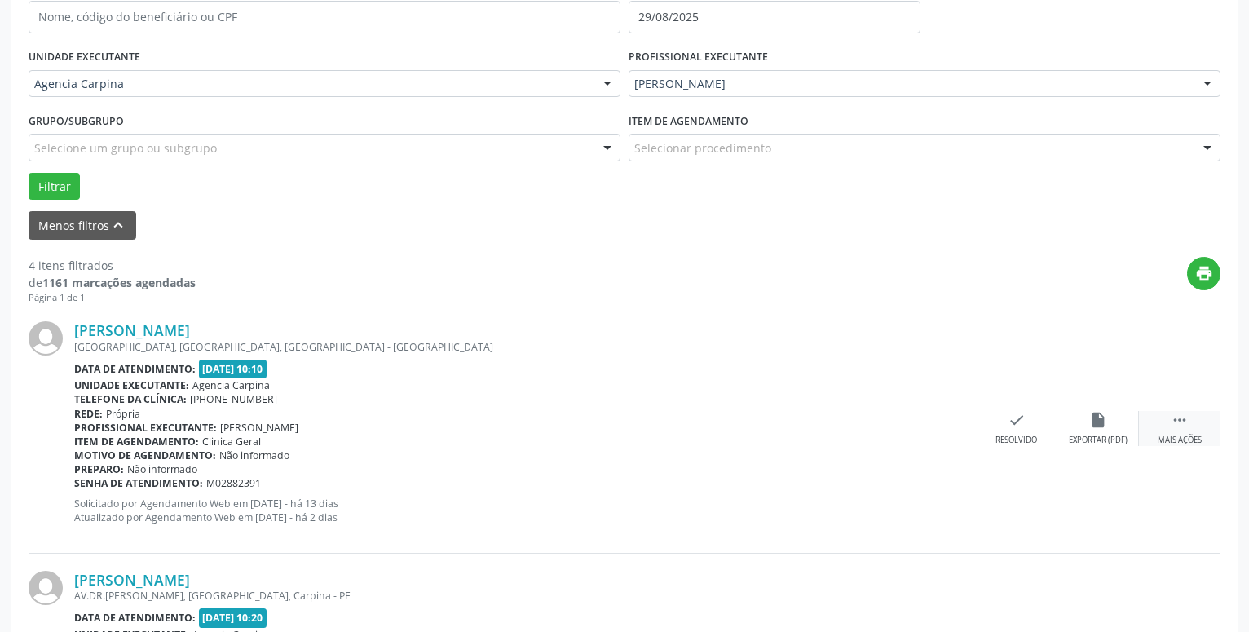
click at [1172, 420] on icon "" at bounding box center [1179, 420] width 18 height 18
click at [1086, 419] on div "alarm_off Não compareceu" at bounding box center [1098, 428] width 82 height 35
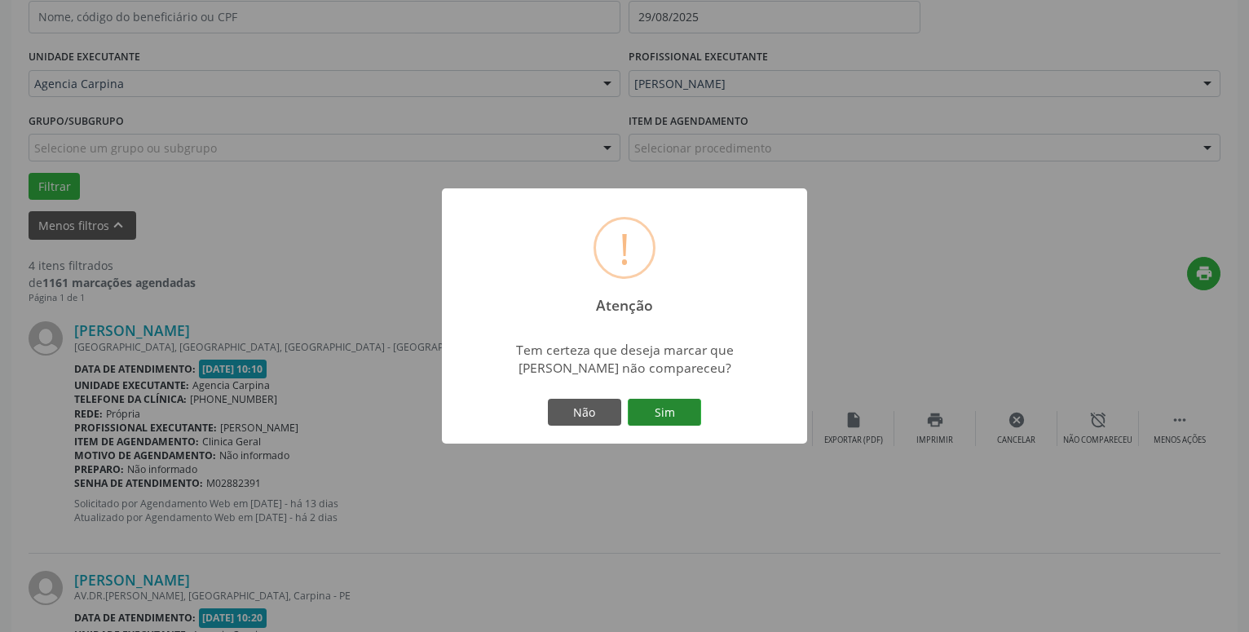
click at [676, 421] on button "Sim" at bounding box center [664, 413] width 73 height 28
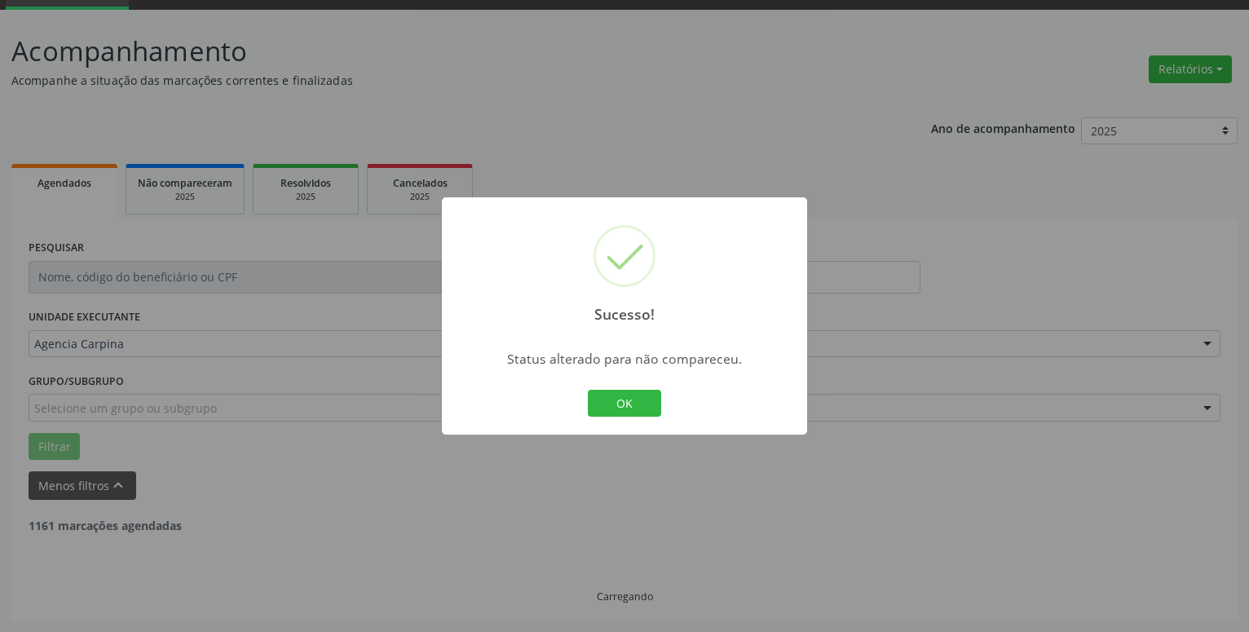
scroll to position [80, 0]
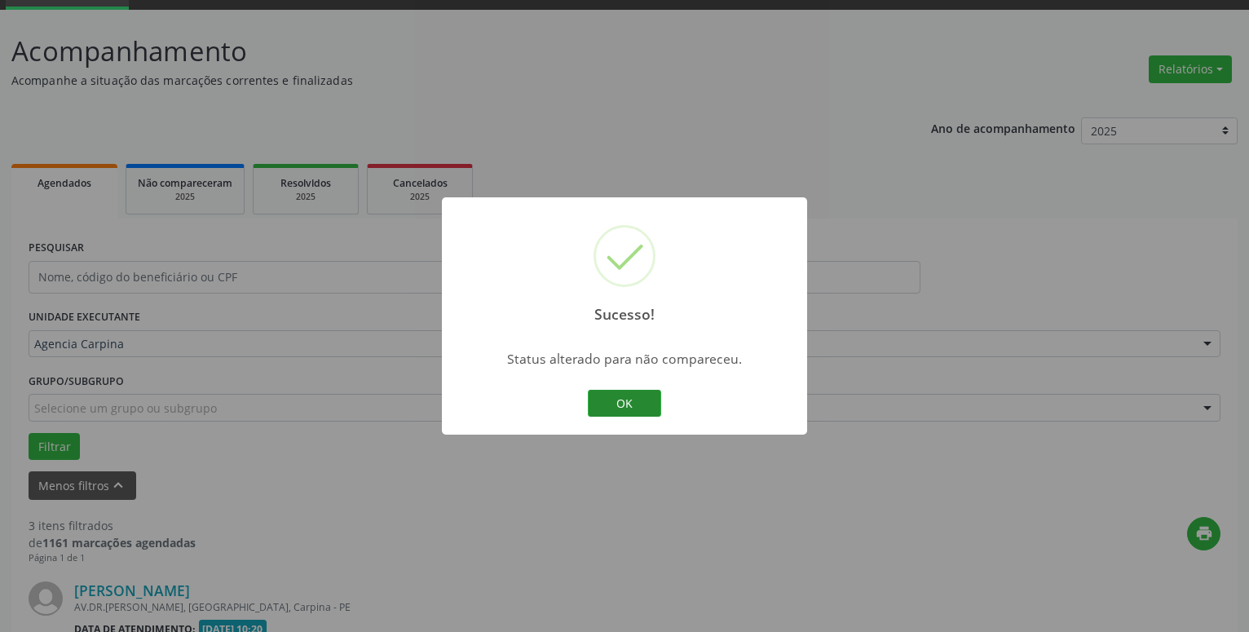
click at [605, 410] on button "OK" at bounding box center [624, 404] width 73 height 28
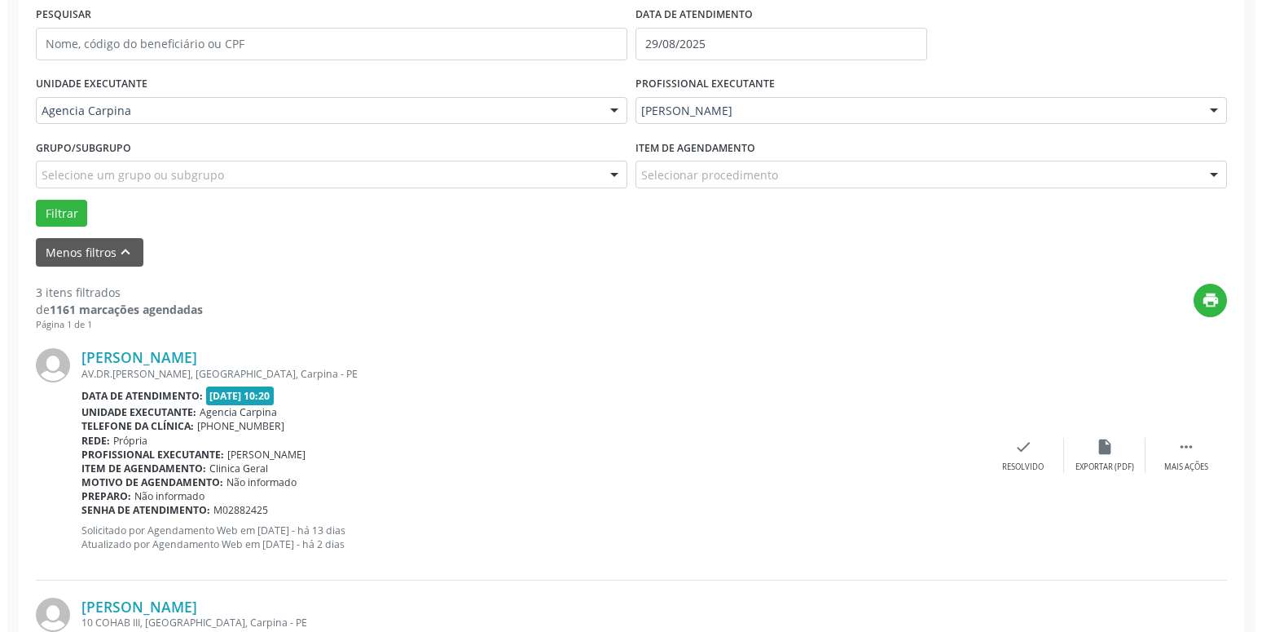
scroll to position [315, 0]
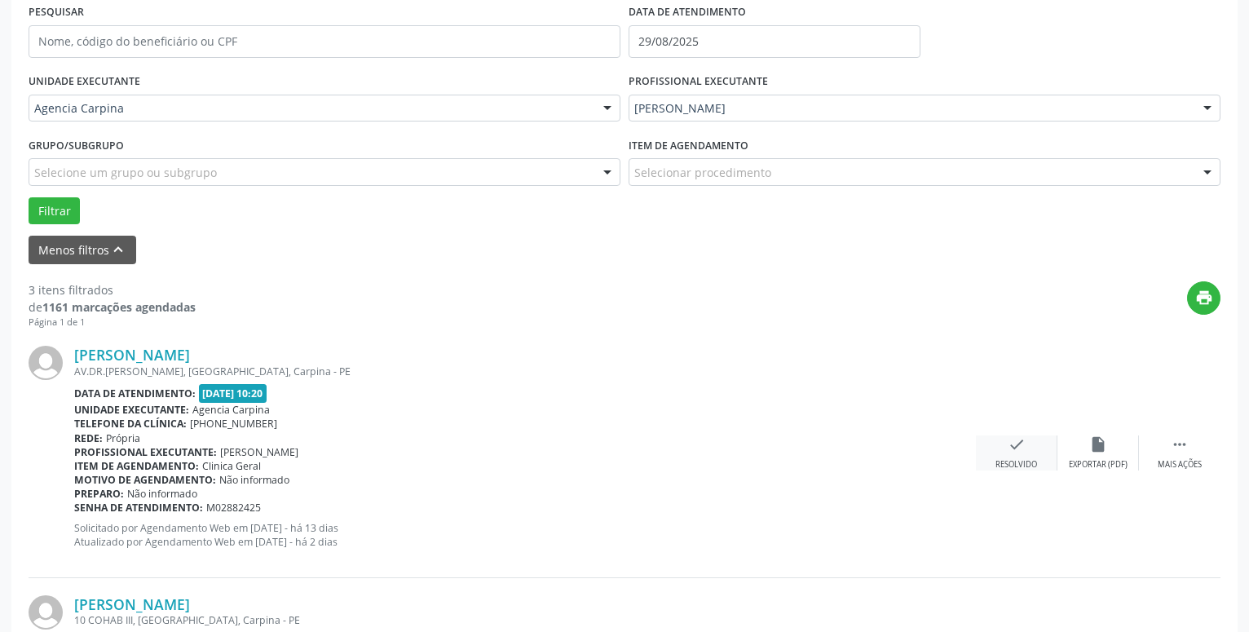
click at [1007, 449] on div "check Resolvido" at bounding box center [1017, 452] width 82 height 35
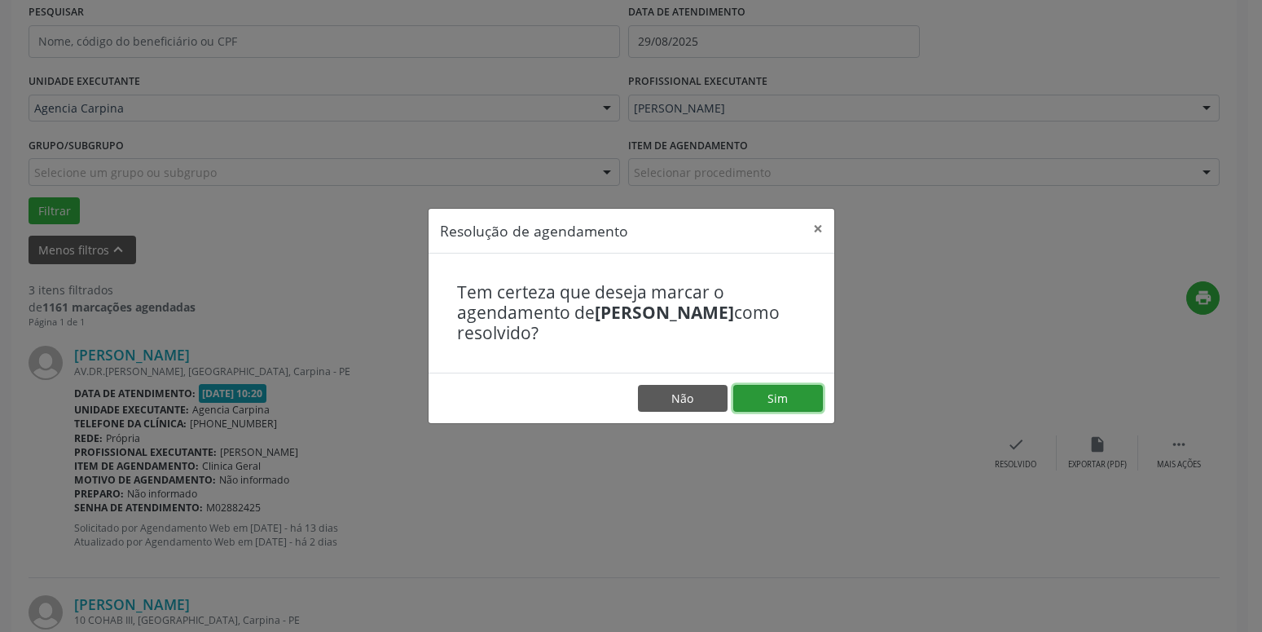
click at [796, 395] on button "Sim" at bounding box center [779, 399] width 90 height 28
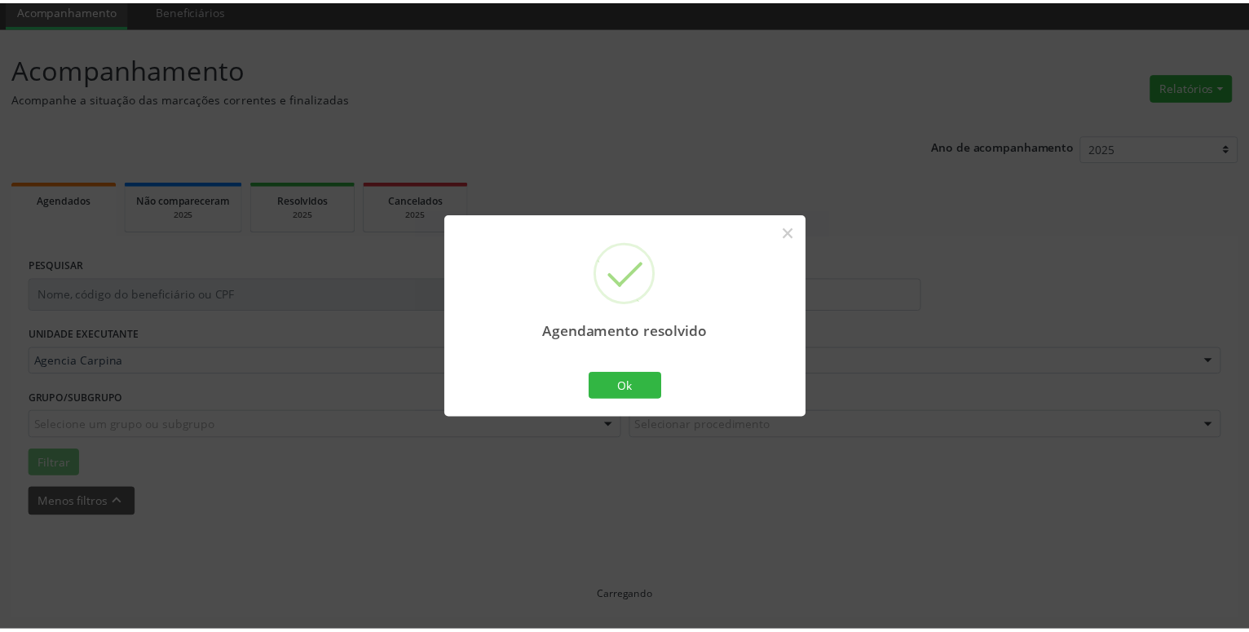
scroll to position [63, 0]
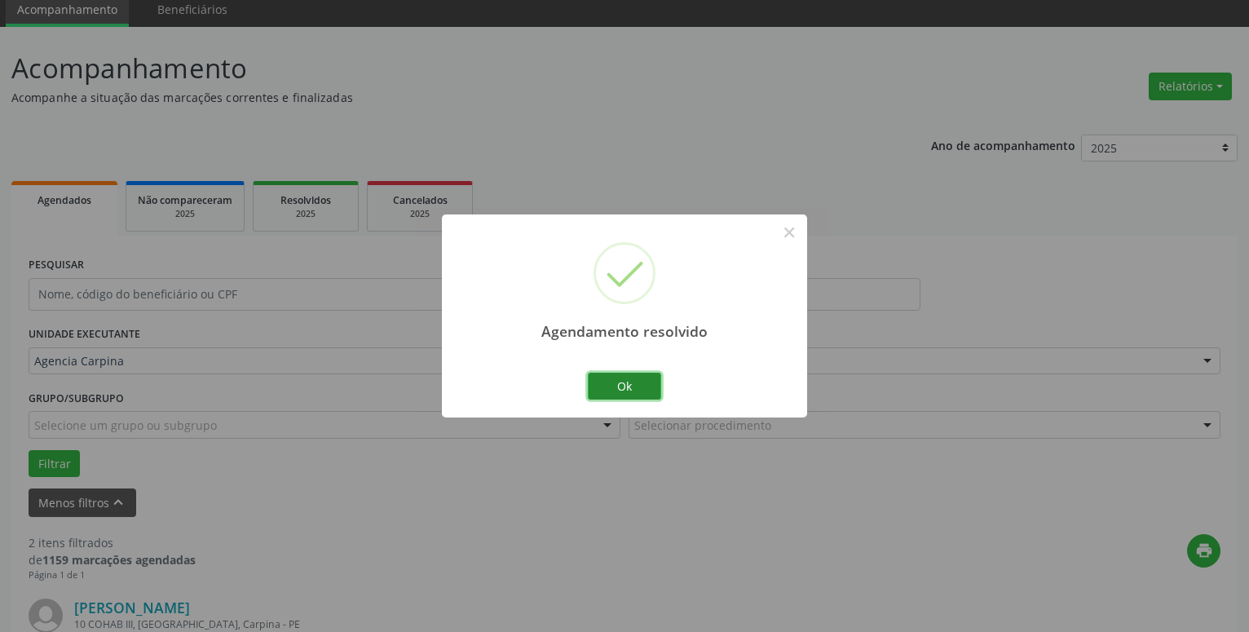
click at [618, 394] on button "Ok" at bounding box center [624, 386] width 73 height 28
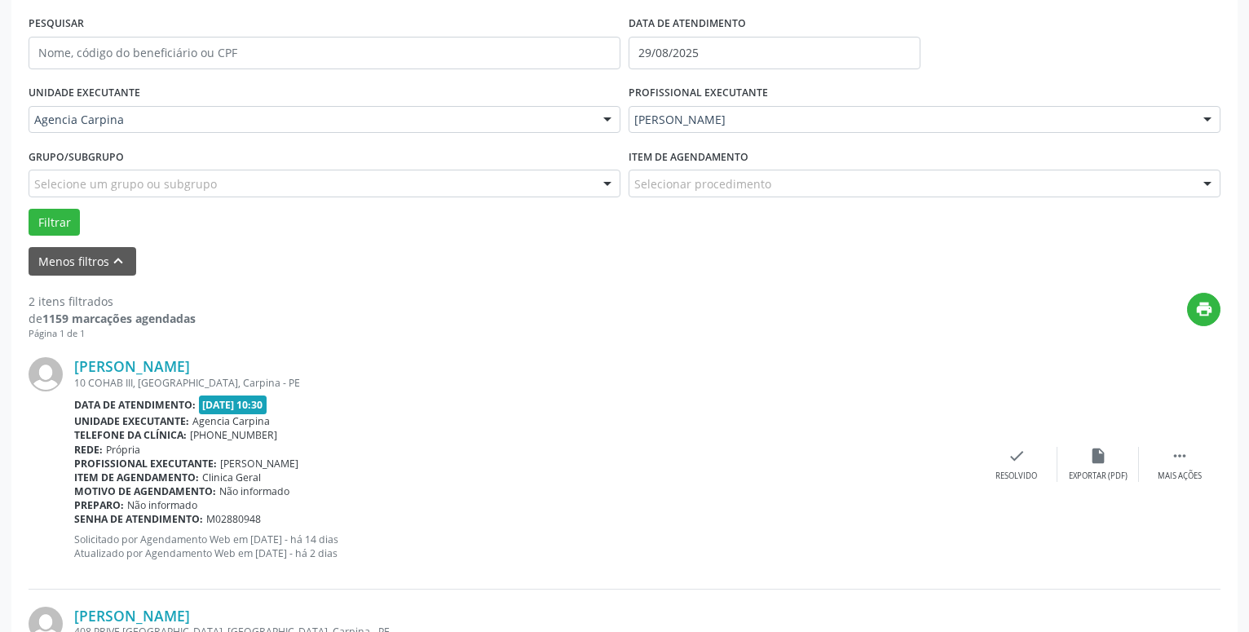
scroll to position [312, 0]
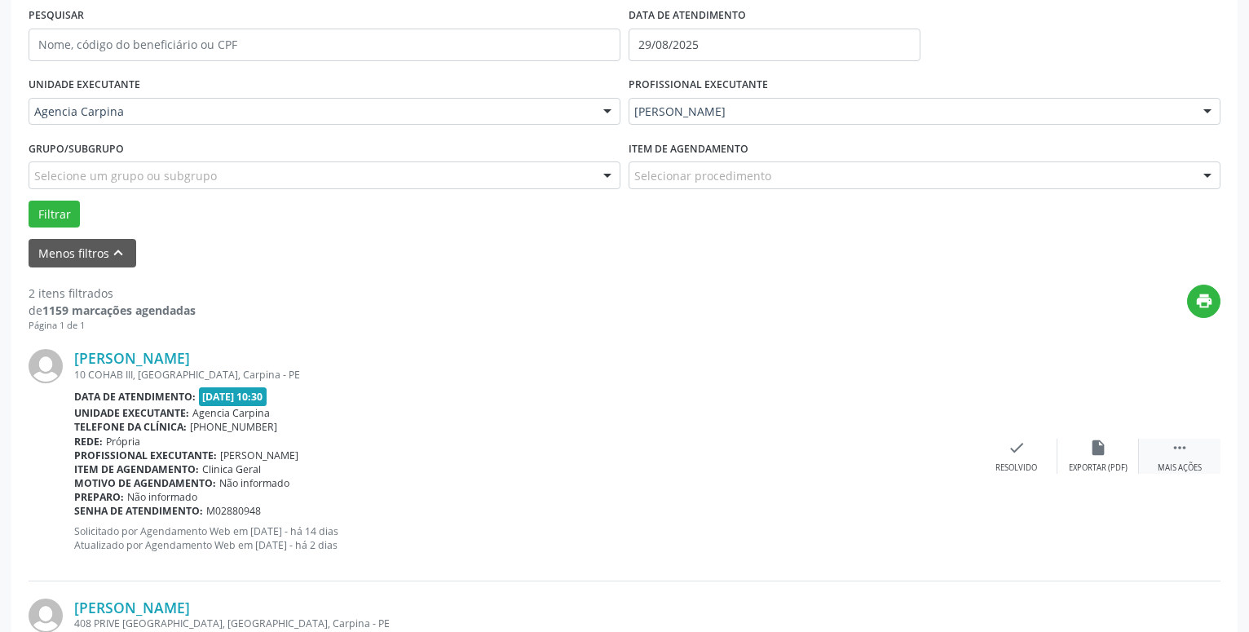
click at [1176, 450] on icon "" at bounding box center [1179, 447] width 18 height 18
click at [1095, 447] on icon "alarm_off" at bounding box center [1098, 447] width 18 height 18
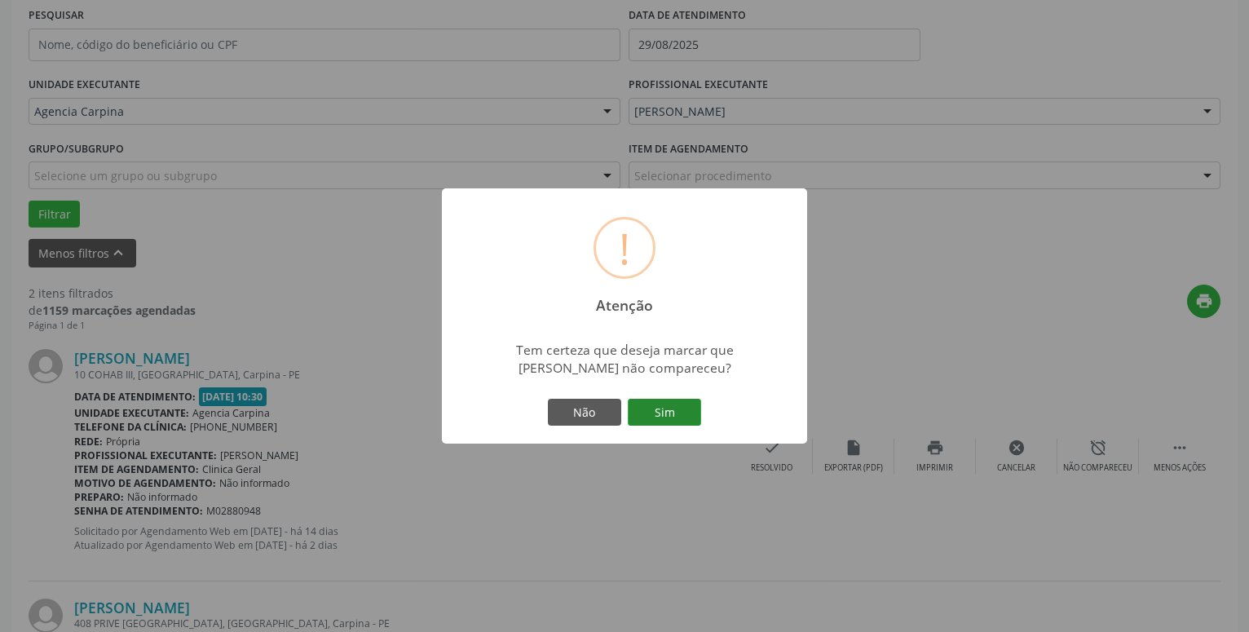
click at [650, 408] on button "Sim" at bounding box center [664, 413] width 73 height 28
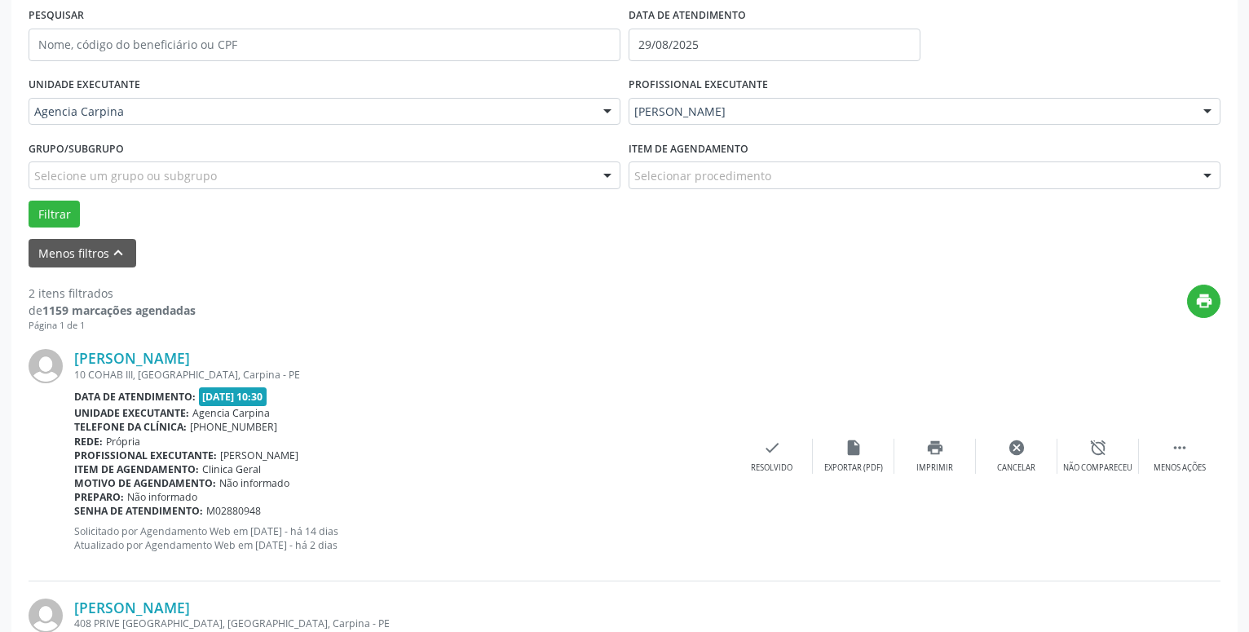
scroll to position [80, 0]
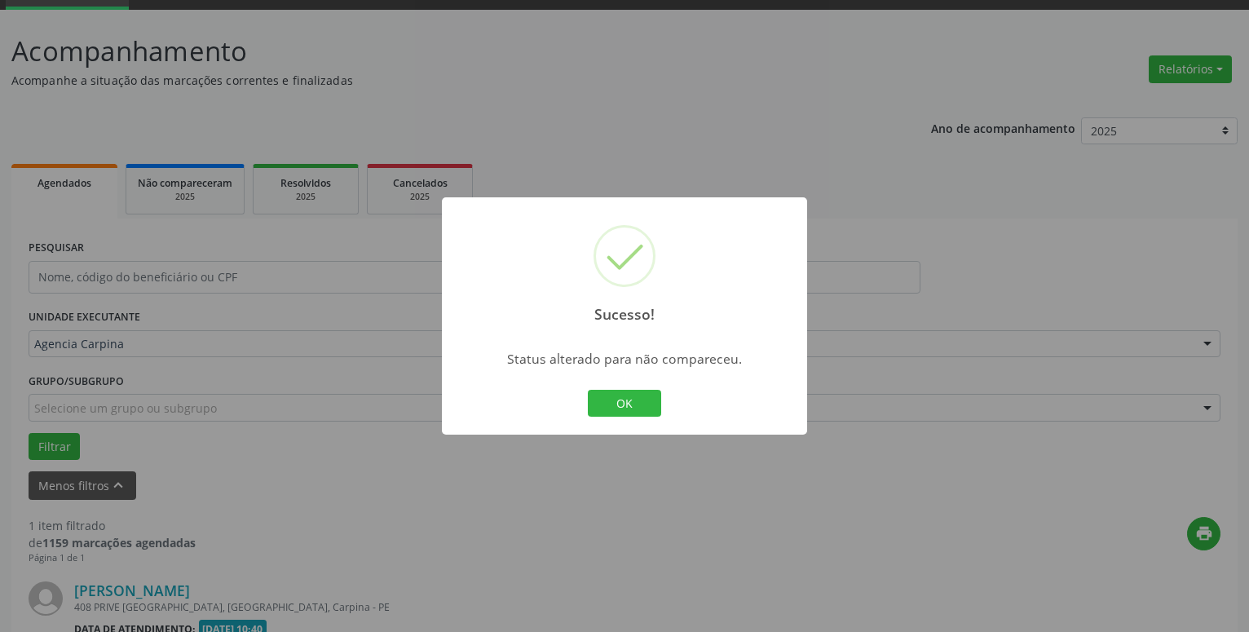
click at [650, 408] on button "OK" at bounding box center [624, 404] width 73 height 28
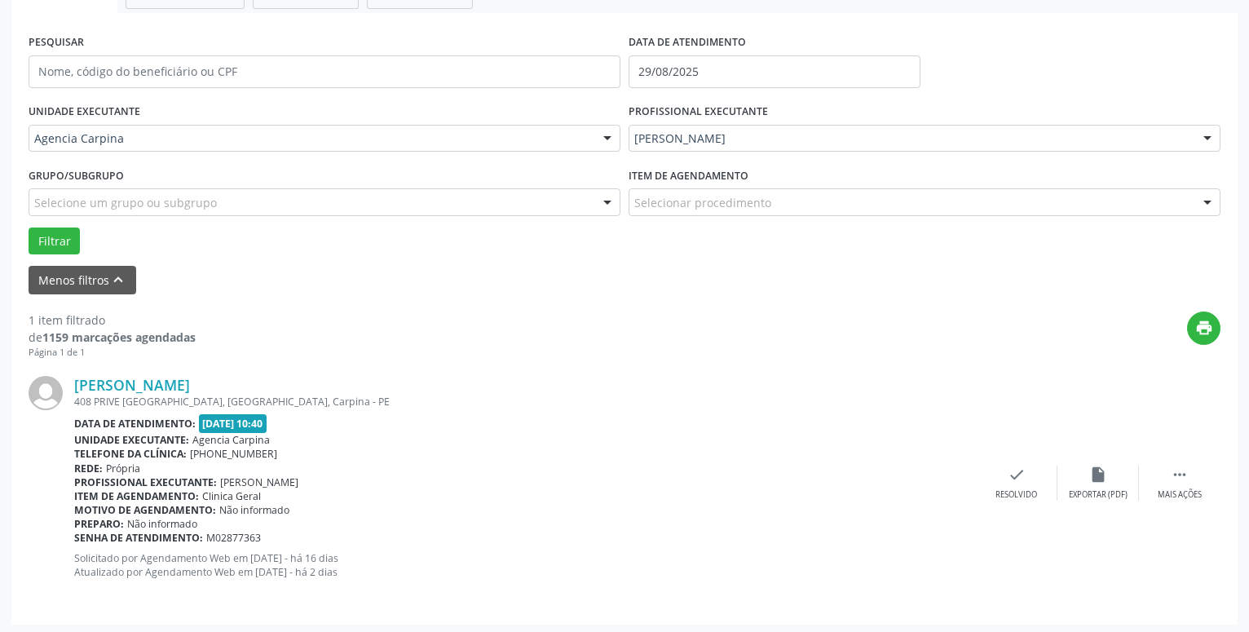
scroll to position [289, 0]
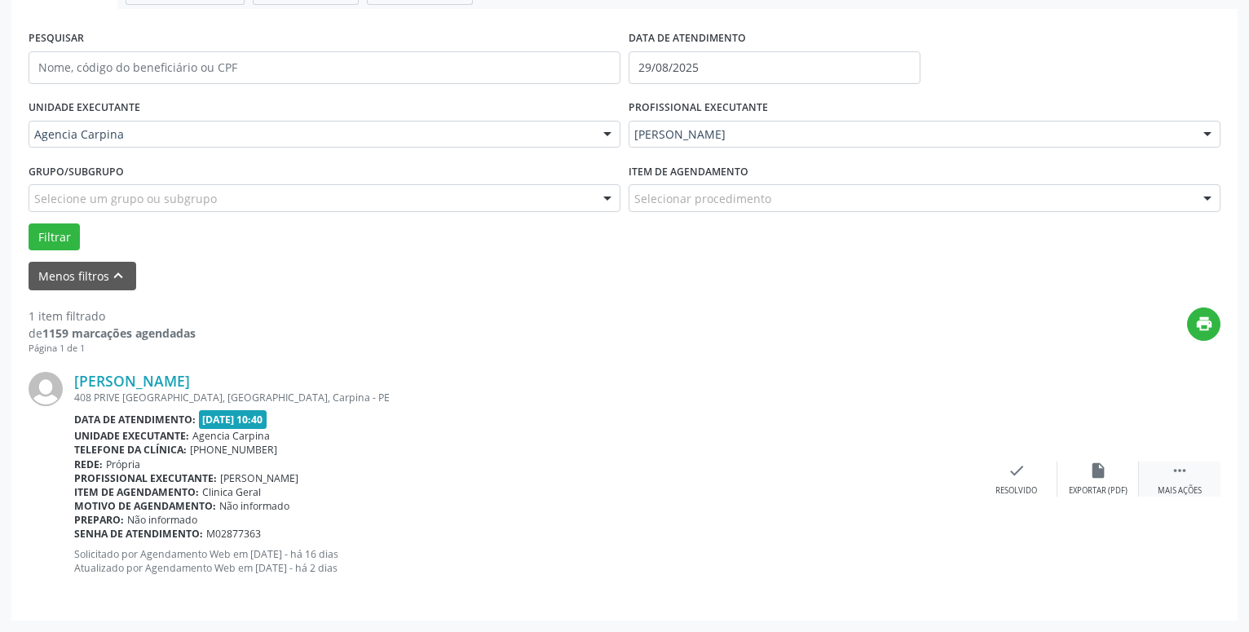
click at [1186, 477] on icon "" at bounding box center [1179, 470] width 18 height 18
click at [1100, 475] on icon "alarm_off" at bounding box center [1098, 470] width 18 height 18
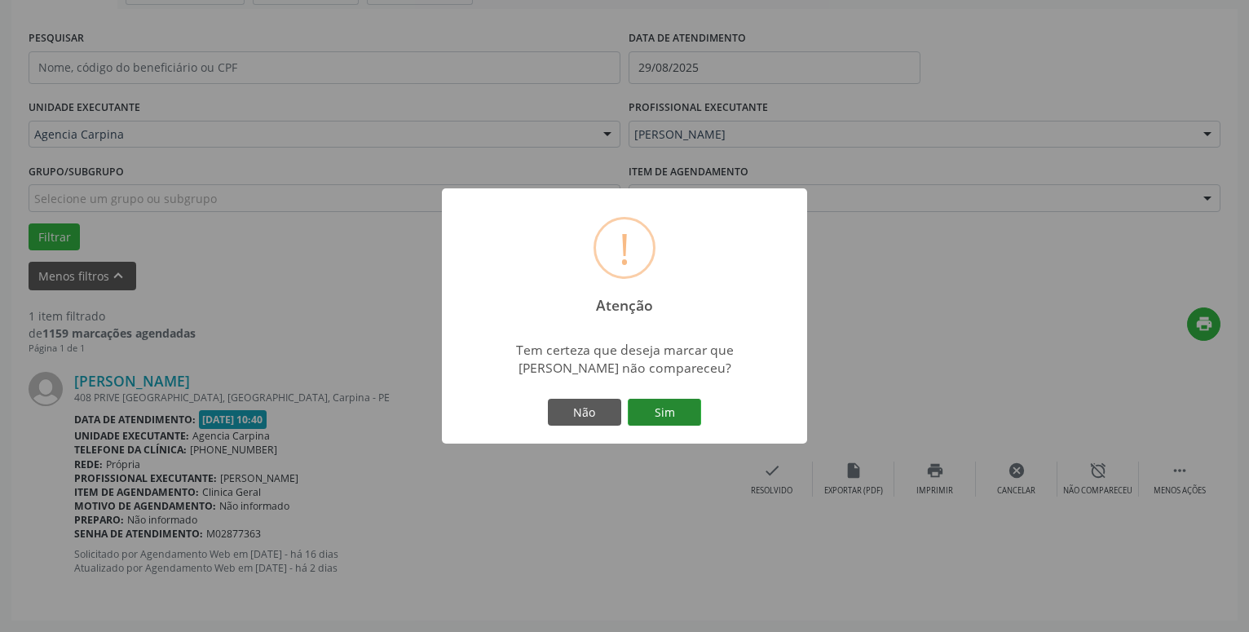
click at [672, 417] on button "Sim" at bounding box center [664, 413] width 73 height 28
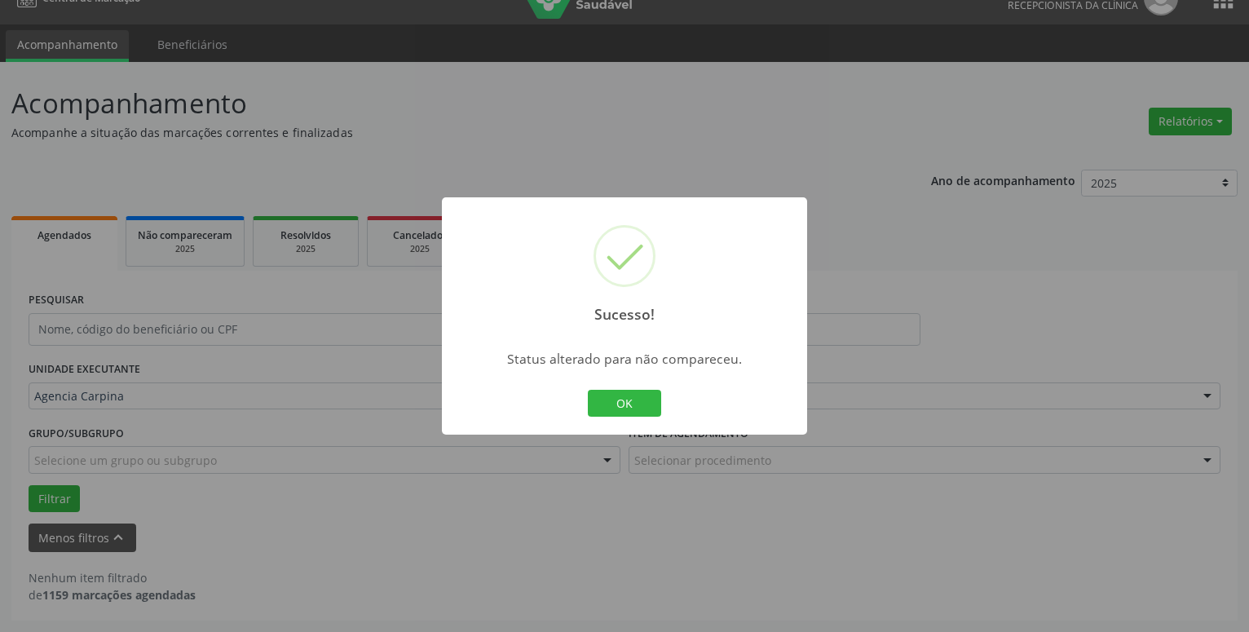
scroll to position [28, 0]
click at [627, 408] on button "OK" at bounding box center [624, 404] width 73 height 28
